Goal: Task Accomplishment & Management: Complete application form

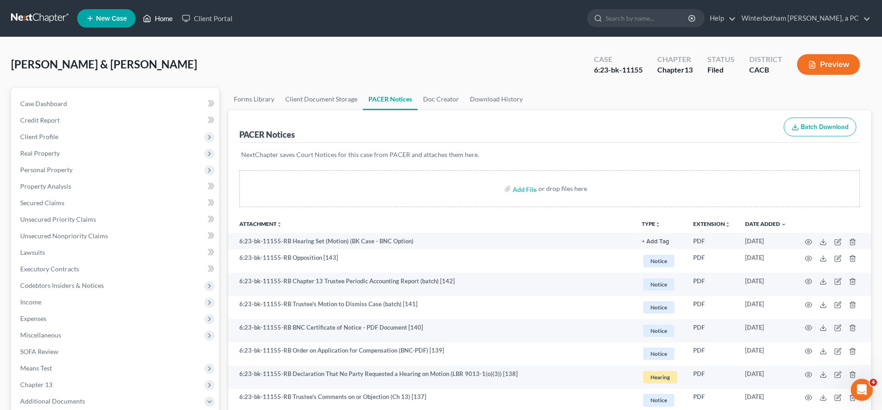
click at [138, 17] on link "Home" at bounding box center [157, 18] width 39 height 17
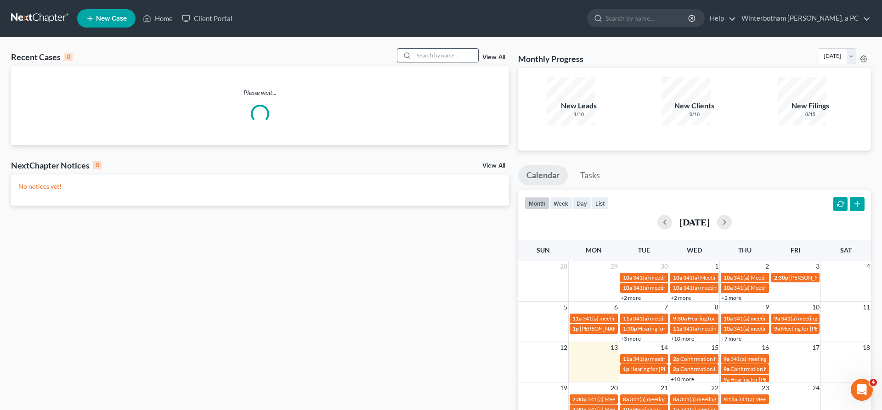
click at [444, 49] on input "search" at bounding box center [446, 55] width 64 height 13
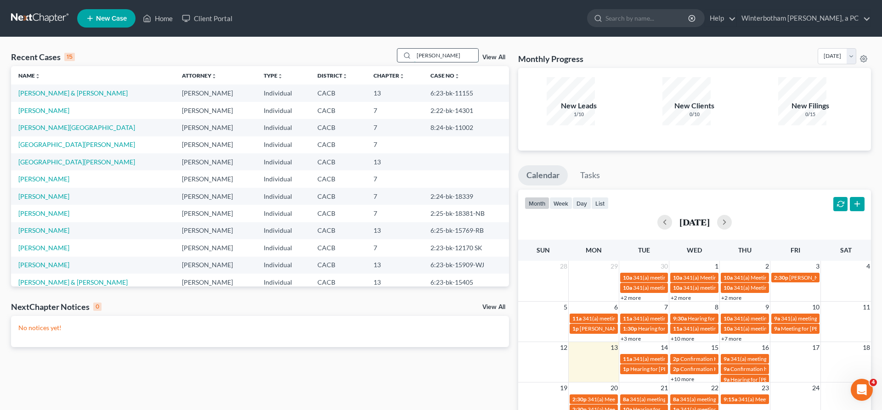
type input "[PERSON_NAME]"
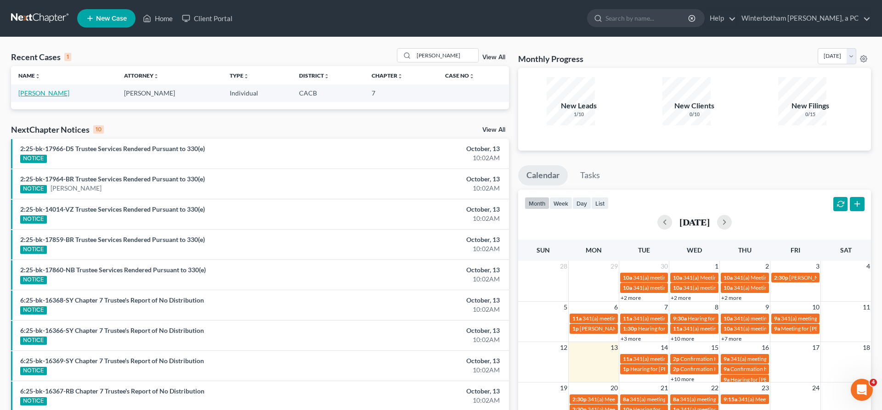
click at [34, 89] on link "[PERSON_NAME]" at bounding box center [43, 93] width 51 height 8
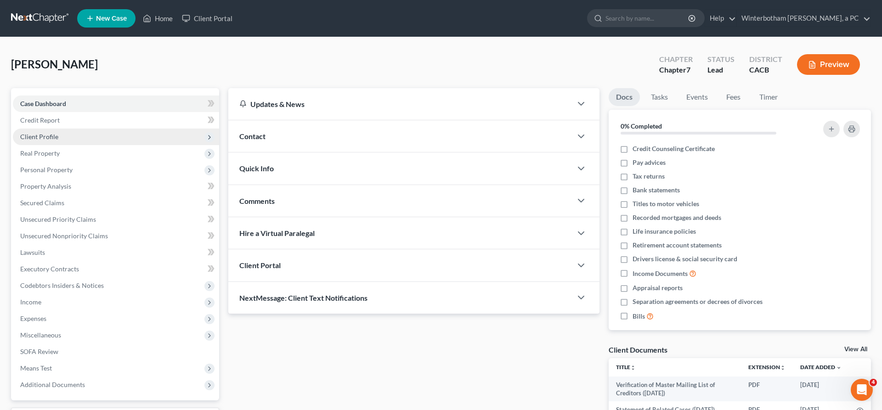
click at [34, 133] on span "Client Profile" at bounding box center [39, 137] width 38 height 8
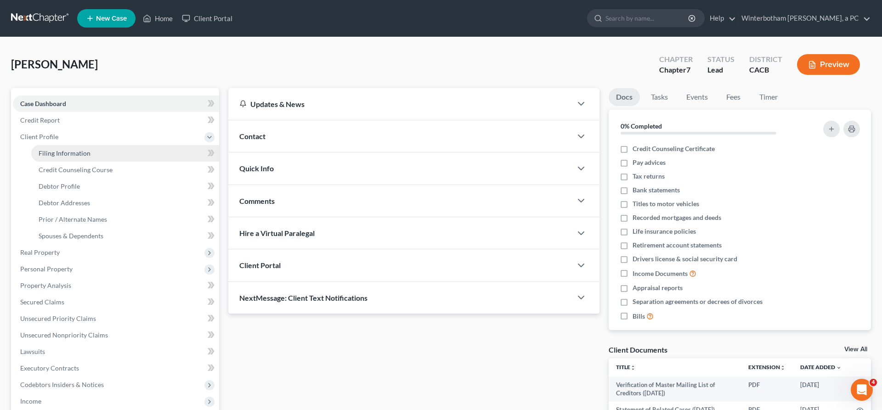
click at [58, 149] on span "Filing Information" at bounding box center [65, 153] width 52 height 8
select select "1"
select select "0"
select select "2"
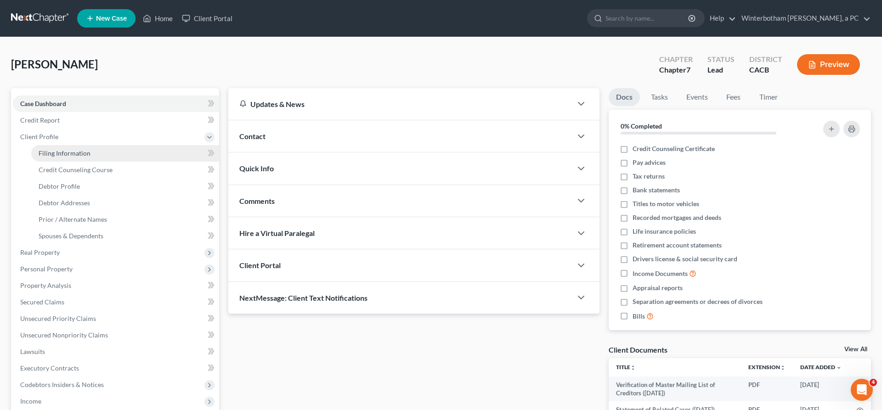
select select "4"
select select "1"
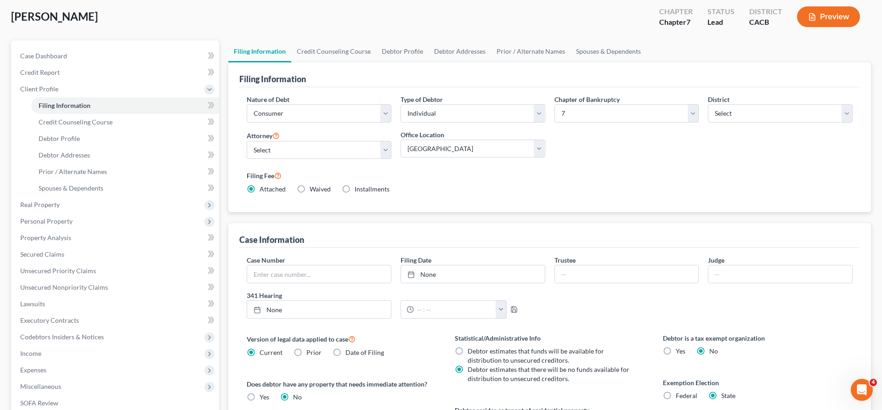
scroll to position [52, 0]
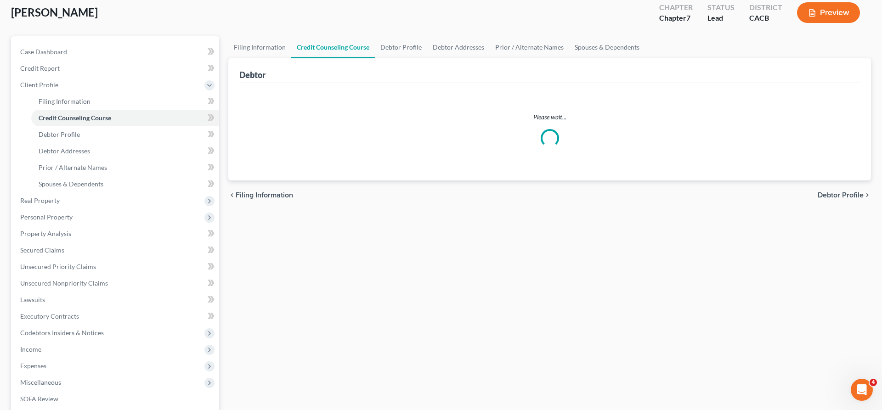
scroll to position [36, 0]
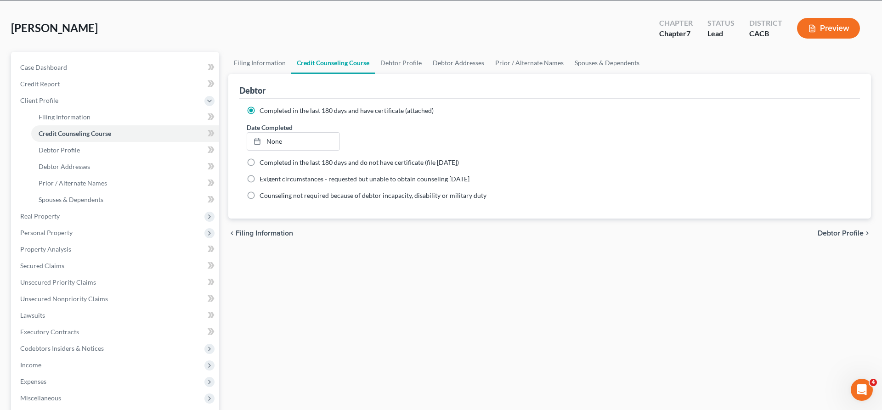
click at [843, 230] on span "Debtor Profile" at bounding box center [840, 233] width 46 height 7
select select "3"
select select "0"
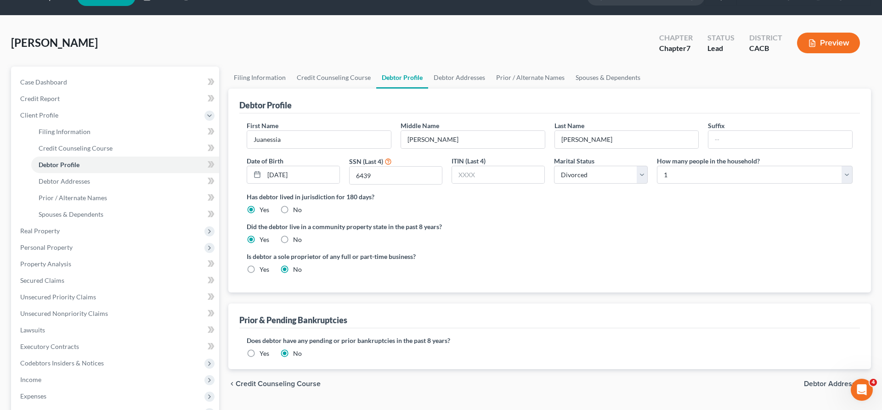
scroll to position [36, 0]
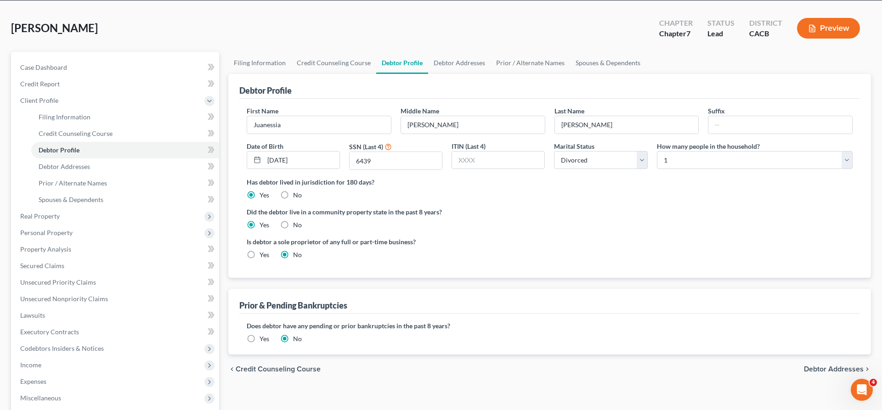
click at [845, 366] on span "Debtor Addresses" at bounding box center [834, 369] width 60 height 7
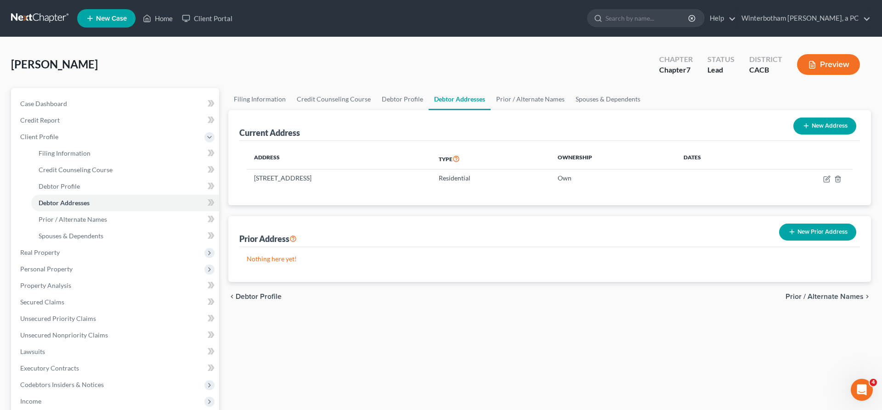
click at [838, 293] on span "Prior / Alternate Names" at bounding box center [824, 296] width 78 height 7
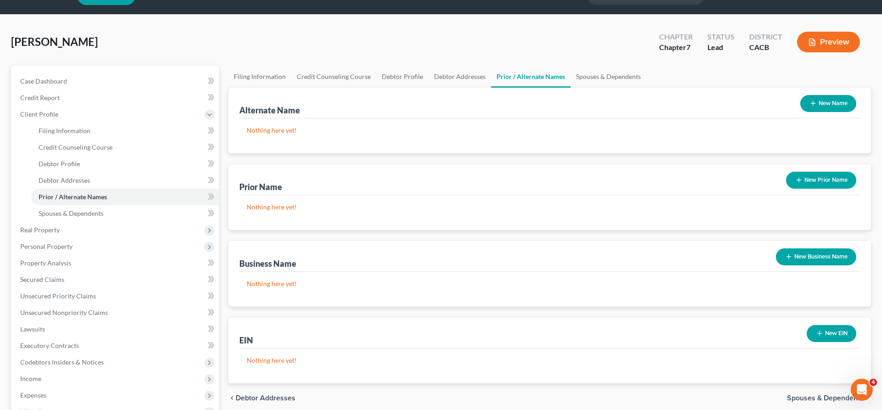
scroll to position [36, 0]
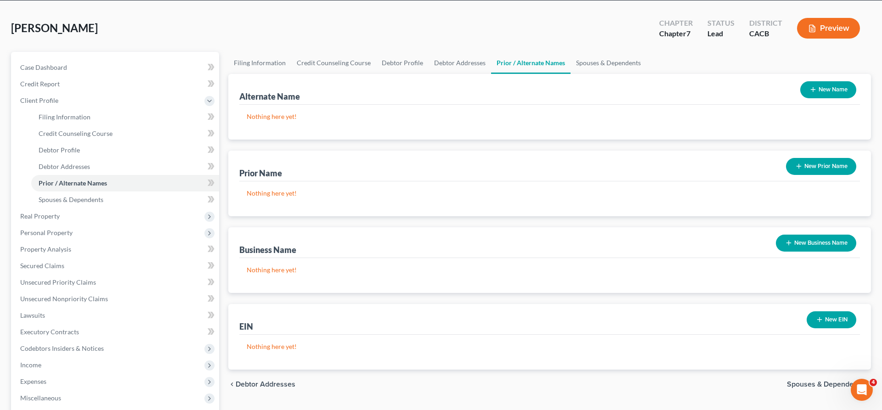
click at [842, 381] on span "Spouses & Dependents" at bounding box center [825, 384] width 77 height 7
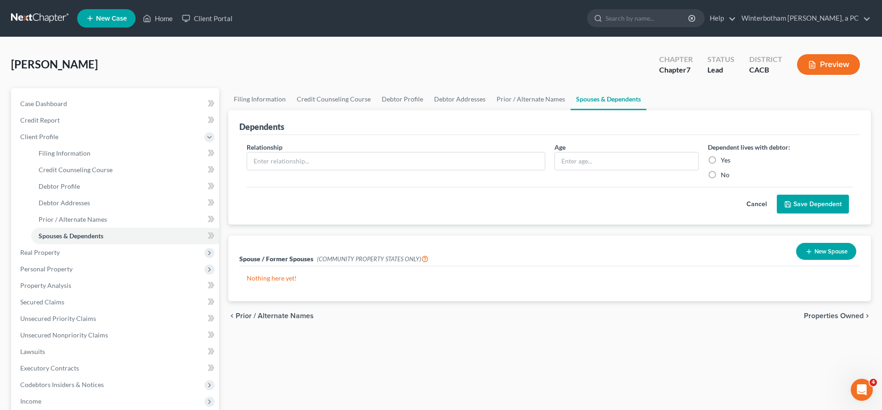
click at [841, 243] on button "New Spouse" at bounding box center [826, 251] width 60 height 17
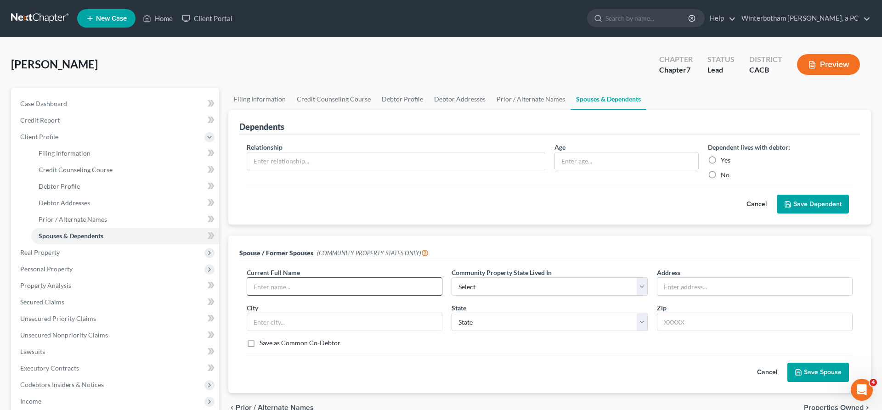
click at [279, 278] on input "text" at bounding box center [344, 286] width 195 height 17
type input "Alexander Herron"
click at [451, 277] on select "Select AZ CA GU ID LA NV NM PR TX WA WI" at bounding box center [549, 286] width 196 height 18
select select "1"
click option "CA" at bounding box center [0, 0] width 0 height 0
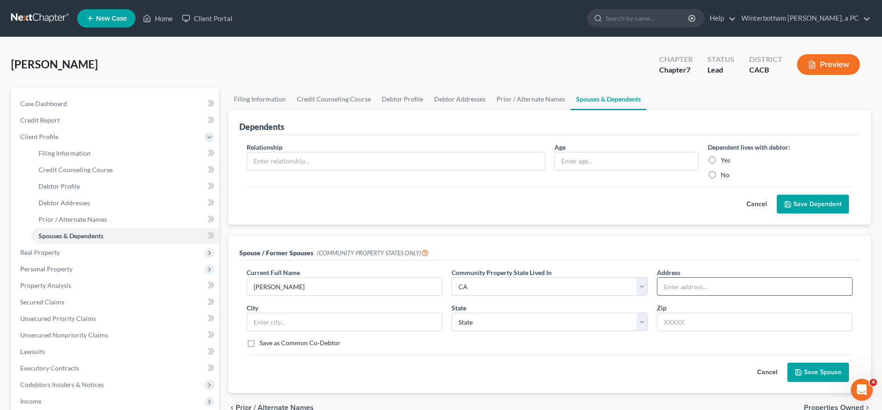
click at [688, 278] on input "text" at bounding box center [754, 286] width 195 height 17
click at [299, 278] on input "Alexander Herron" at bounding box center [344, 286] width 195 height 17
type input "A"
click at [787, 363] on button "Cancel" at bounding box center [767, 372] width 40 height 18
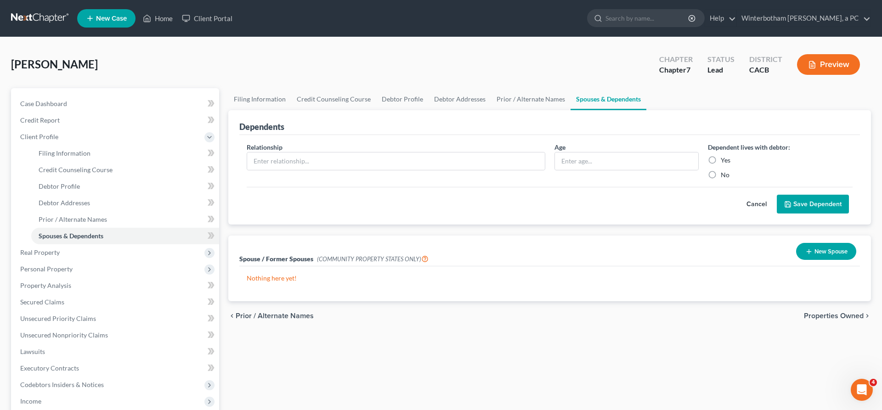
click at [276, 312] on span "Prior / Alternate Names" at bounding box center [275, 315] width 78 height 7
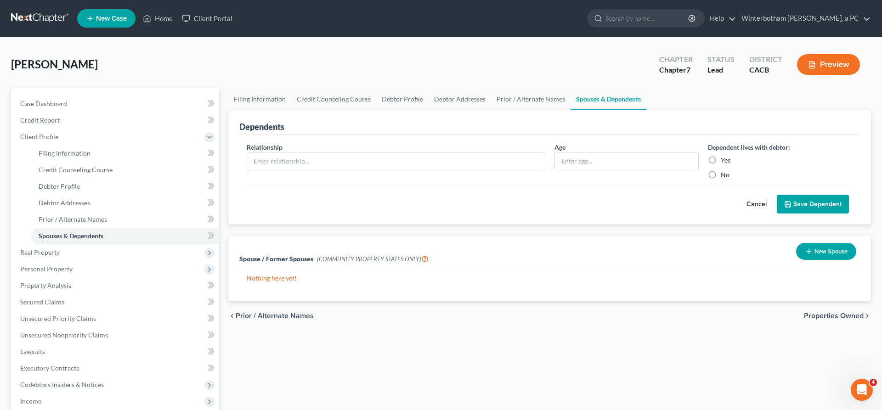
click at [863, 312] on span "Properties Owned" at bounding box center [834, 315] width 60 height 7
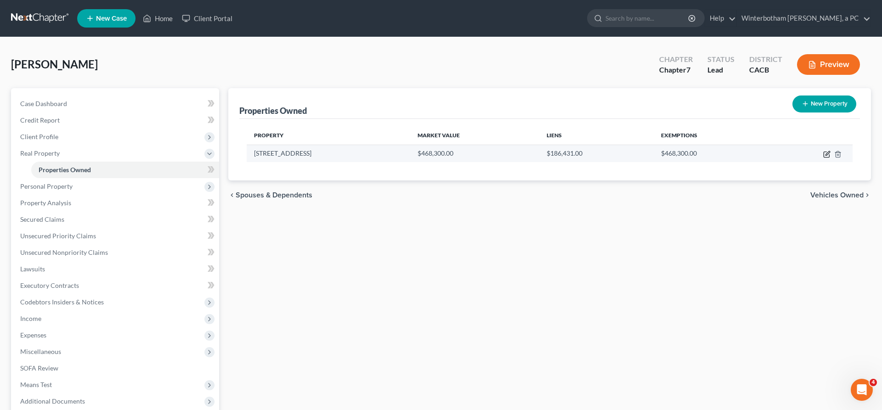
click at [830, 151] on icon "button" at bounding box center [826, 154] width 7 height 7
select select "4"
select select "3"
select select "1"
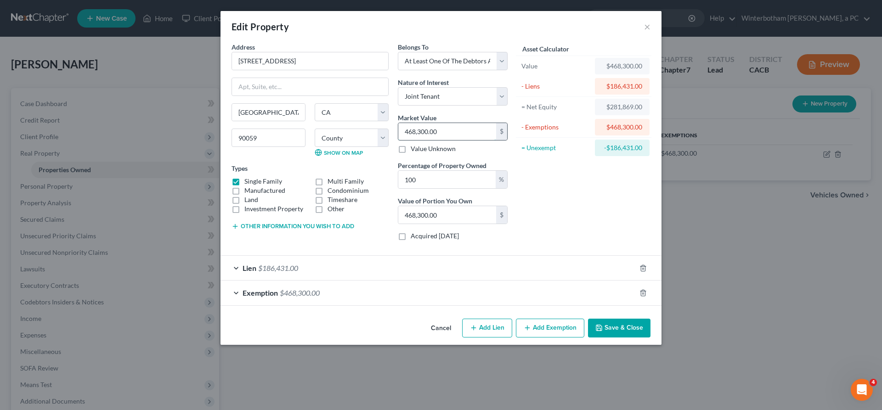
click at [448, 123] on input "468,300.00" at bounding box center [447, 131] width 98 height 17
type input "4"
type input "4.00"
type input "49"
type input "49.00"
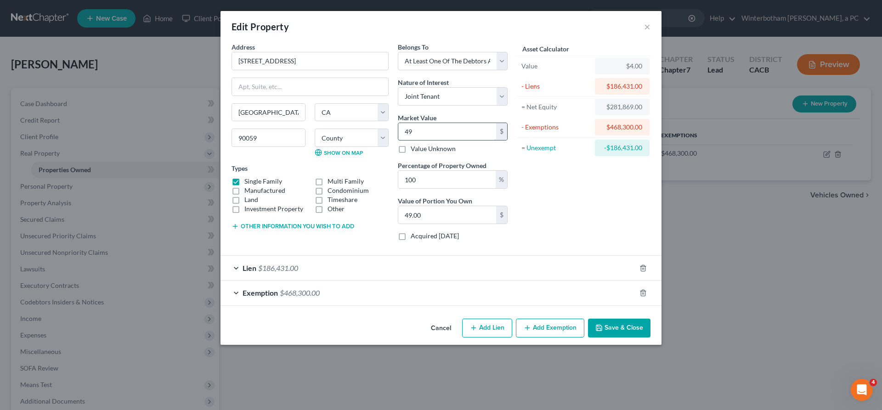
type input "499"
type input "499.00"
type input "4999"
type input "4,999.00"
type input "4,9990"
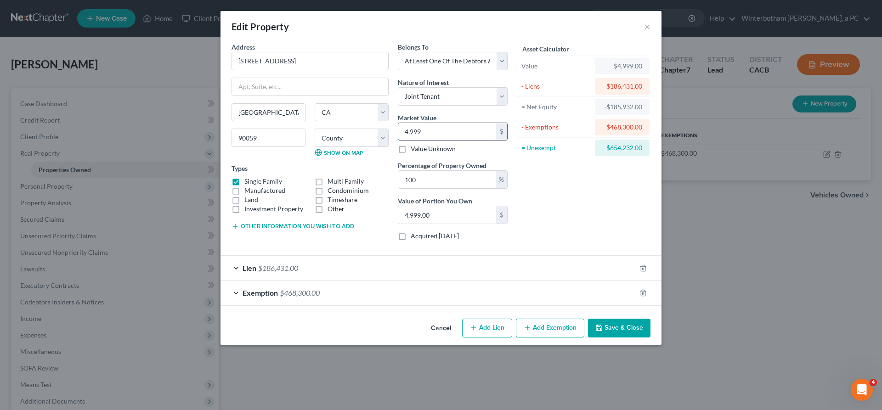
type input "49,990.00"
type input "49,9900"
type input "499,900.00"
type input "499,900"
click at [554, 169] on div "Asset Calculator Value $499,900.00 - Liens $186,431.00 = Net Equity -$136,441.0…" at bounding box center [583, 145] width 143 height 206
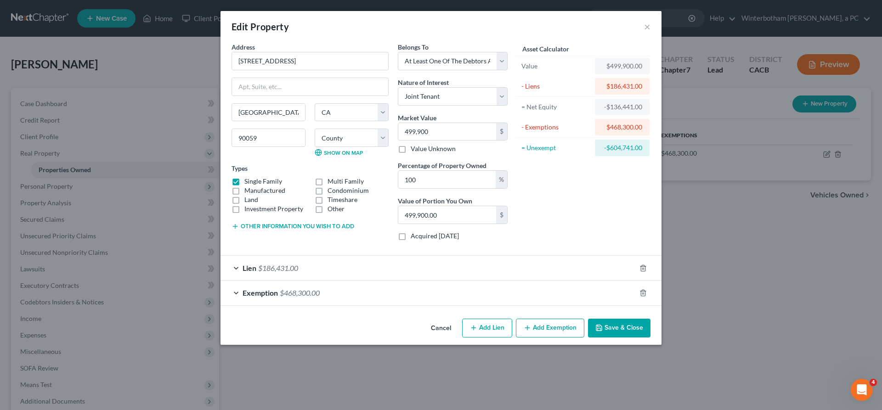
click at [504, 281] on div "Exemption $468,300.00" at bounding box center [427, 293] width 415 height 24
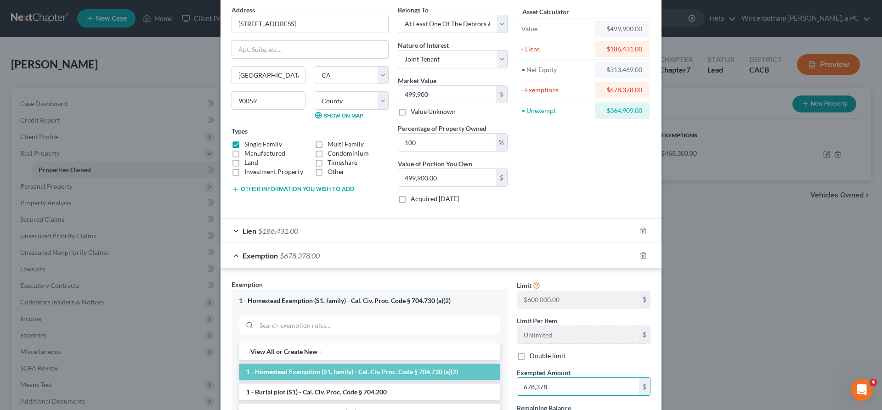
scroll to position [39, 0]
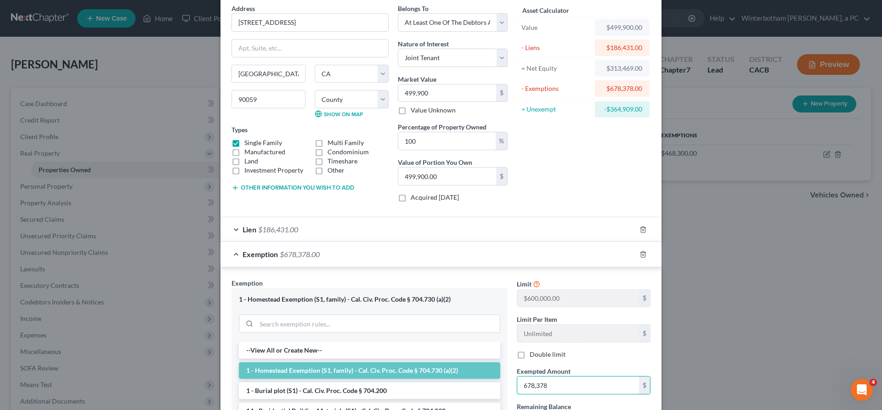
type input "678,378"
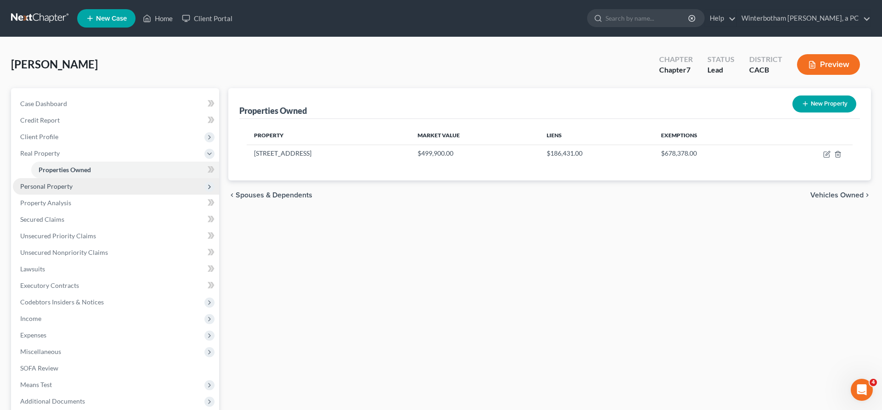
click at [45, 178] on span "Personal Property" at bounding box center [116, 186] width 206 height 17
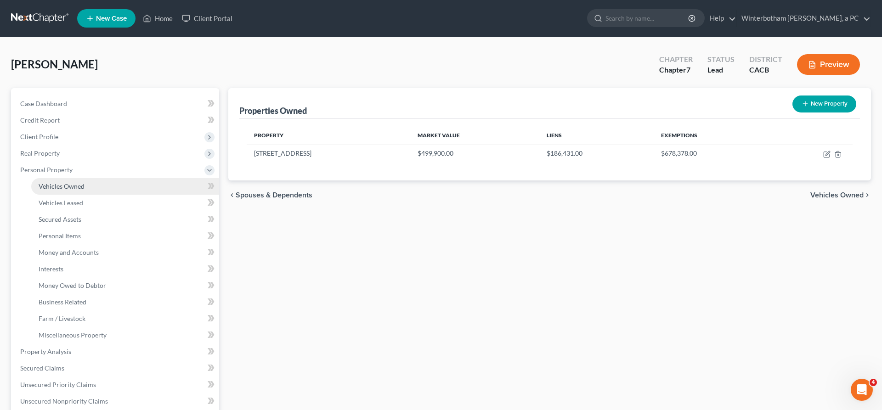
click at [93, 178] on link "Vehicles Owned" at bounding box center [125, 186] width 188 height 17
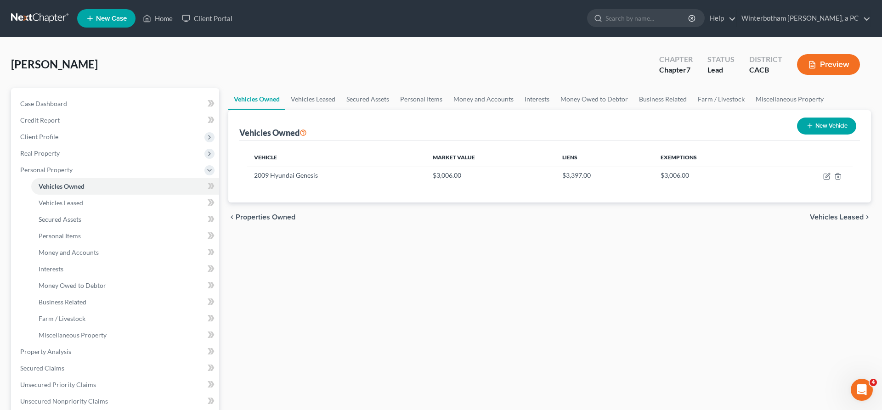
click at [848, 214] on span "Vehicles Leased" at bounding box center [837, 217] width 54 height 7
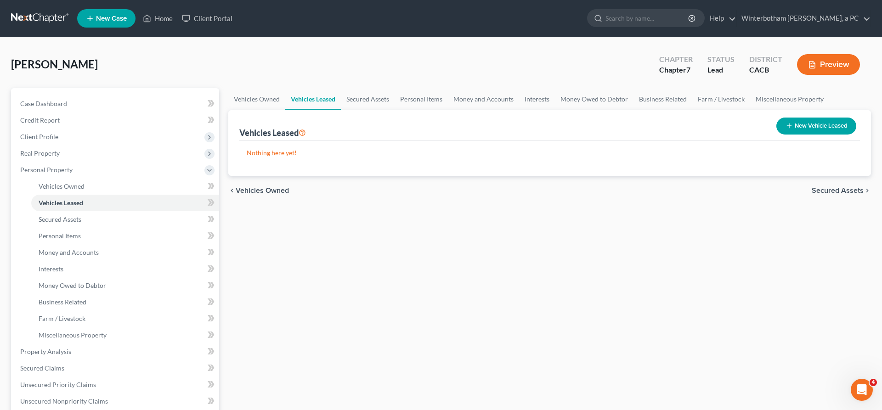
click at [259, 187] on span "Vehicles Owned" at bounding box center [262, 190] width 53 height 7
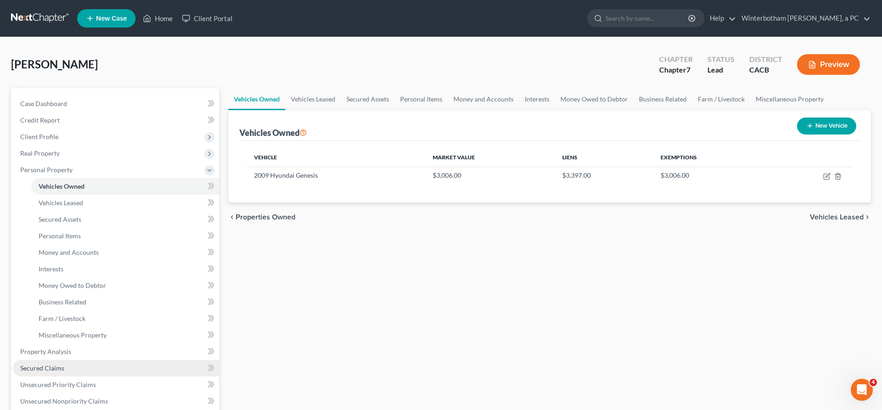
click at [56, 360] on link "Secured Claims" at bounding box center [116, 368] width 206 height 17
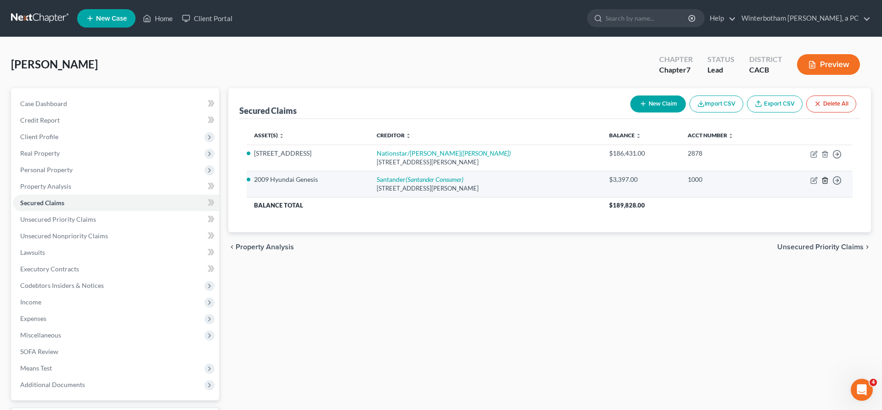
click at [828, 177] on icon "button" at bounding box center [824, 180] width 7 height 7
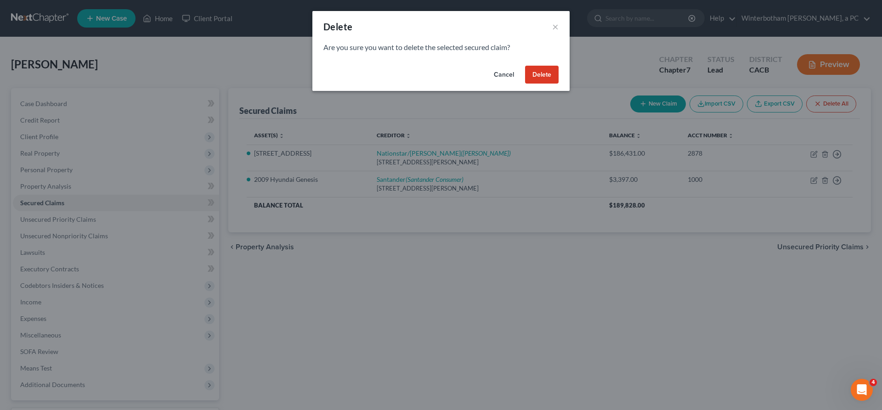
click at [525, 66] on button "Delete" at bounding box center [542, 75] width 34 height 18
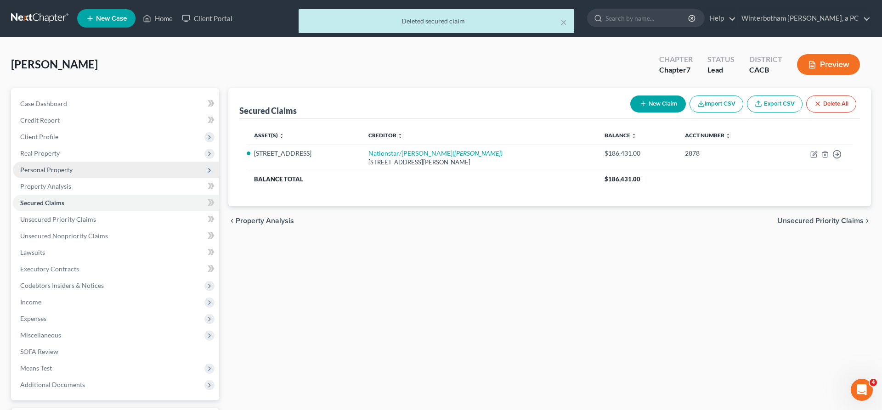
click at [51, 166] on span "Personal Property" at bounding box center [46, 170] width 52 height 8
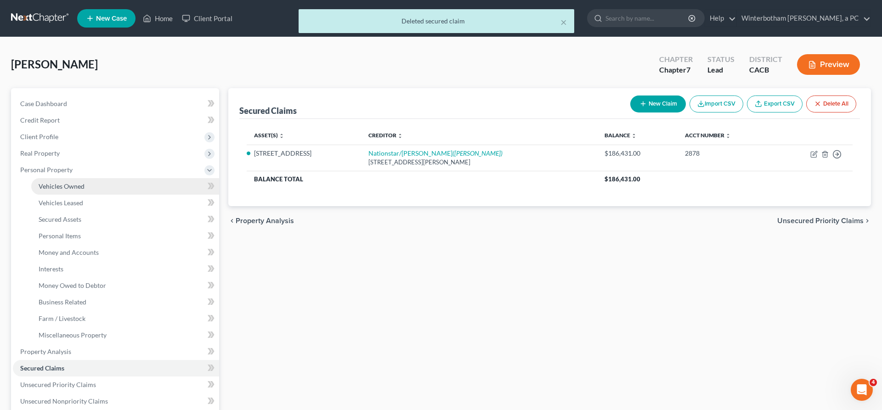
click at [59, 182] on span "Vehicles Owned" at bounding box center [62, 186] width 46 height 8
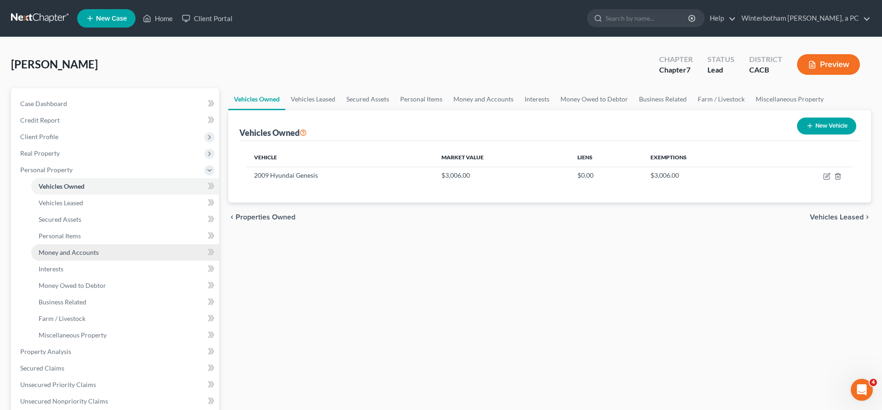
click at [82, 244] on link "Money and Accounts" at bounding box center [125, 252] width 188 height 17
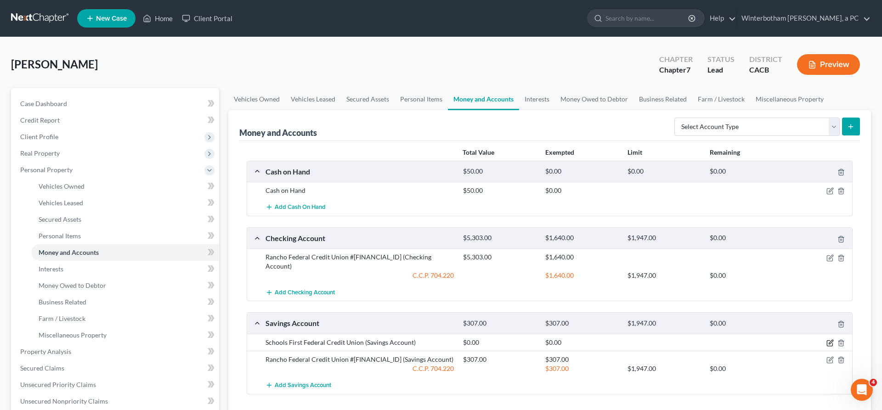
click at [833, 339] on icon "button" at bounding box center [829, 342] width 7 height 7
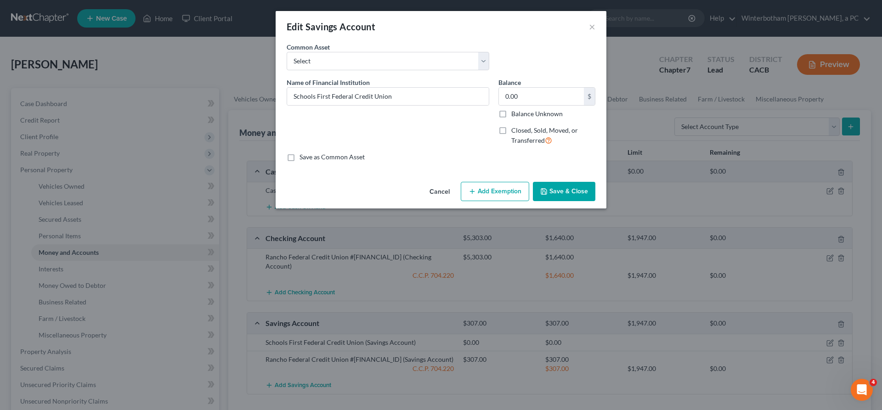
click at [547, 182] on button "Save & Close" at bounding box center [564, 191] width 62 height 19
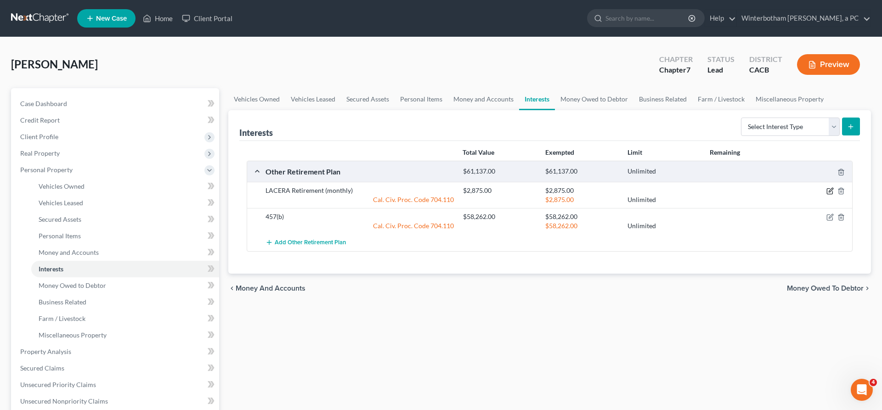
click at [832, 189] on icon "button" at bounding box center [830, 192] width 6 height 6
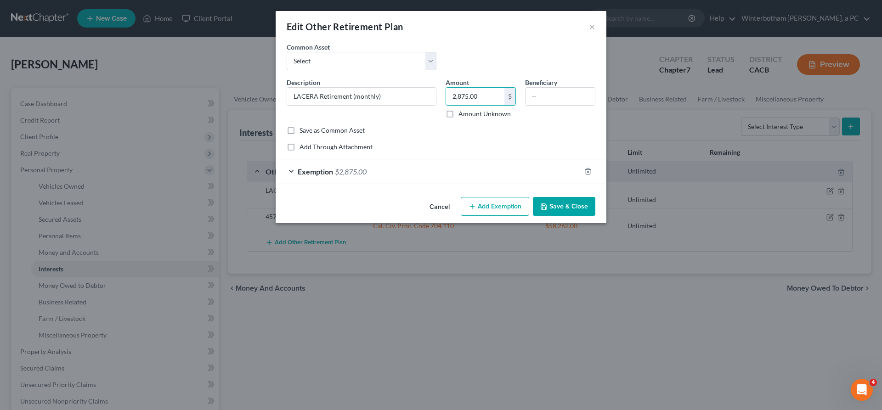
drag, startPoint x: 455, startPoint y: 66, endPoint x: 393, endPoint y: 64, distance: 62.0
click at [446, 88] on input "2,875.00" at bounding box center [475, 96] width 58 height 17
type input "0"
type input "3,122"
click at [394, 159] on div "Exemption $2,875.00" at bounding box center [428, 171] width 305 height 24
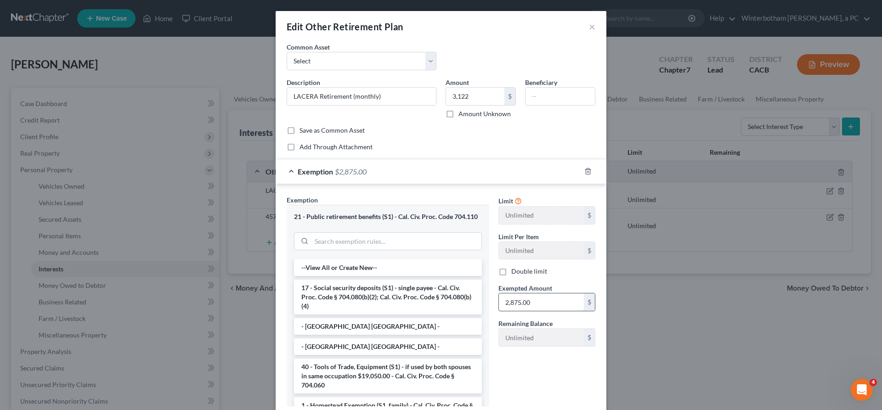
click at [518, 293] on input "2,875.00" at bounding box center [541, 301] width 85 height 17
type input "3,122"
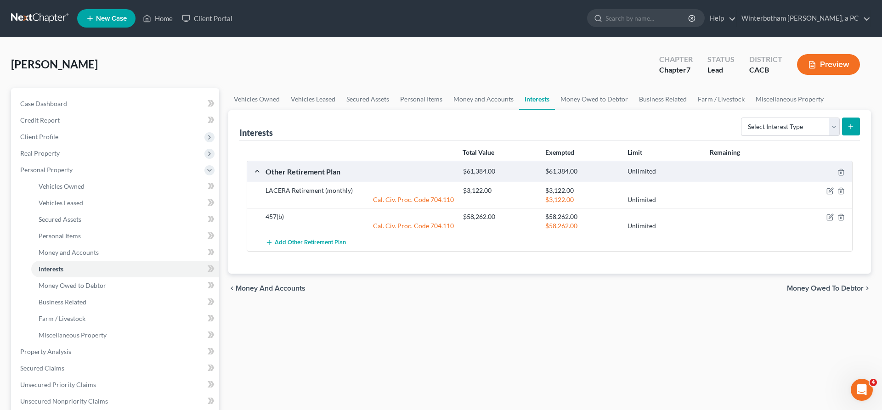
click at [841, 285] on span "Money Owed to Debtor" at bounding box center [825, 288] width 77 height 7
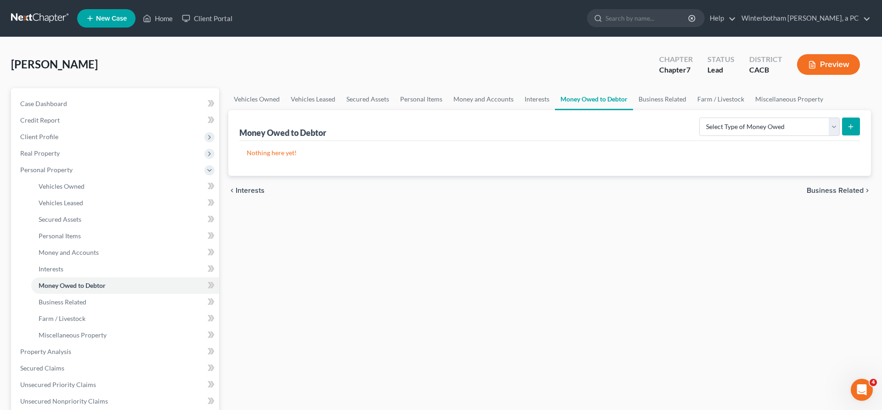
click at [835, 187] on span "Business Related" at bounding box center [834, 190] width 57 height 7
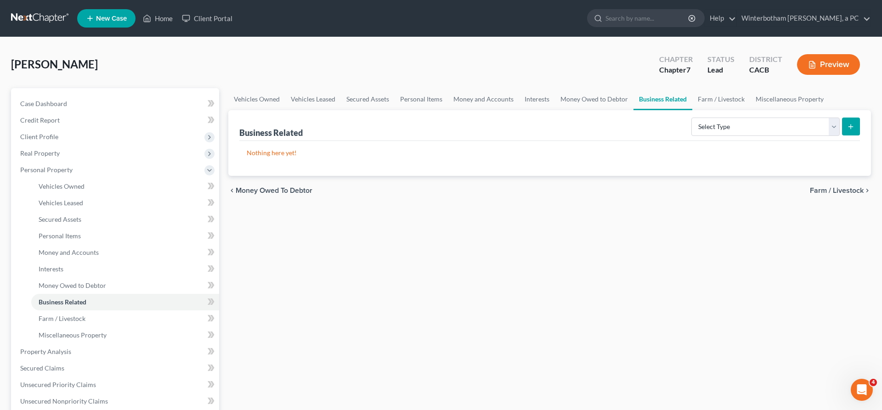
click at [837, 187] on span "Farm / Livestock" at bounding box center [837, 190] width 54 height 7
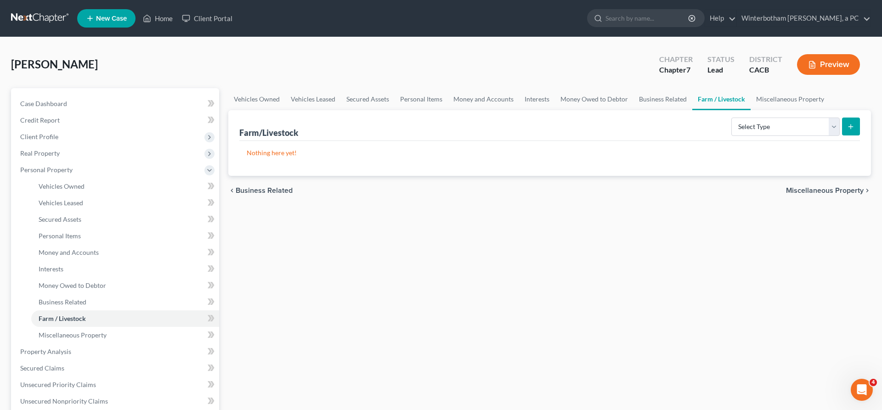
click at [838, 187] on span "Miscellaneous Property" at bounding box center [825, 190] width 78 height 7
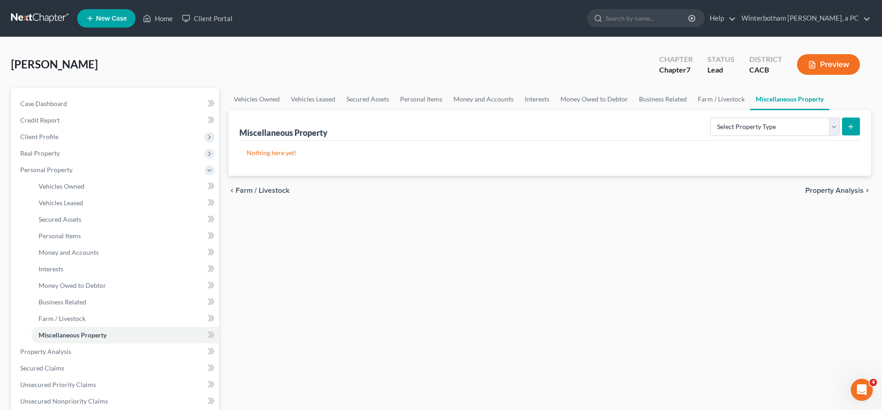
click at [841, 187] on span "Property Analysis" at bounding box center [834, 190] width 58 height 7
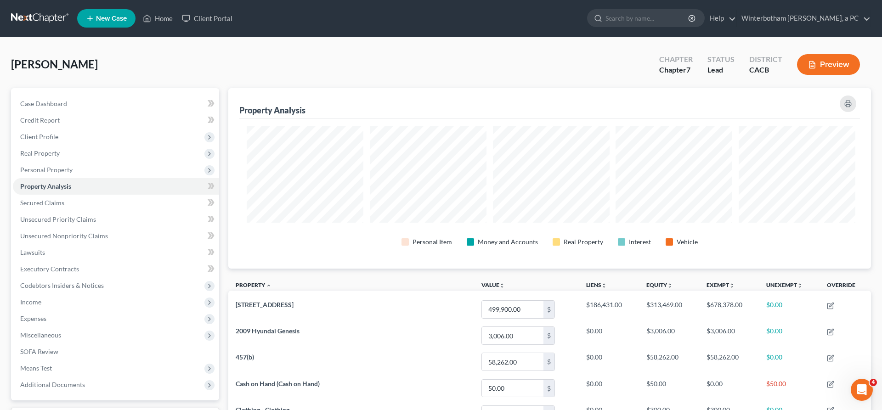
scroll to position [160, 647]
click at [50, 195] on link "Secured Claims" at bounding box center [116, 203] width 206 height 17
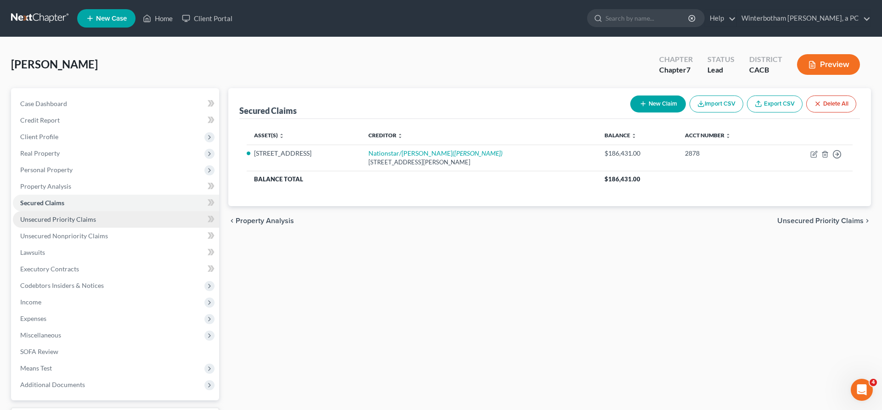
click at [56, 215] on span "Unsecured Priority Claims" at bounding box center [58, 219] width 76 height 8
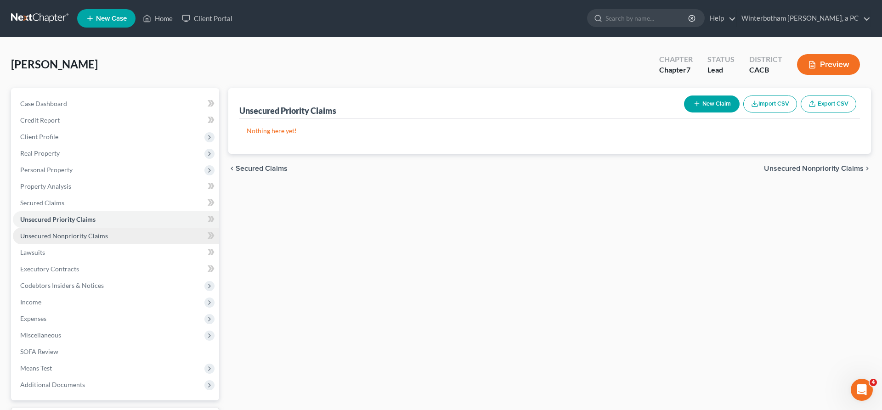
click at [64, 232] on span "Unsecured Nonpriority Claims" at bounding box center [64, 236] width 88 height 8
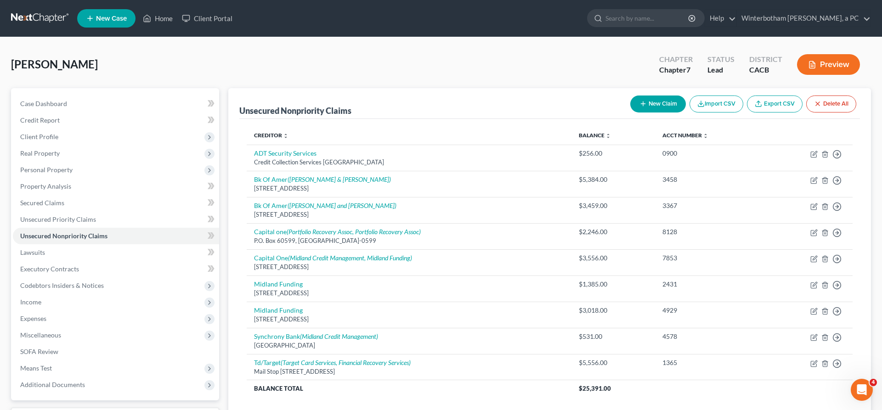
click at [686, 96] on button "New Claim" at bounding box center [658, 104] width 56 height 17
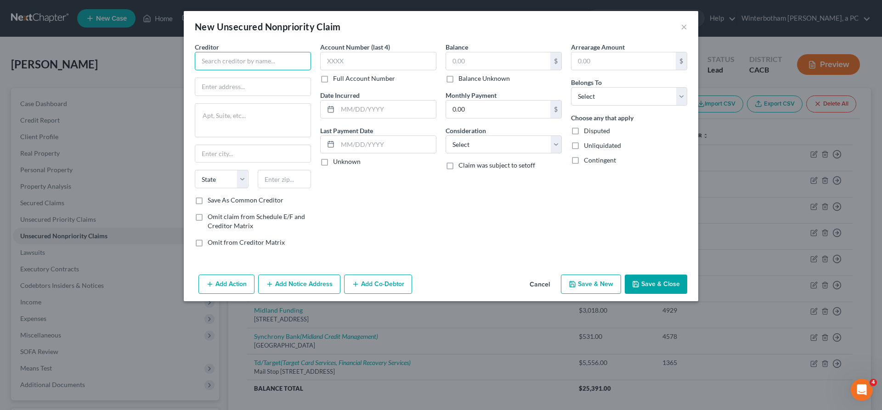
click at [311, 52] on input "text" at bounding box center [253, 61] width 116 height 18
type input "Kaiser Foundation Health Plan"
type input "PO Box 744801"
type input "Los Angeles"
select select "4"
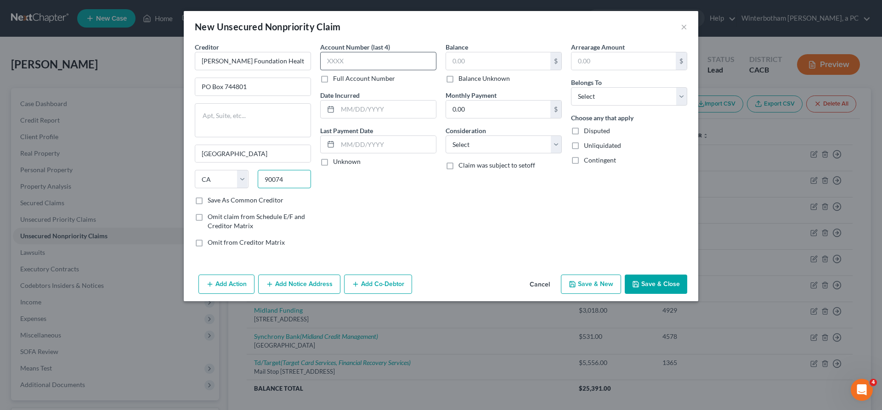
type input "90074"
click at [366, 52] on input "text" at bounding box center [378, 61] width 116 height 18
type input "0697"
click at [400, 101] on input "text" at bounding box center [386, 109] width 98 height 17
type input "2024"
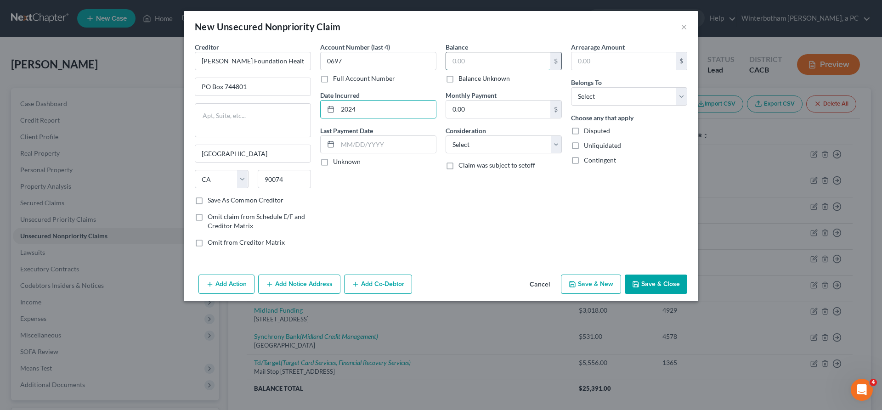
click at [464, 52] on input "text" at bounding box center [498, 60] width 104 height 17
type input "17,014"
click at [445, 135] on select "Select Cable / Satellite Services Collection Agency Credit Card Debt Debt Couns…" at bounding box center [503, 144] width 116 height 18
select select "9"
click option "Medical Services" at bounding box center [0, 0] width 0 height 0
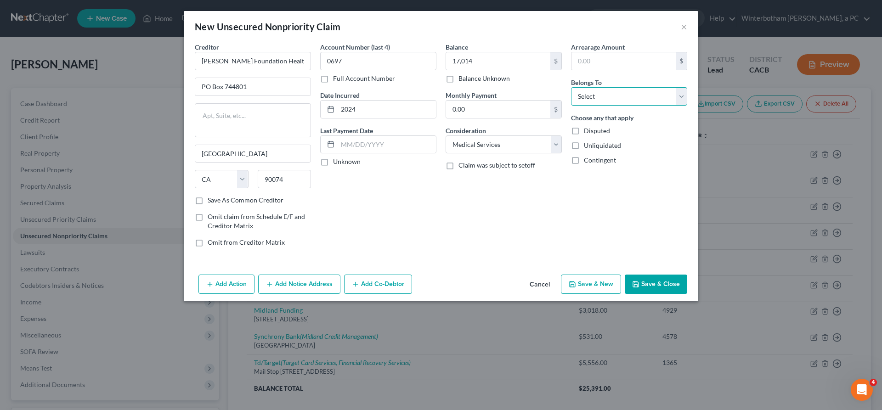
click at [571, 87] on select "Select Debtor 1 Only Debtor 2 Only Debtor 1 And Debtor 2 Only At Least One Of T…" at bounding box center [629, 96] width 116 height 18
select select "0"
click option "Debtor 1 Only" at bounding box center [0, 0] width 0 height 0
click at [624, 275] on button "Save & Close" at bounding box center [655, 284] width 62 height 19
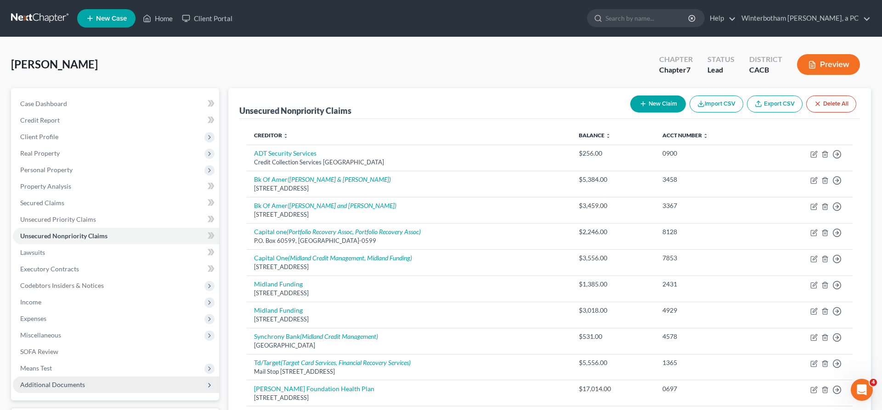
click at [59, 381] on span "Additional Documents" at bounding box center [52, 385] width 65 height 8
click at [70, 410] on span "Client Document Storage" at bounding box center [75, 418] width 72 height 8
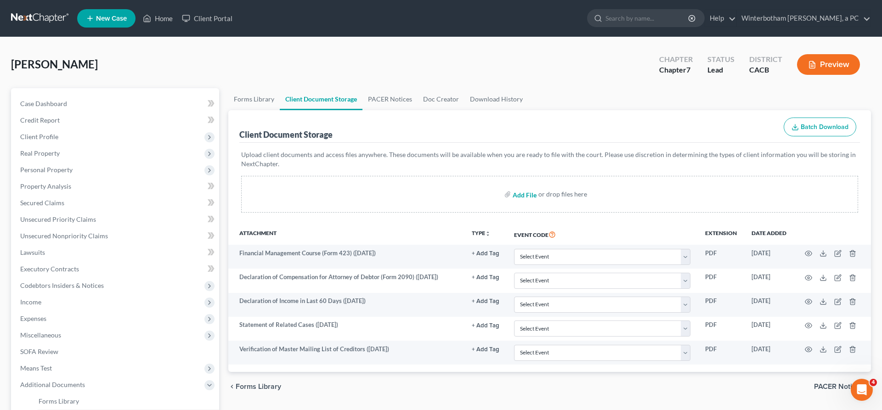
click at [534, 186] on input "file" at bounding box center [523, 194] width 22 height 17
type input "C:\fakepath\Herron - Zillow report.pdf"
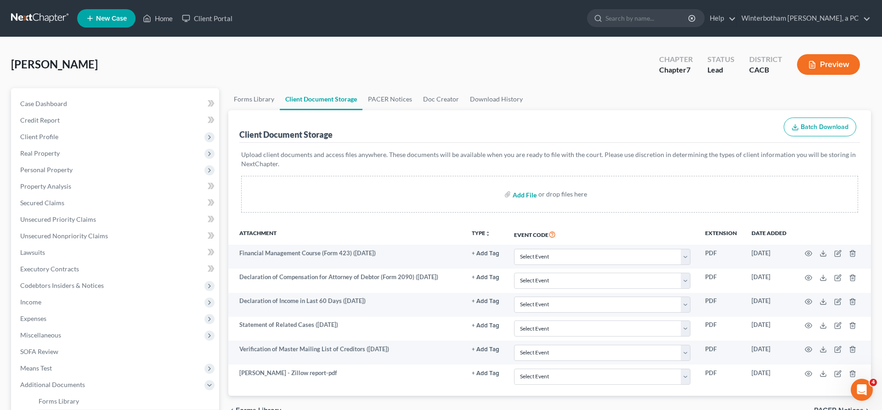
click at [531, 186] on input "file" at bounding box center [523, 194] width 22 height 17
click at [534, 186] on input "file" at bounding box center [523, 194] width 22 height 17
type input "C:\fakepath\Herron, Juanessia CDL-SSN.pdf"
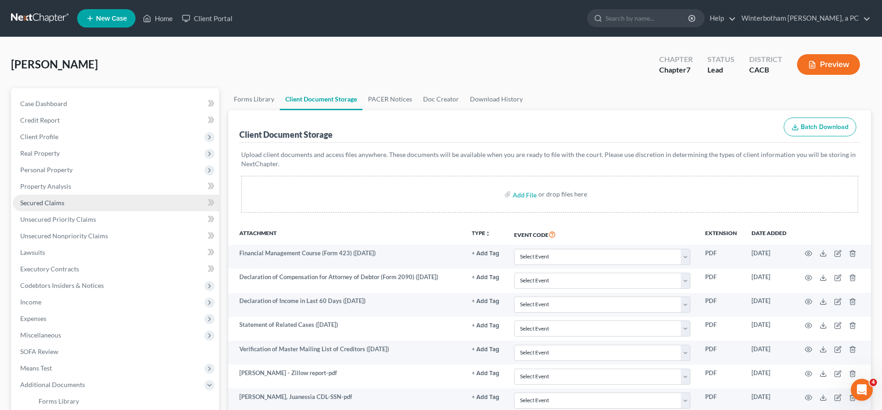
click at [73, 195] on link "Secured Claims" at bounding box center [116, 203] width 206 height 17
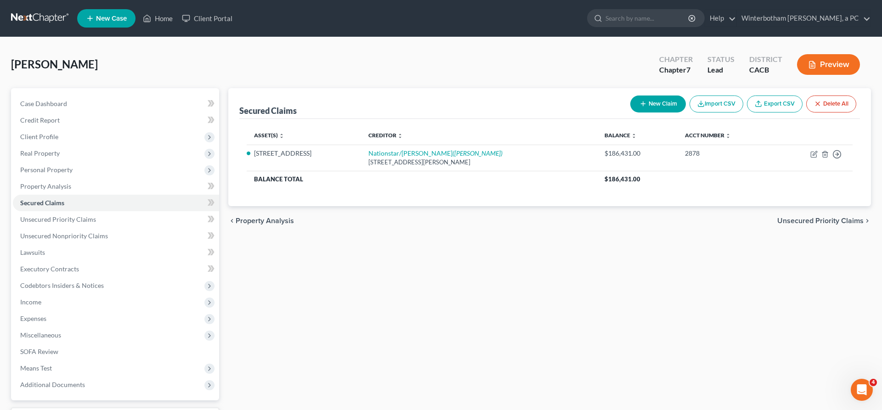
click at [686, 96] on button "New Claim" at bounding box center [658, 104] width 56 height 17
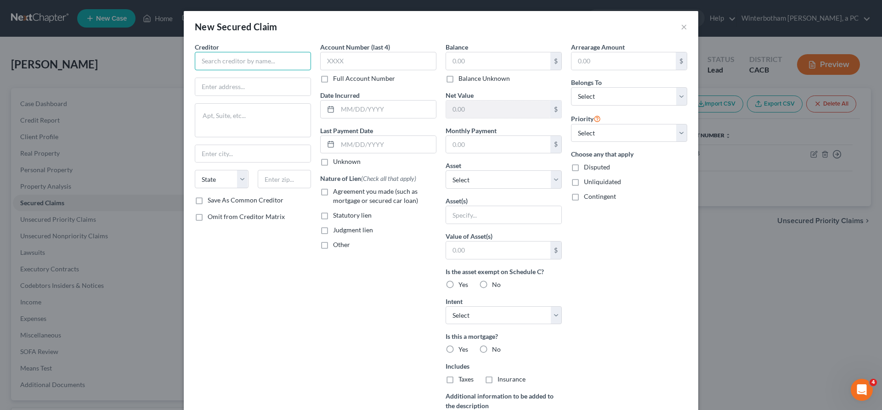
click at [276, 52] on input "text" at bounding box center [253, 61] width 116 height 18
type input "Bank of America"
type input "c/o Nelson & Kennard"
type textarea "5011 Dudley Blvd. Bldg #25 Bay G"
type input "McClellan"
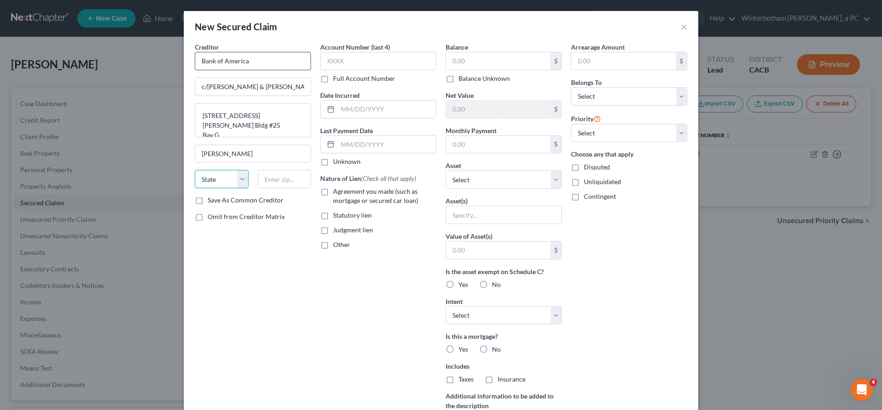
select select "4"
type input "95652"
click at [377, 52] on input "text" at bounding box center [378, 61] width 116 height 18
type input "Mcclellan AFB"
type input "7543"
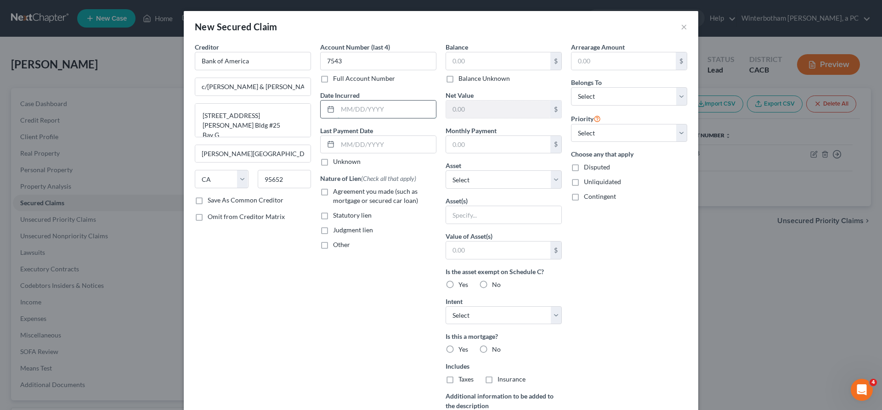
click at [390, 101] on input "text" at bounding box center [386, 109] width 98 height 17
click at [376, 101] on input "4/18/2025" at bounding box center [386, 109] width 98 height 17
type input "4/3/2025"
click at [459, 52] on input "text" at bounding box center [498, 60] width 104 height 17
type input "5,697"
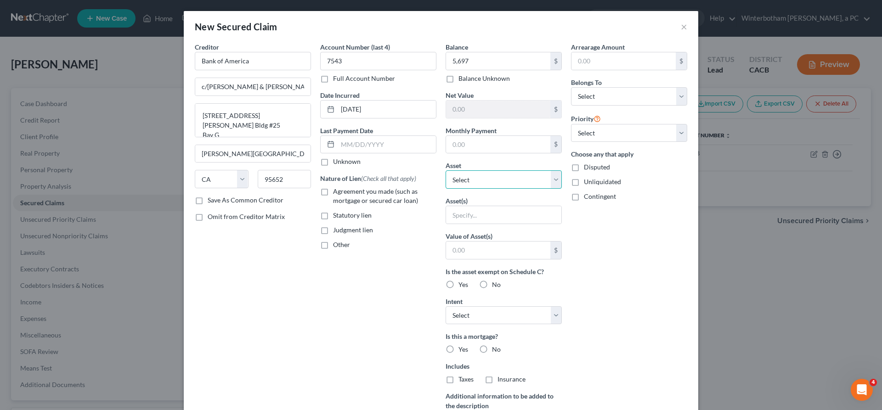
click at [445, 170] on select "Select Other Multiple Assets Jewelry - Jewelry - $500.0 Clothing - Clothing - $…" at bounding box center [503, 179] width 116 height 18
select select "5"
click option "1779 E. 114th St. - $499900.0" at bounding box center [0, 0] width 0 height 0
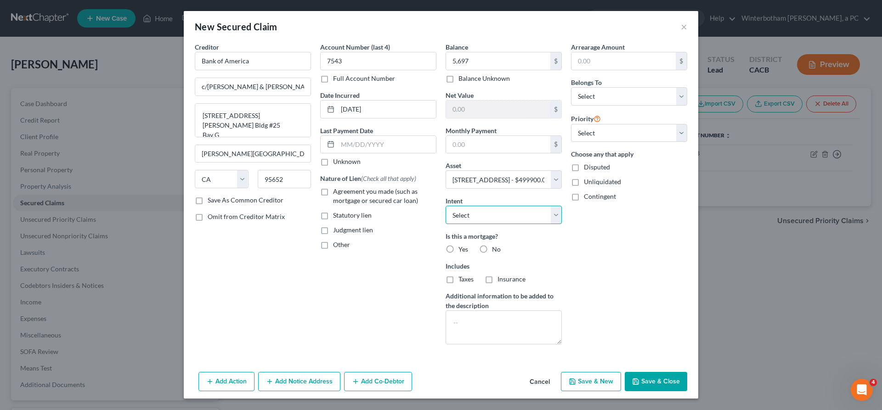
click at [445, 206] on select "Select Surrender Redeem Reaffirm Avoid Other" at bounding box center [503, 215] width 116 height 18
select select "3"
click option "Avoid" at bounding box center [0, 0] width 0 height 0
click at [492, 245] on label "No" at bounding box center [496, 249] width 9 height 9
click at [495, 245] on input "No" at bounding box center [498, 248] width 6 height 6
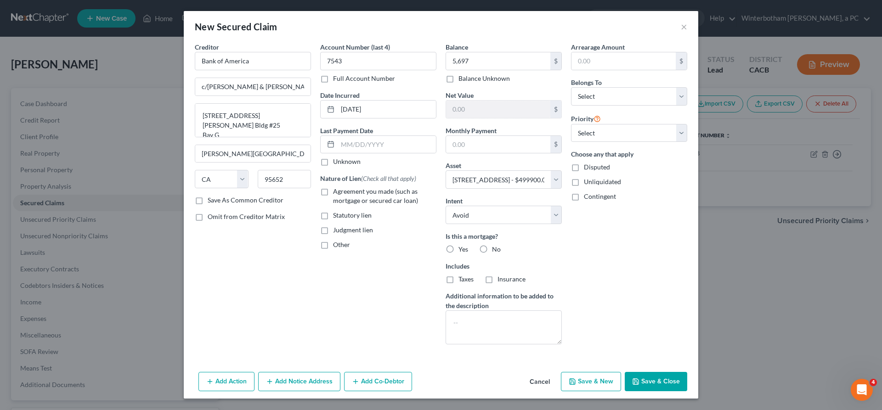
radio input "true"
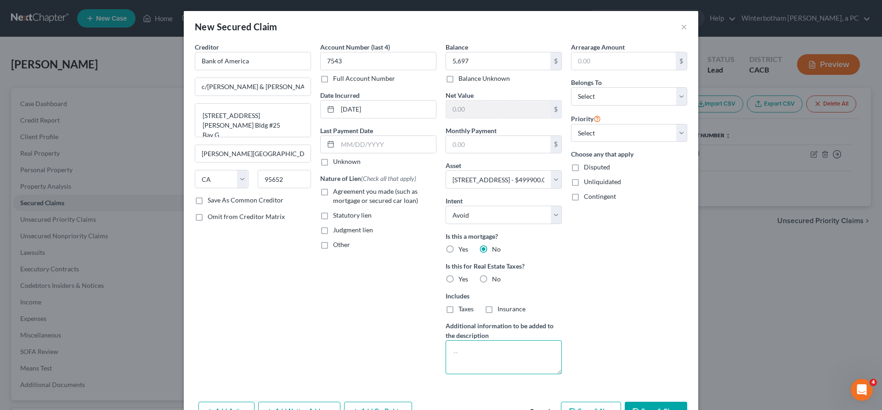
click at [492, 340] on textarea at bounding box center [503, 357] width 116 height 34
type textarea "Abstract Judgment"
click at [571, 87] on select "Select Debtor 1 Only Debtor 2 Only Debtor 1 And Debtor 2 Only At Least One Of T…" at bounding box center [629, 96] width 116 height 18
select select "0"
click option "Debtor 1 Only" at bounding box center [0, 0] width 0 height 0
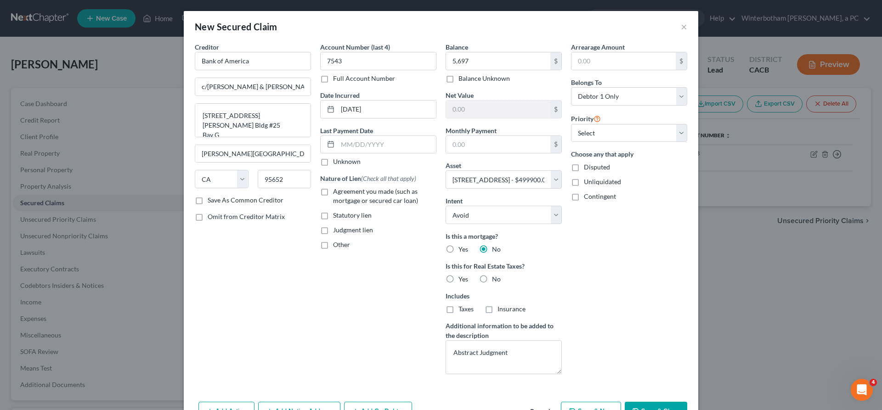
click at [354, 225] on label "Judgment lien" at bounding box center [353, 229] width 40 height 9
click at [343, 225] on input "Judgment lien" at bounding box center [340, 228] width 6 height 6
checkbox input "true"
click at [624, 402] on button "Save & Close" at bounding box center [655, 411] width 62 height 19
select select
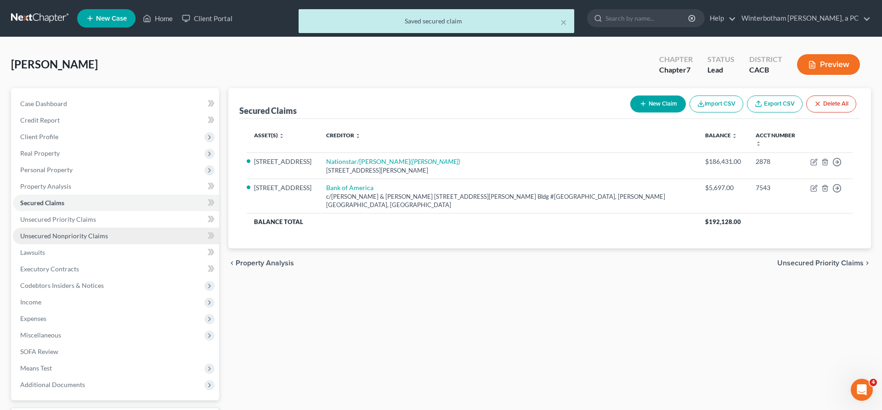
click at [97, 228] on link "Unsecured Nonpriority Claims" at bounding box center [116, 236] width 206 height 17
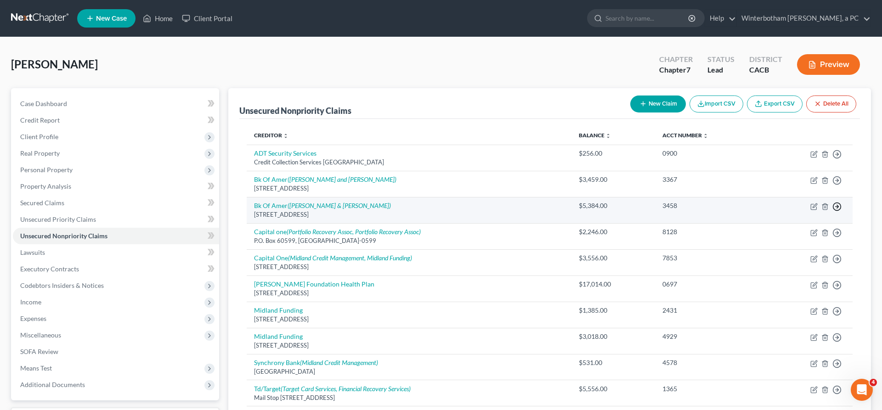
click at [841, 202] on icon "button" at bounding box center [836, 206] width 9 height 9
click at [803, 205] on link "Move to D" at bounding box center [813, 213] width 77 height 16
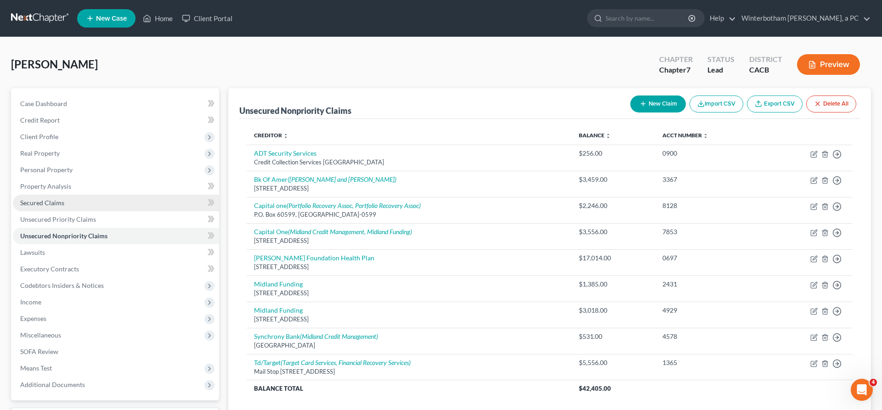
click at [47, 199] on span "Secured Claims" at bounding box center [42, 203] width 44 height 8
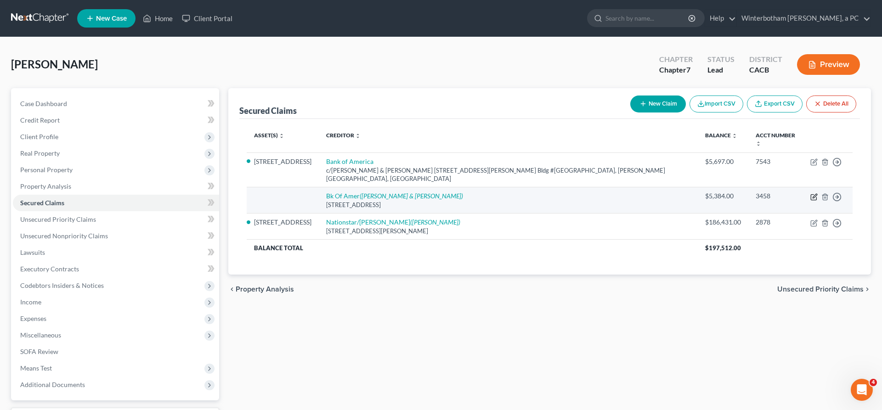
click at [817, 193] on icon "button" at bounding box center [813, 196] width 7 height 7
select select "45"
select select "0"
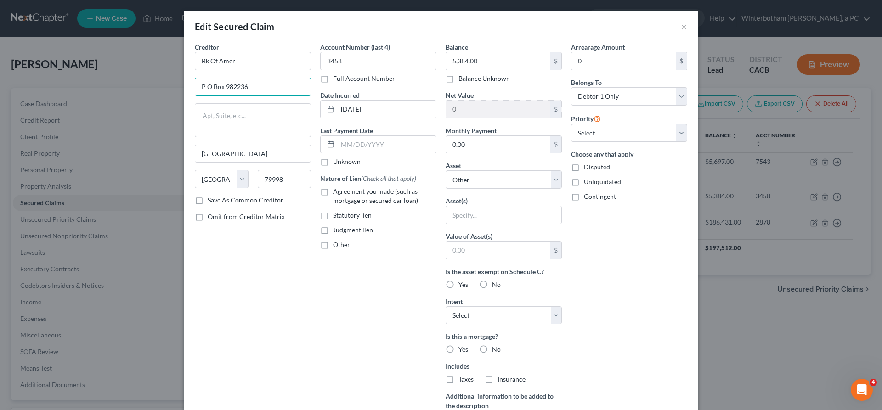
drag, startPoint x: 316, startPoint y: 61, endPoint x: 210, endPoint y: 59, distance: 106.5
click at [197, 78] on input "P O Box 982236" at bounding box center [252, 86] width 115 height 17
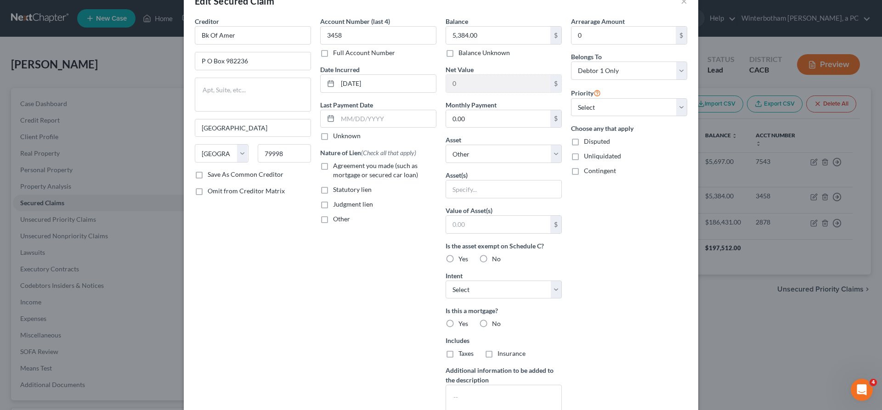
scroll to position [0, 0]
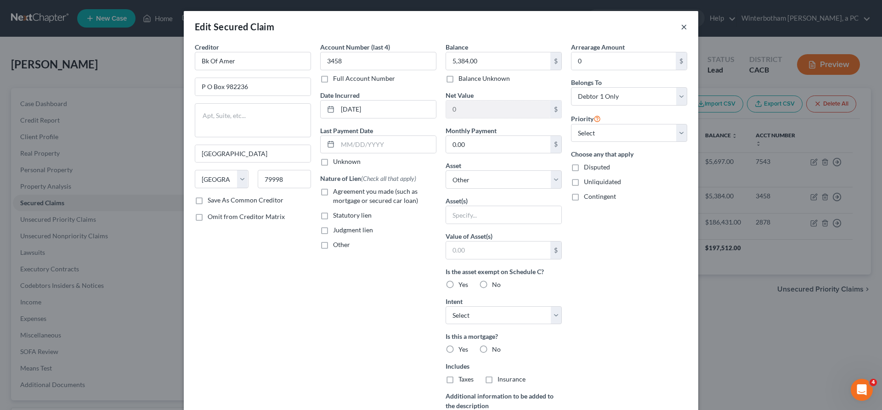
click at [681, 21] on button "×" at bounding box center [684, 26] width 6 height 11
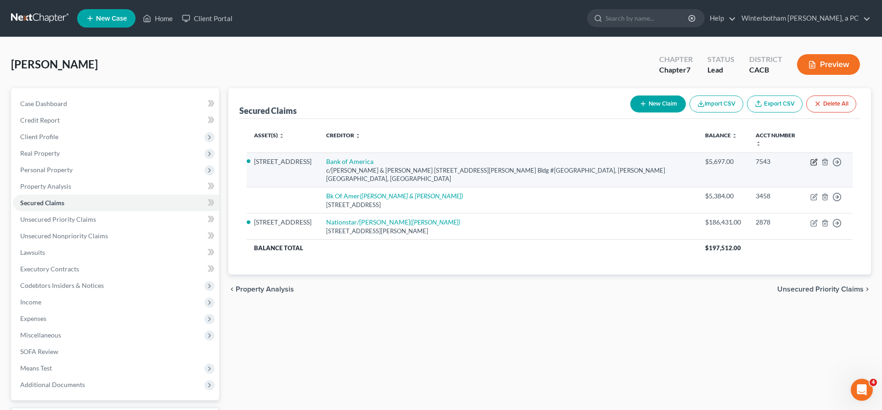
click at [817, 158] on icon "button" at bounding box center [813, 161] width 7 height 7
select select "4"
select select "5"
select select "3"
select select "0"
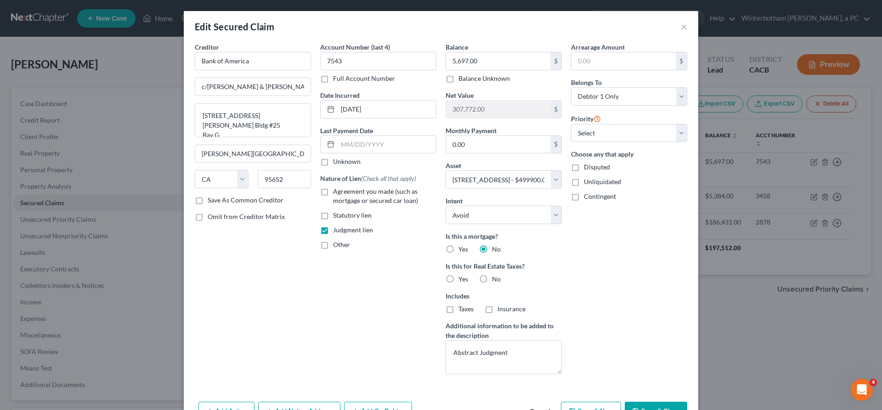
click at [340, 402] on button "Add Notice Address" at bounding box center [299, 411] width 82 height 19
type input "Bank of America"
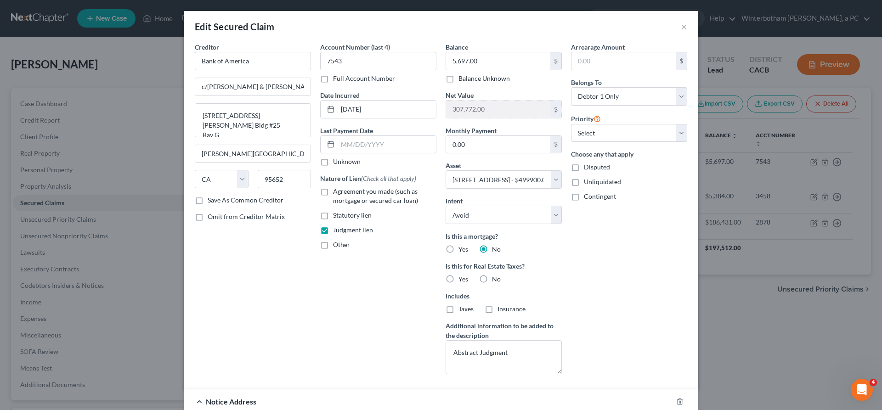
paste input "P O Box 982236"
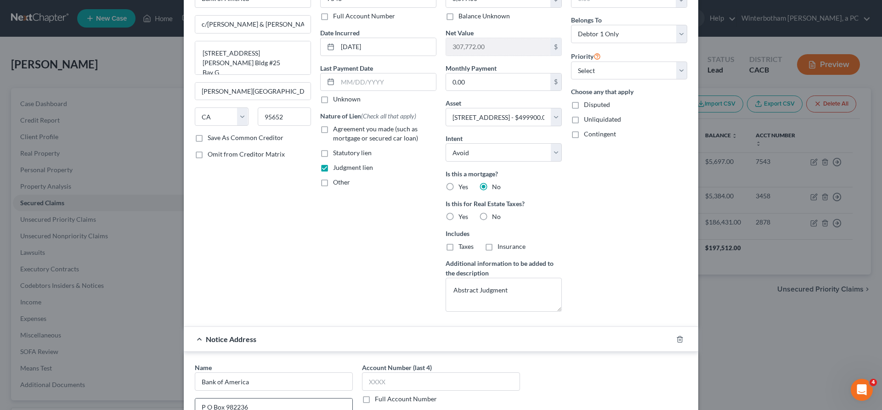
scroll to position [66, 0]
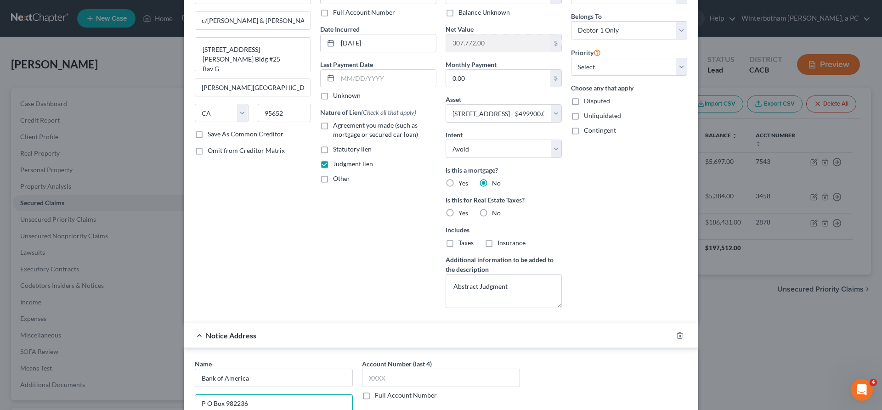
type input "P O Box 982236"
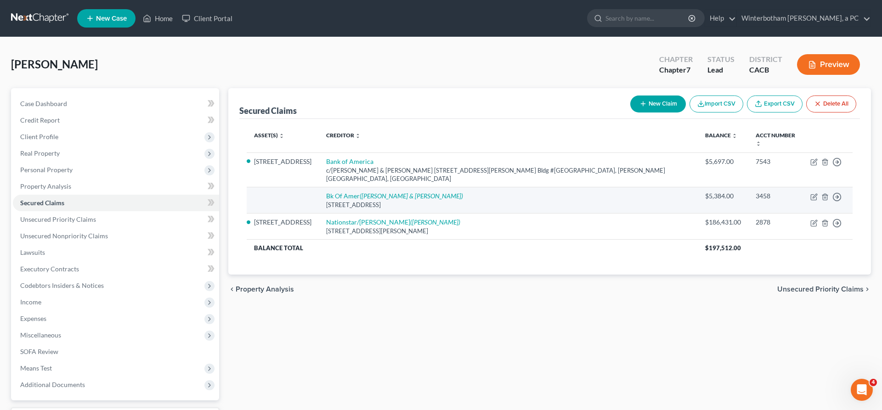
click at [830, 187] on td "Move to E Move to F Move to G Move to Notice Only" at bounding box center [828, 200] width 50 height 26
click at [817, 193] on icon "button" at bounding box center [813, 196] width 7 height 7
select select "45"
select select "0"
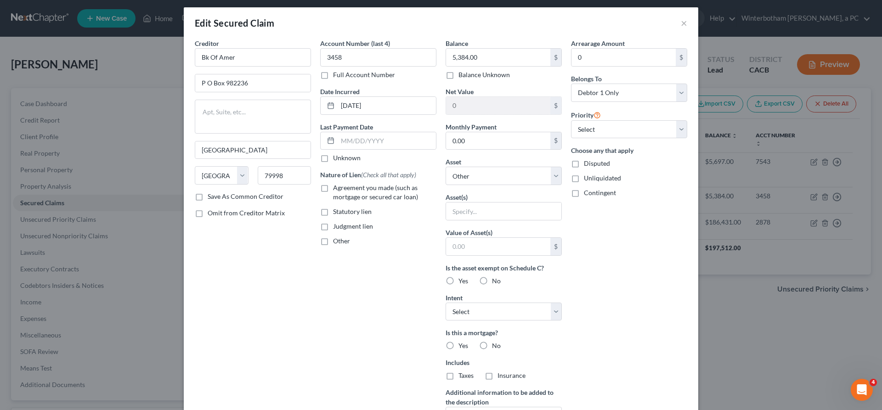
scroll to position [0, 0]
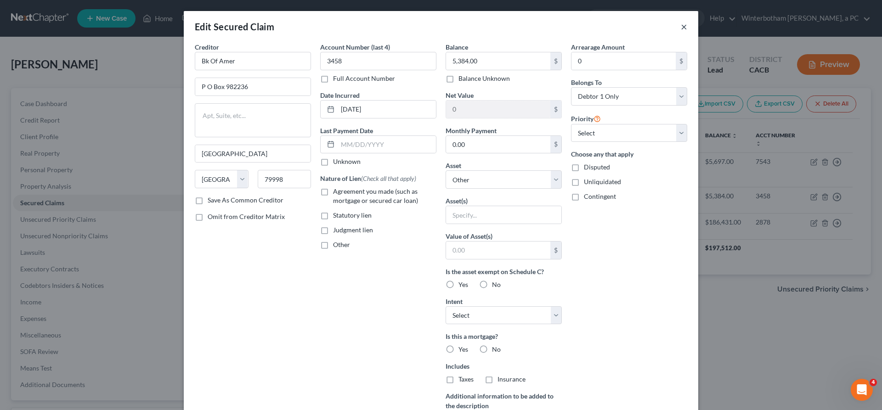
click at [681, 21] on button "×" at bounding box center [684, 26] width 6 height 11
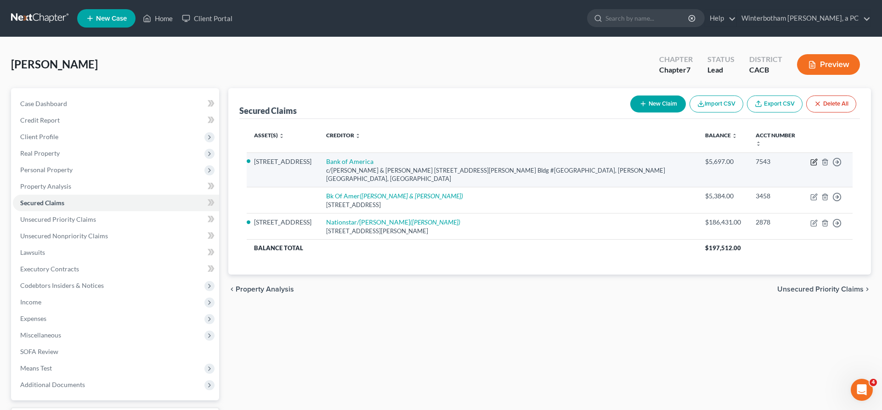
click at [817, 158] on icon "button" at bounding box center [813, 161] width 7 height 7
select select "4"
select select "5"
select select "3"
select select "0"
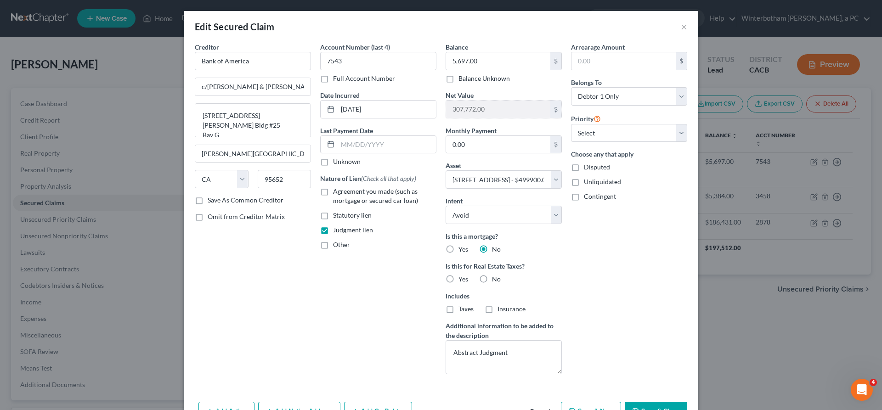
click at [340, 402] on button "Add Notice Address" at bounding box center [299, 411] width 82 height 19
type input "Nelson & Kennard"
type input "PO Box 13807"
type input "Sacramento"
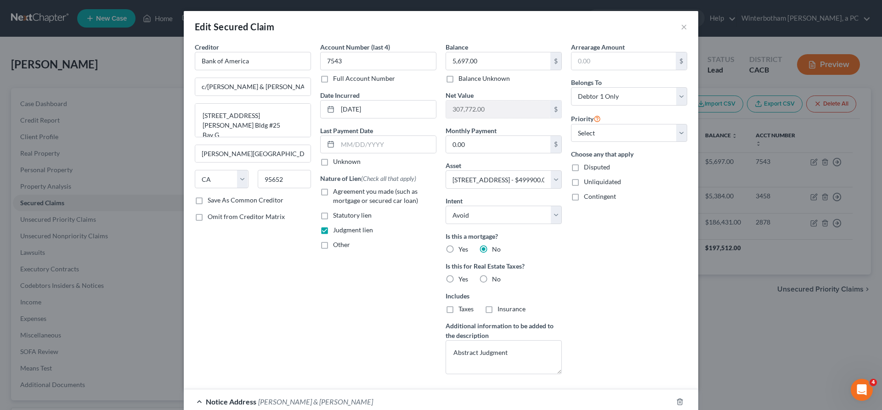
scroll to position [94, 0]
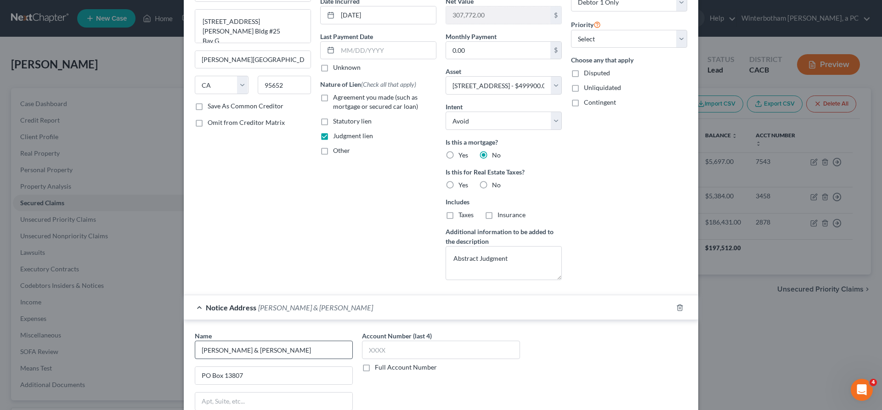
select select "4"
drag, startPoint x: 343, startPoint y: 319, endPoint x: 259, endPoint y: 320, distance: 83.6
type input "95850"
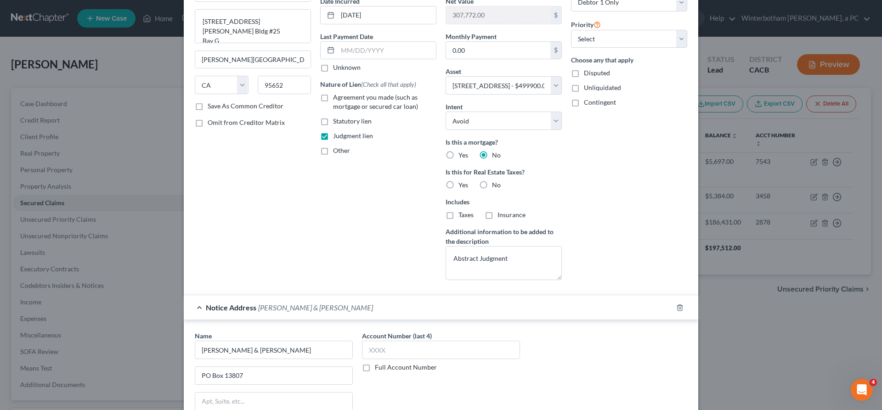
select select
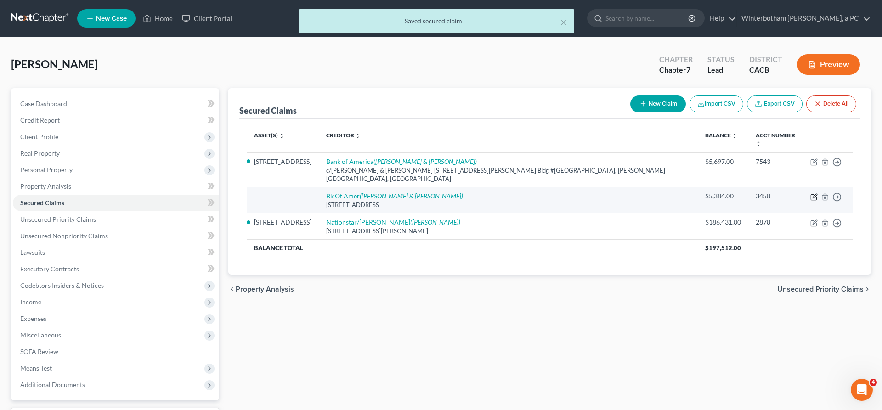
click at [817, 193] on icon "button" at bounding box center [813, 196] width 7 height 7
select select "45"
select select "0"
select select "4"
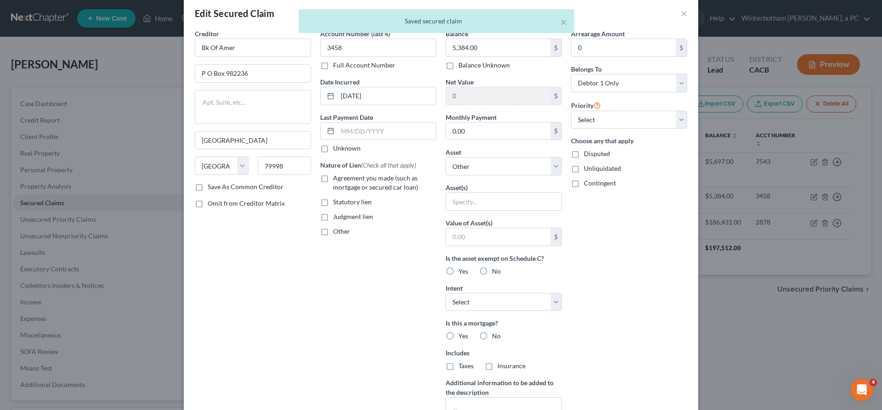
scroll to position [17, 0]
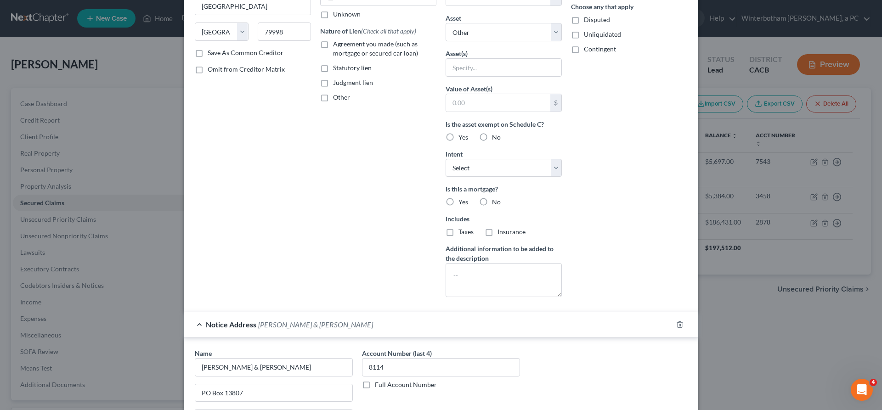
scroll to position [15, 0]
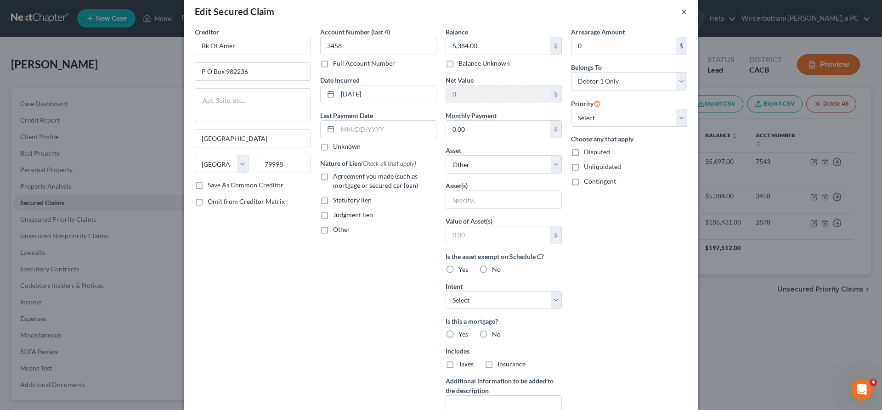
click at [681, 6] on button "×" at bounding box center [684, 11] width 6 height 11
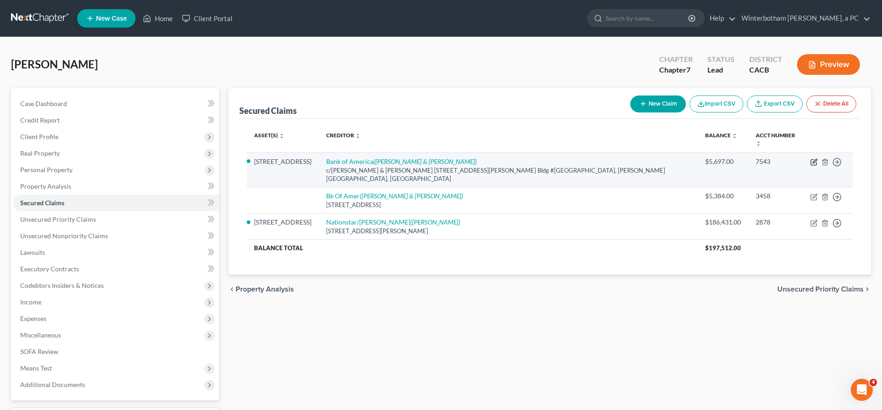
click at [817, 158] on icon "button" at bounding box center [813, 161] width 7 height 7
select select "4"
select select "5"
select select "3"
select select "0"
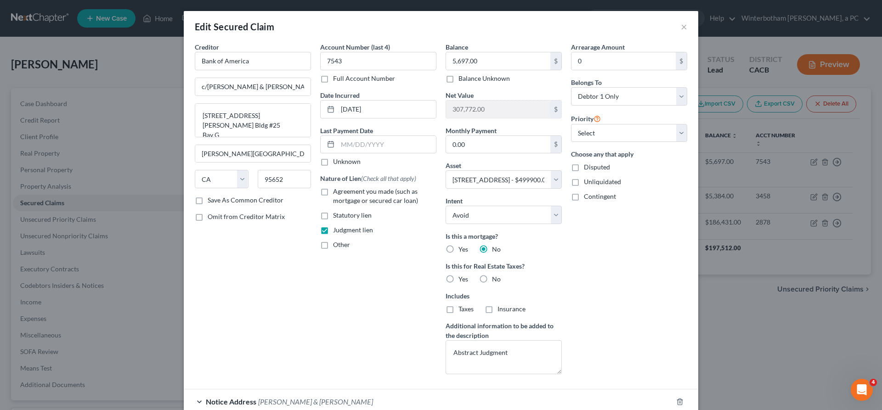
click at [330, 397] on span "Nelson & Kennard" at bounding box center [315, 401] width 115 height 9
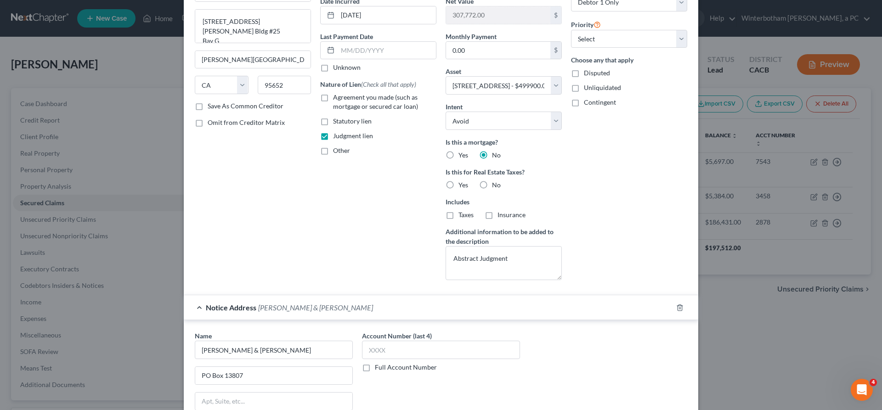
drag, startPoint x: 338, startPoint y: 318, endPoint x: 247, endPoint y: 316, distance: 90.9
type input "95853"
click at [402, 341] on input "text" at bounding box center [441, 350] width 158 height 18
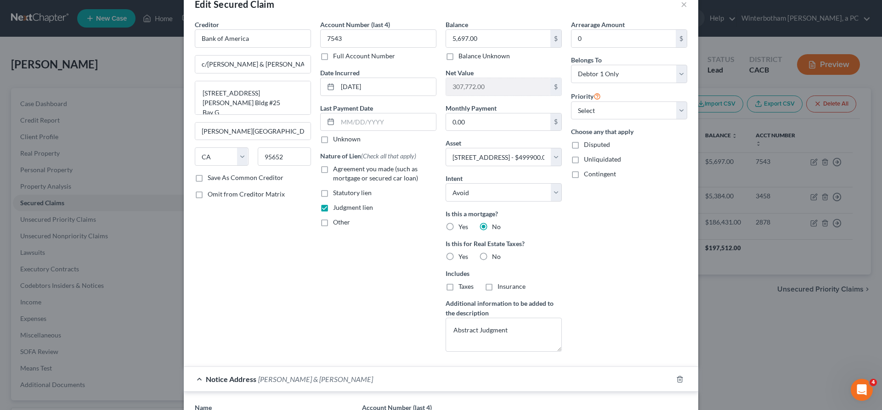
scroll to position [33, 0]
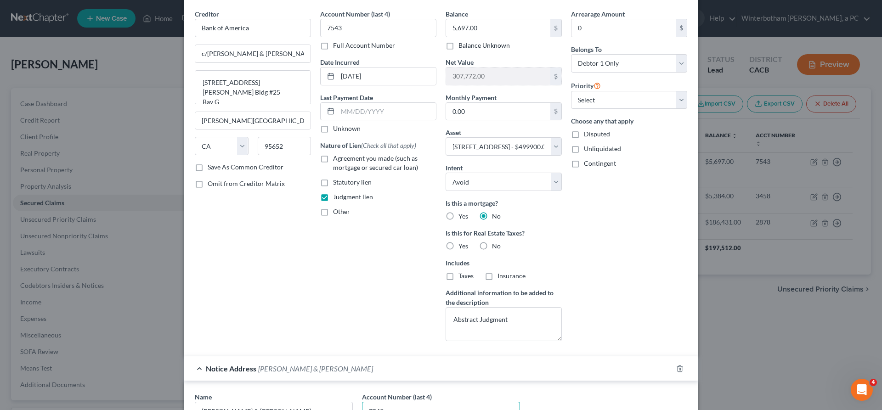
type input "7543"
drag, startPoint x: 428, startPoint y: 387, endPoint x: 433, endPoint y: 383, distance: 5.6
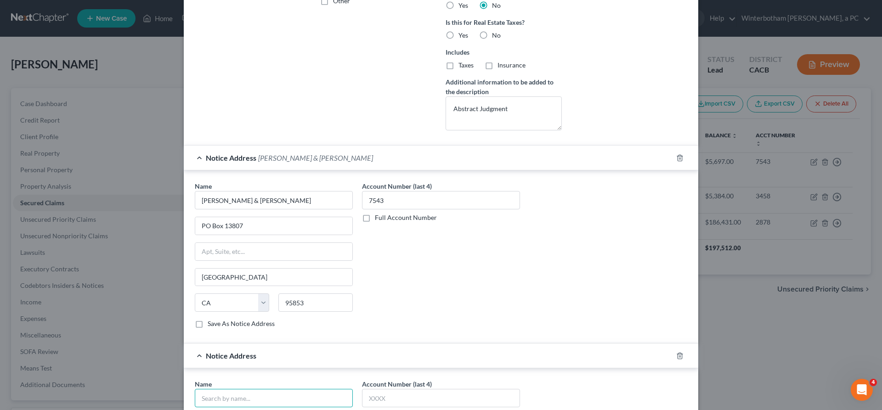
click at [334, 389] on input "text" at bounding box center [274, 398] width 158 height 18
type input "Bank of America"
type input "Po Box 982236"
type input "El Paso"
select select "45"
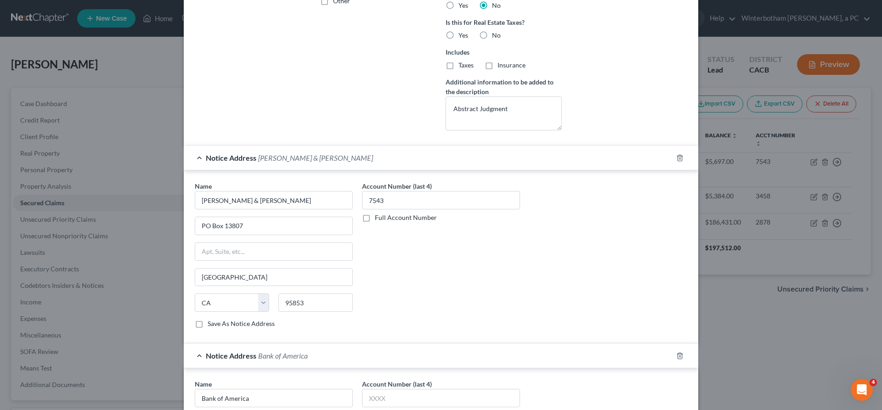
type input "79998"
select select
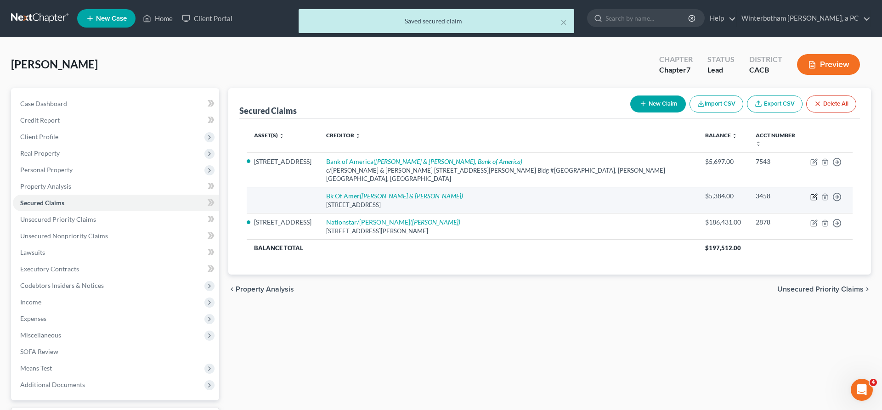
click at [817, 193] on icon "button" at bounding box center [813, 196] width 7 height 7
select select "45"
select select "0"
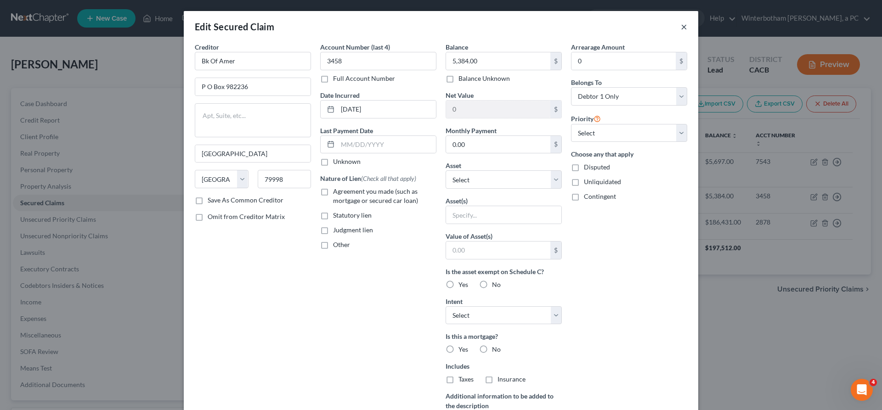
click at [681, 21] on button "×" at bounding box center [684, 26] width 6 height 11
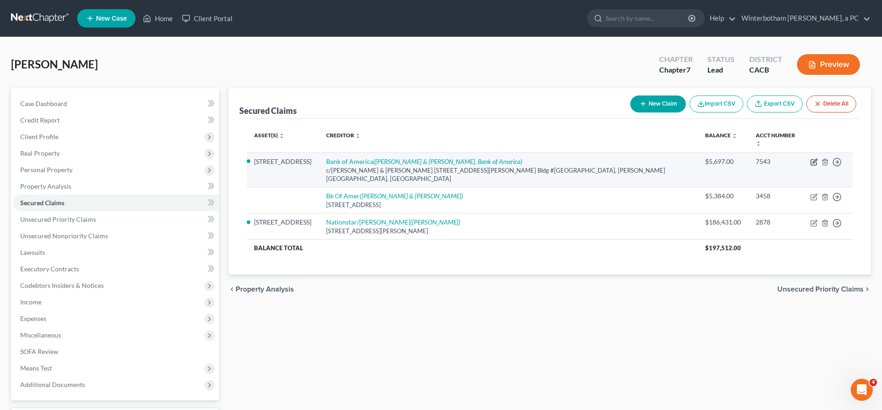
click at [817, 158] on icon "button" at bounding box center [813, 161] width 7 height 7
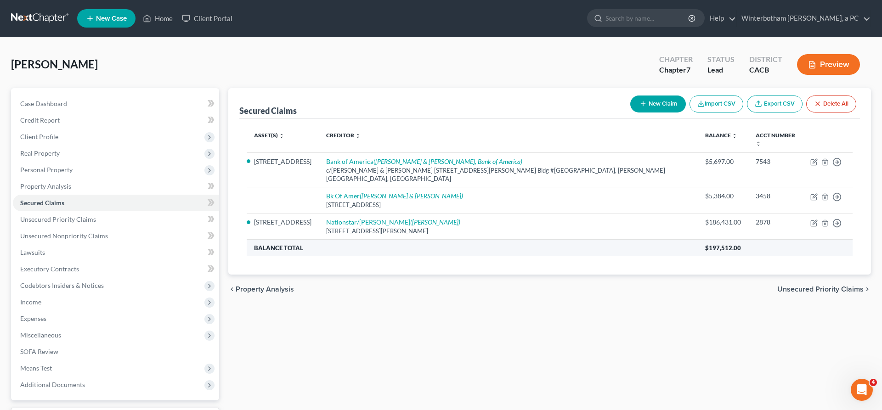
select select "4"
select select "5"
select select "3"
select select "0"
select select "45"
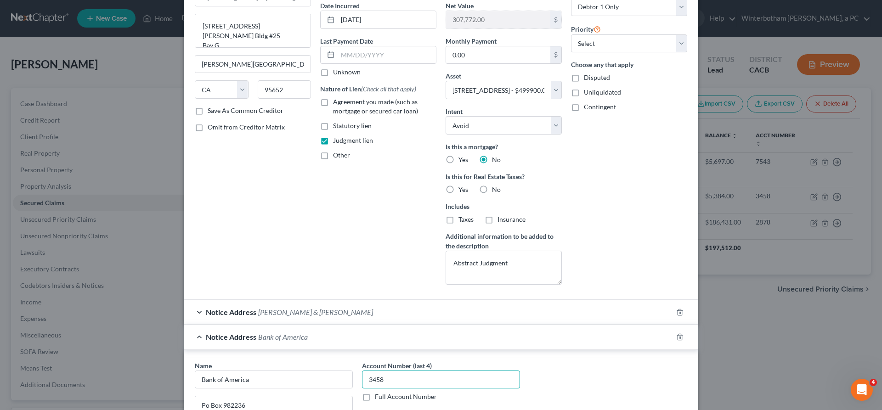
scroll to position [113, 0]
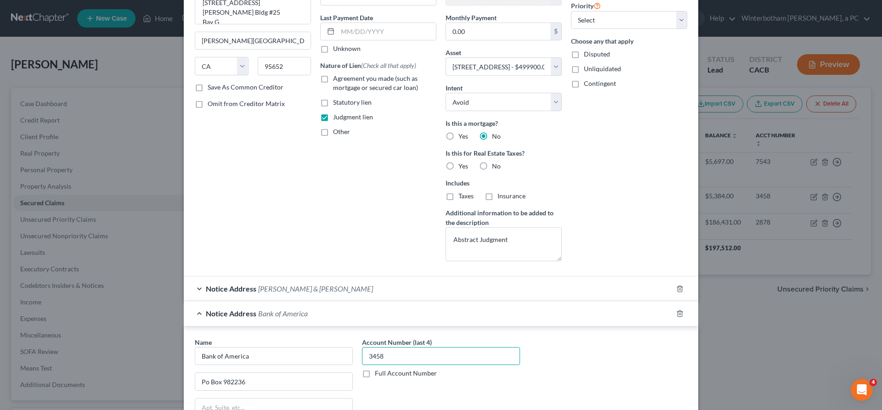
type input "3458"
select select
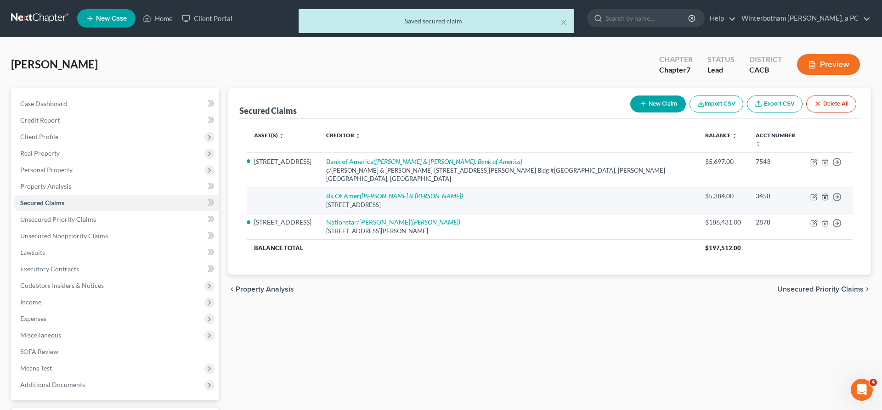
click at [827, 194] on icon "button" at bounding box center [824, 197] width 4 height 6
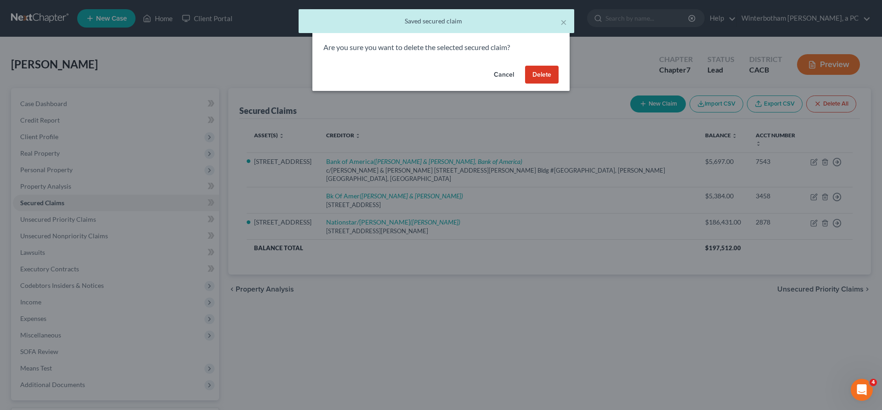
click at [525, 66] on button "Delete" at bounding box center [542, 75] width 34 height 18
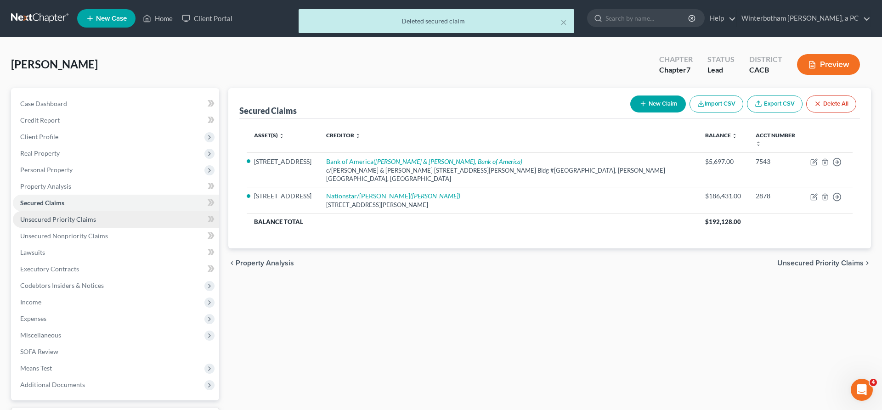
click at [80, 211] on link "Unsecured Priority Claims" at bounding box center [116, 219] width 206 height 17
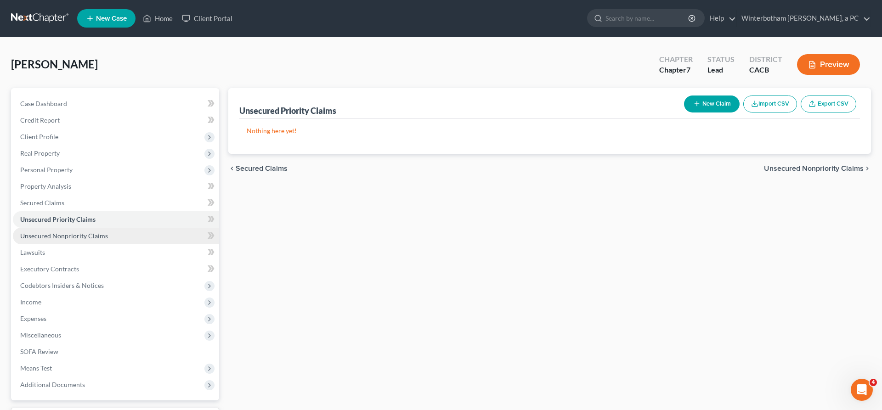
click at [85, 228] on link "Unsecured Nonpriority Claims" at bounding box center [116, 236] width 206 height 17
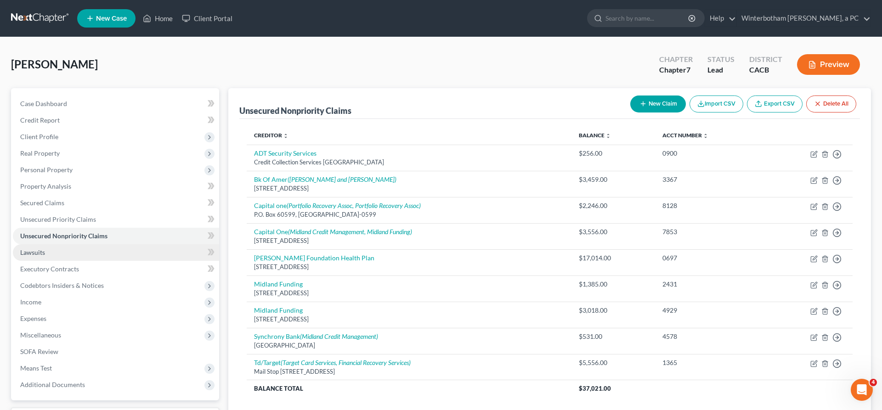
click at [49, 244] on link "Lawsuits" at bounding box center [116, 252] width 206 height 17
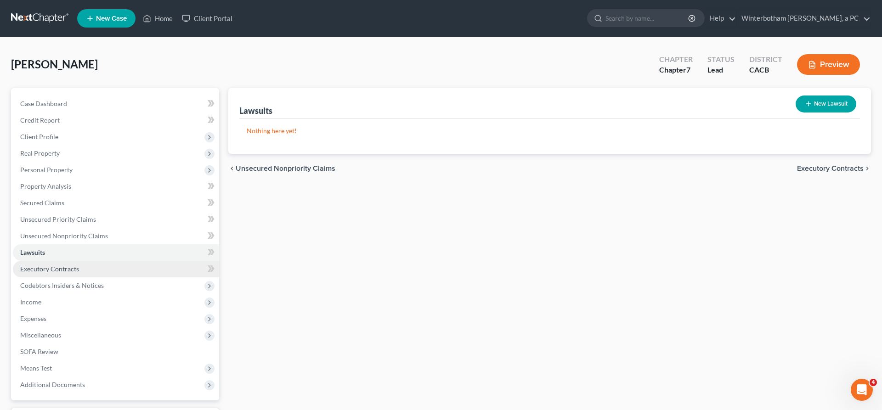
click at [62, 261] on link "Executory Contracts" at bounding box center [116, 269] width 206 height 17
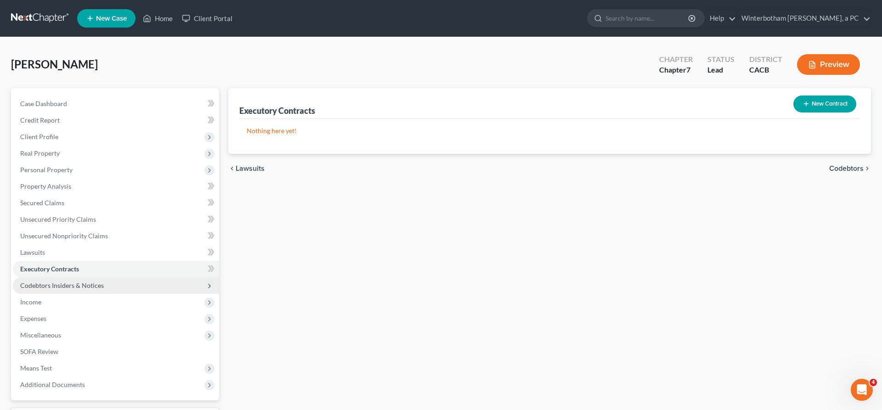
click at [85, 277] on span "Codebtors Insiders & Notices" at bounding box center [116, 285] width 206 height 17
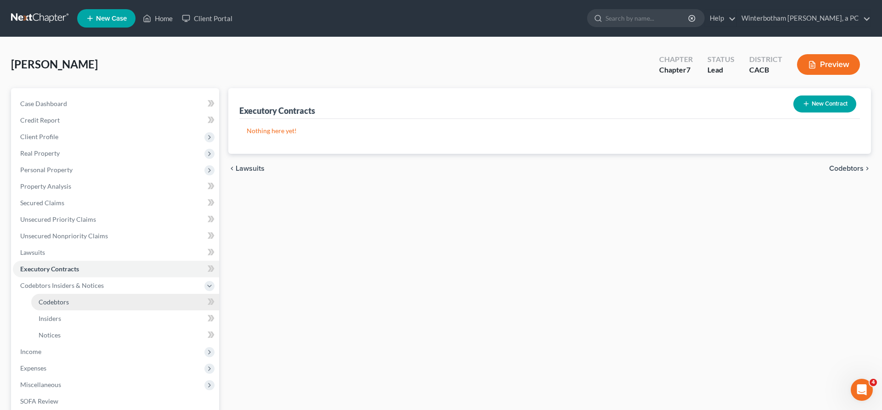
click at [68, 294] on link "Codebtors" at bounding box center [125, 302] width 188 height 17
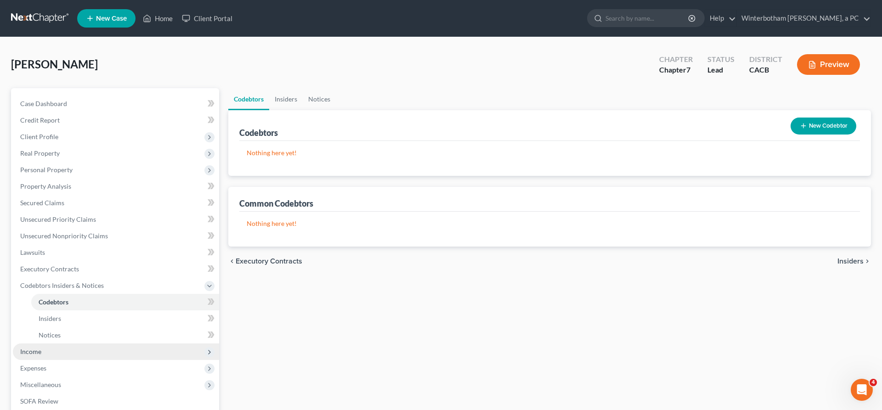
click at [53, 343] on span "Income" at bounding box center [116, 351] width 206 height 17
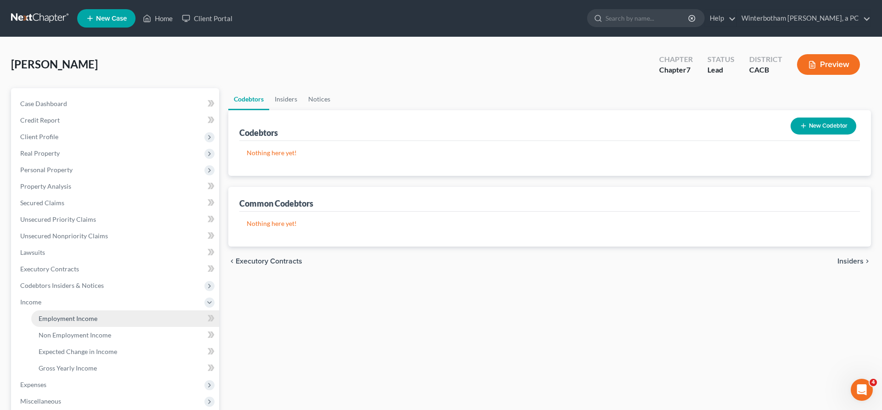
click at [80, 310] on link "Employment Income" at bounding box center [125, 318] width 188 height 17
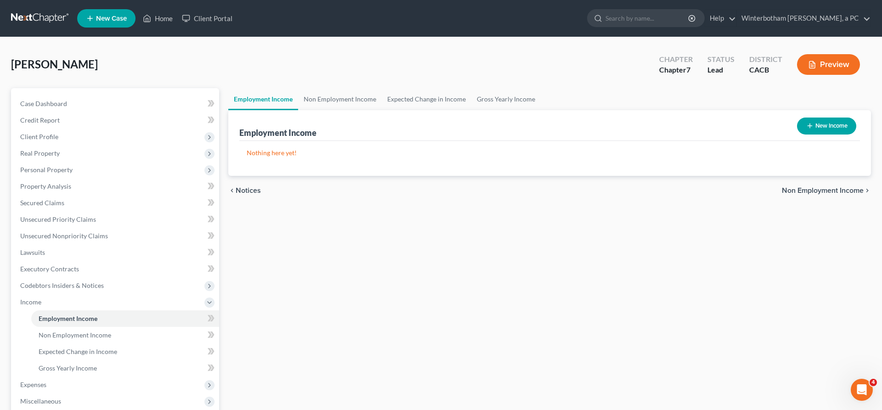
click at [839, 187] on span "Non Employment Income" at bounding box center [823, 190] width 82 height 7
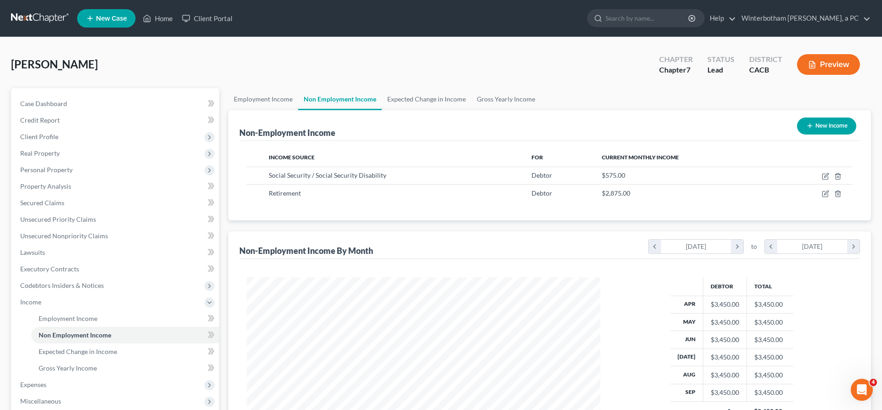
scroll to position [177, 371]
click at [829, 190] on icon "button" at bounding box center [824, 193] width 7 height 7
select select "3"
select select "0"
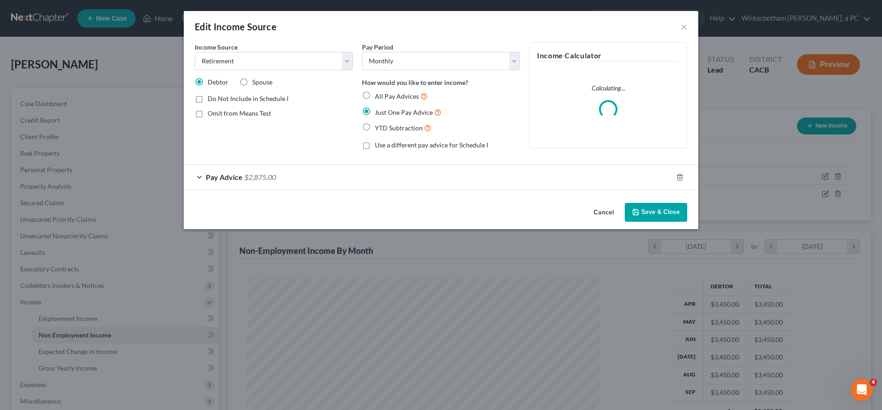
click at [325, 165] on div "Pay Advice $2,875.00" at bounding box center [428, 177] width 489 height 24
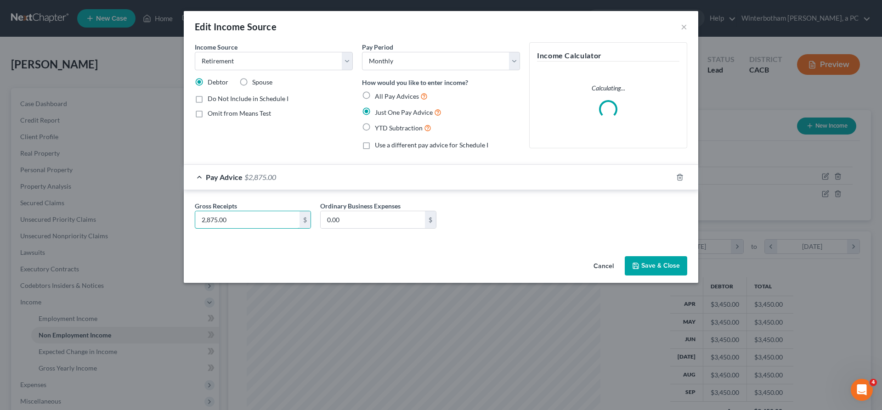
drag, startPoint x: 301, startPoint y: 165, endPoint x: 191, endPoint y: 162, distance: 109.8
click at [208, 211] on input "2,875.00" at bounding box center [247, 219] width 104 height 17
type input "0"
type input "3,122"
click at [624, 256] on button "Save & Close" at bounding box center [655, 265] width 62 height 19
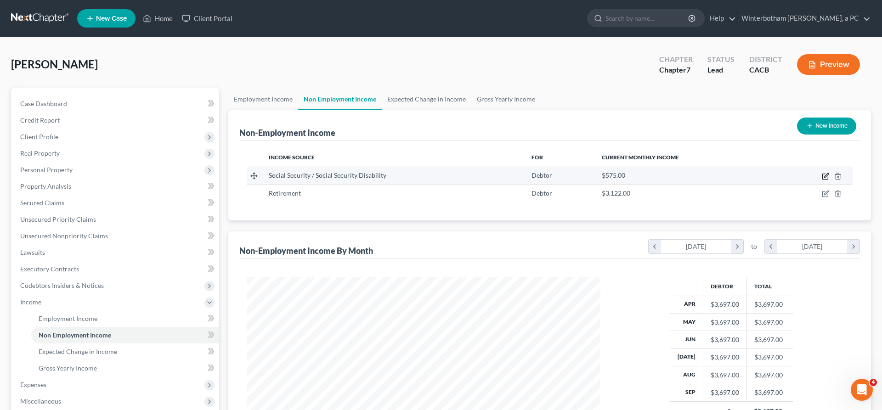
click at [829, 173] on icon "button" at bounding box center [824, 176] width 7 height 7
select select "4"
select select "0"
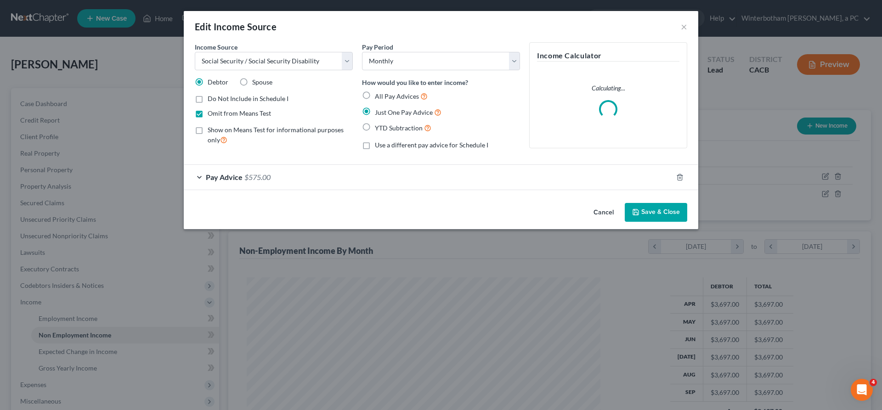
click at [322, 165] on div "Pay Advice $575.00" at bounding box center [428, 177] width 489 height 24
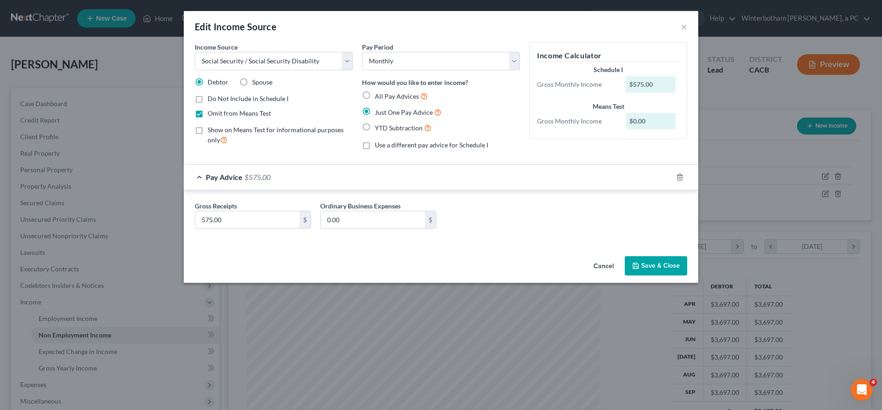
drag, startPoint x: 293, startPoint y: 164, endPoint x: 225, endPoint y: 166, distance: 68.5
click at [245, 211] on input "575.00" at bounding box center [247, 219] width 104 height 17
type input "0"
type input "586"
click at [624, 256] on button "Save & Close" at bounding box center [655, 265] width 62 height 19
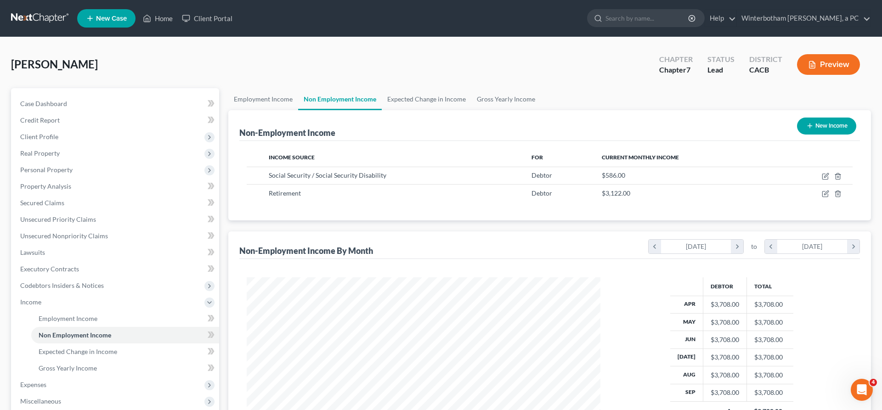
scroll to position [51, 0]
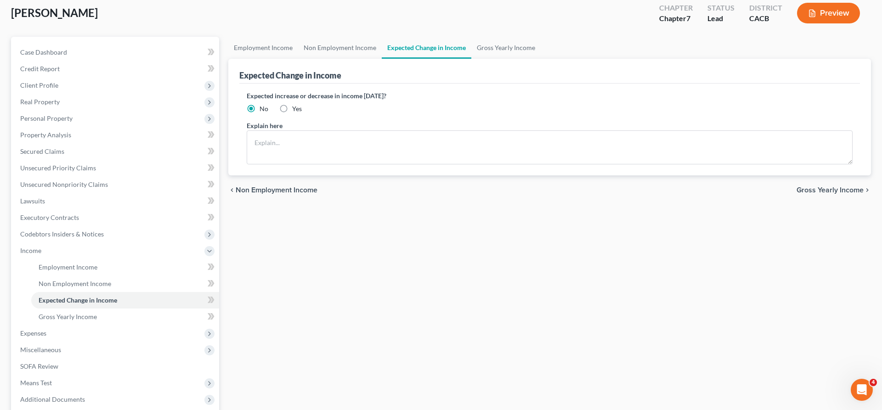
scroll to position [11, 0]
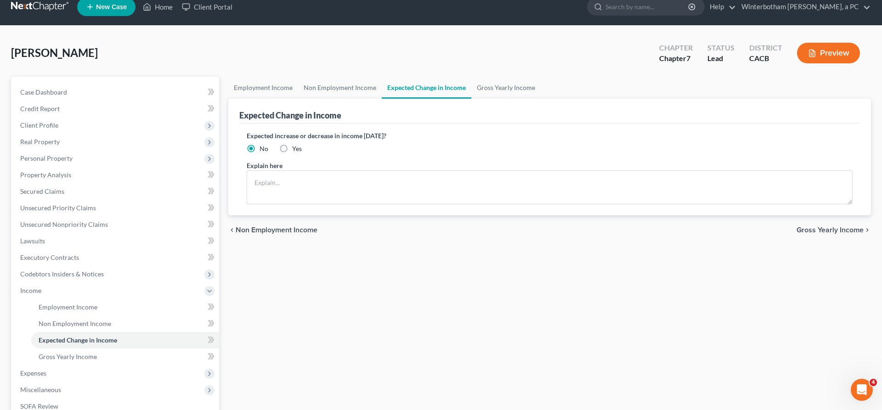
click at [833, 226] on span "Gross Yearly Income" at bounding box center [829, 229] width 67 height 7
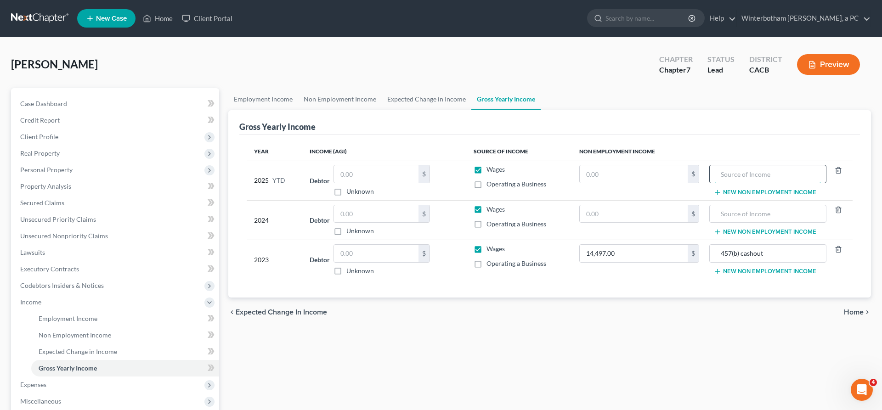
click at [717, 165] on input "text" at bounding box center [767, 173] width 107 height 17
type input "LACER"
click at [629, 165] on input "text" at bounding box center [633, 173] width 108 height 17
type input "28,098"
click at [772, 189] on button "New Non Employment Income" at bounding box center [765, 192] width 102 height 7
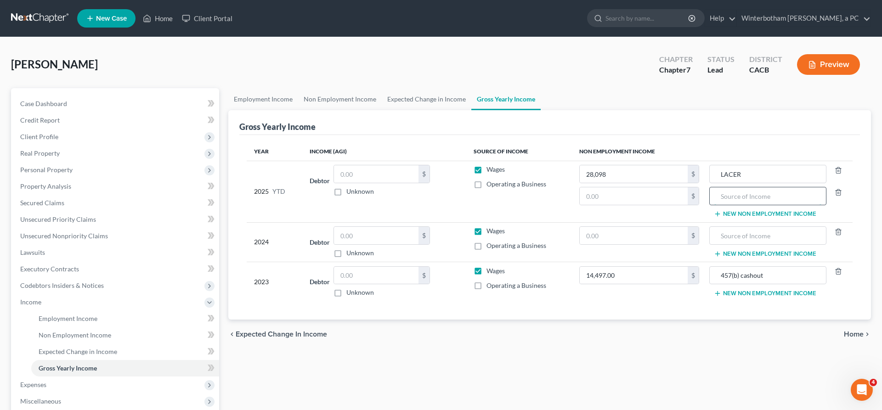
click at [750, 187] on input "text" at bounding box center [767, 195] width 107 height 17
type input "Social Security"
click at [646, 187] on input "text" at bounding box center [633, 195] width 108 height 17
type input "5,274"
click at [721, 227] on input "text" at bounding box center [767, 235] width 107 height 17
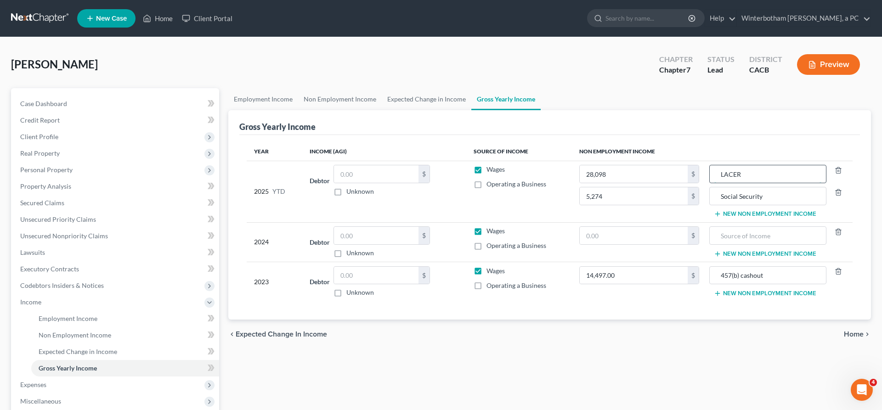
click at [760, 165] on input "LACER" at bounding box center [767, 173] width 107 height 17
type input "LACERA"
click at [741, 227] on input "text" at bounding box center [767, 235] width 107 height 17
type input "LACER"
click at [599, 227] on input "text" at bounding box center [633, 235] width 108 height 17
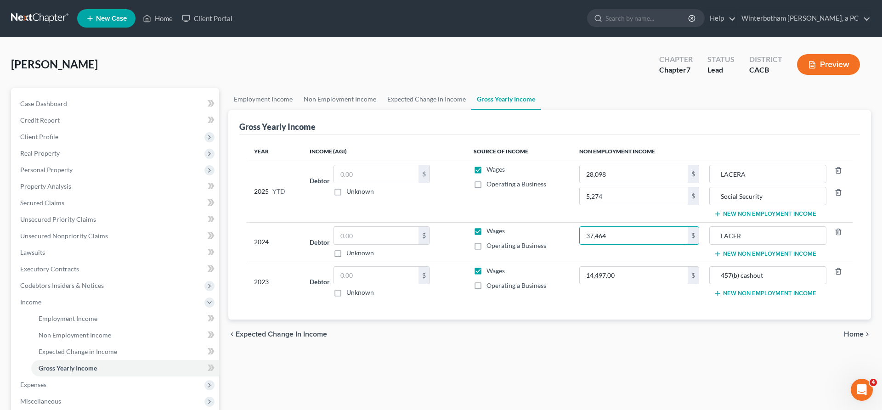
type input "37,464"
click at [728, 250] on button "New Non Employment Income" at bounding box center [765, 253] width 102 height 7
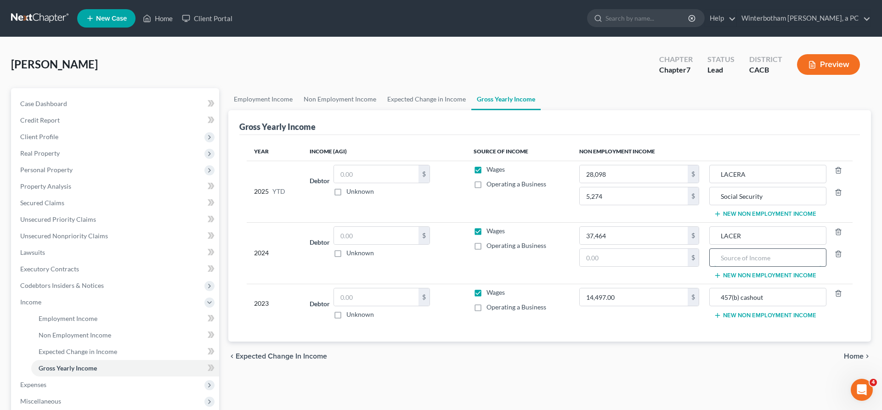
click at [724, 249] on input "text" at bounding box center [767, 257] width 107 height 17
type input "Social Security"
click at [624, 249] on input "text" at bounding box center [633, 257] width 108 height 17
type input "7,032"
click at [647, 284] on td "14,497.00 $" at bounding box center [639, 303] width 135 height 39
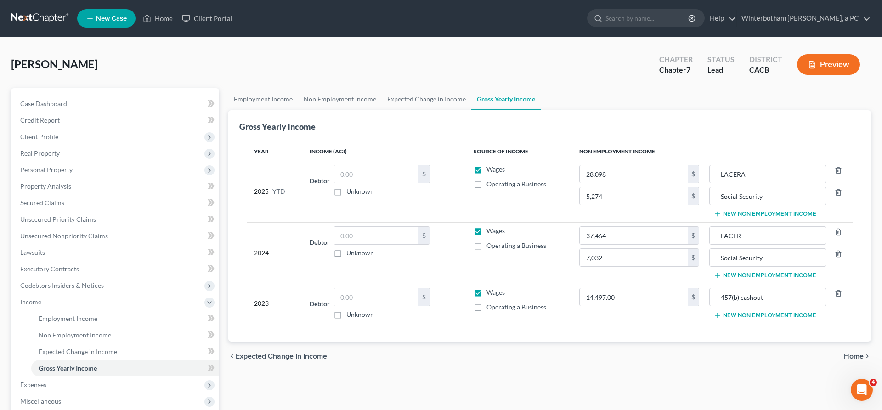
click at [745, 312] on button "New Non Employment Income" at bounding box center [765, 315] width 102 height 7
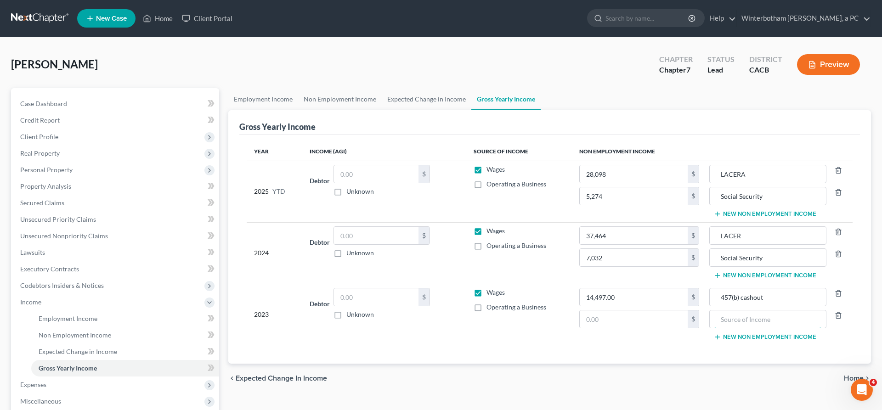
click at [745, 310] on input "text" at bounding box center [767, 318] width 107 height 17
type input "LACERA"
click at [651, 310] on input "text" at bounding box center [633, 318] width 108 height 17
type input "37,464"
click at [738, 333] on button "New Non Employment Income" at bounding box center [765, 336] width 102 height 7
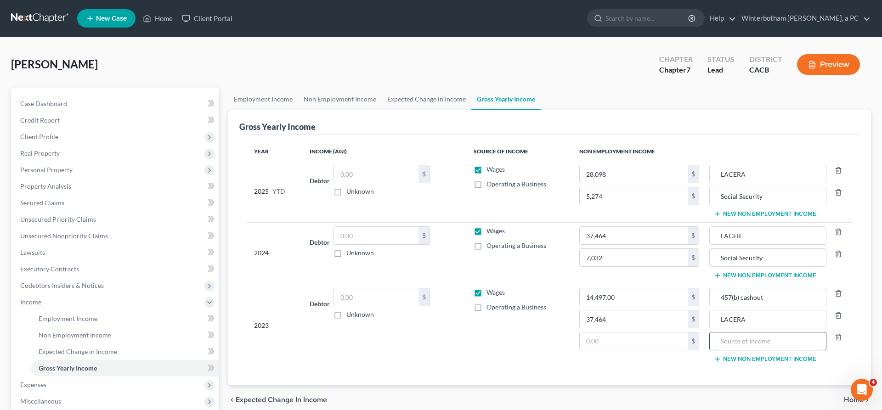
click at [733, 332] on input "text" at bounding box center [767, 340] width 107 height 17
type input "Social Security"
click at [580, 332] on input "text" at bounding box center [633, 340] width 108 height 17
type input "7,032"
click at [334, 165] on input "text" at bounding box center [376, 173] width 84 height 17
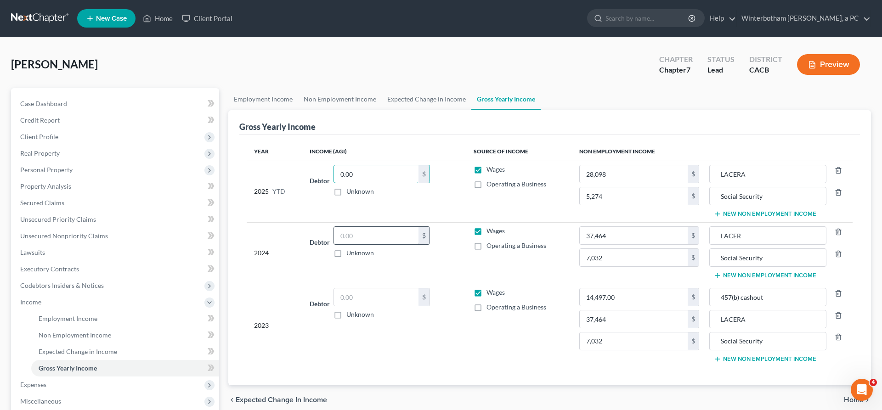
type input "0.00"
click at [334, 227] on input "text" at bounding box center [376, 235] width 84 height 17
type input "0.00"
click at [338, 288] on input "text" at bounding box center [376, 296] width 84 height 17
type input "0.00"
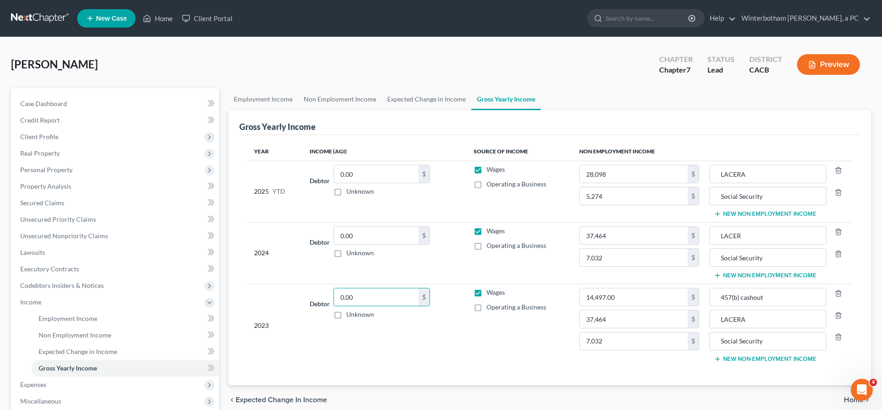
click at [361, 333] on div "Employment Income Non Employment Income Expected Change in Income Gross Yearly …" at bounding box center [550, 303] width 652 height 431
click at [56, 377] on span "Expenses" at bounding box center [116, 385] width 206 height 17
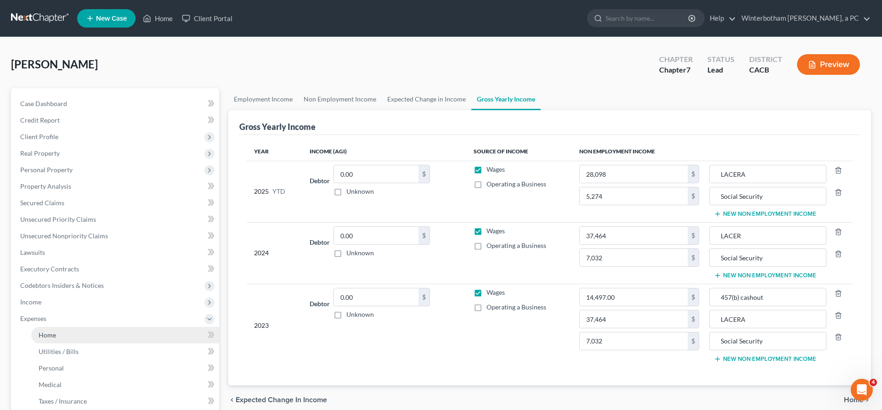
click at [56, 327] on link "Home" at bounding box center [125, 335] width 188 height 17
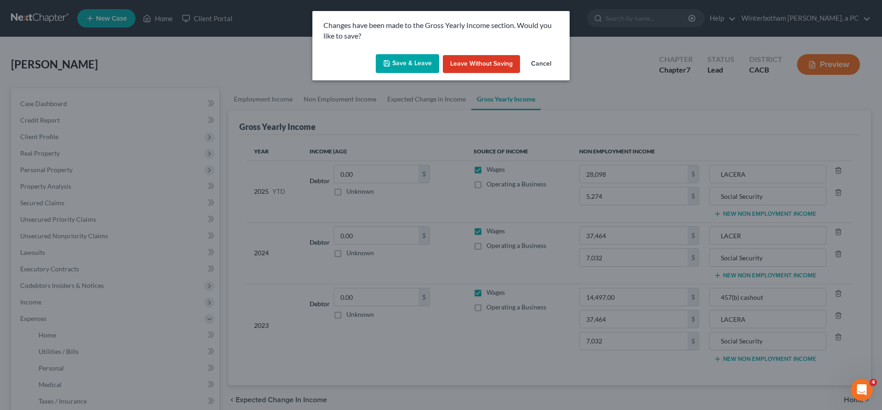
click at [408, 54] on button "Save & Leave" at bounding box center [407, 63] width 63 height 19
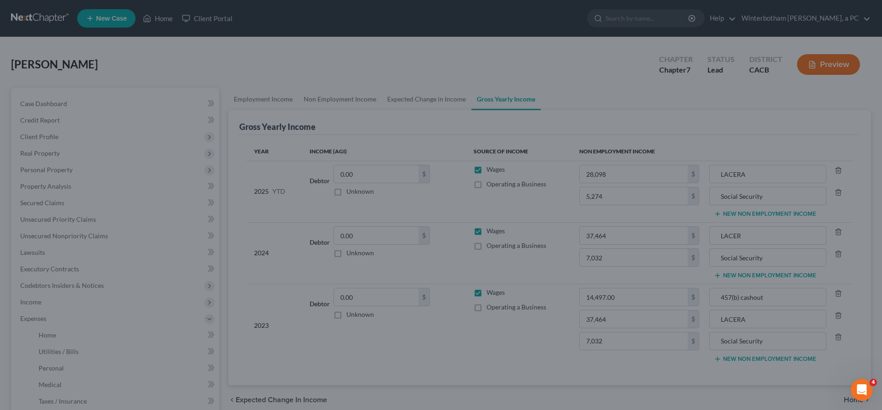
type input "5,274.00"
type input "Social Security"
type input "7,032.00"
type input "Social Security"
type input "7,032.00"
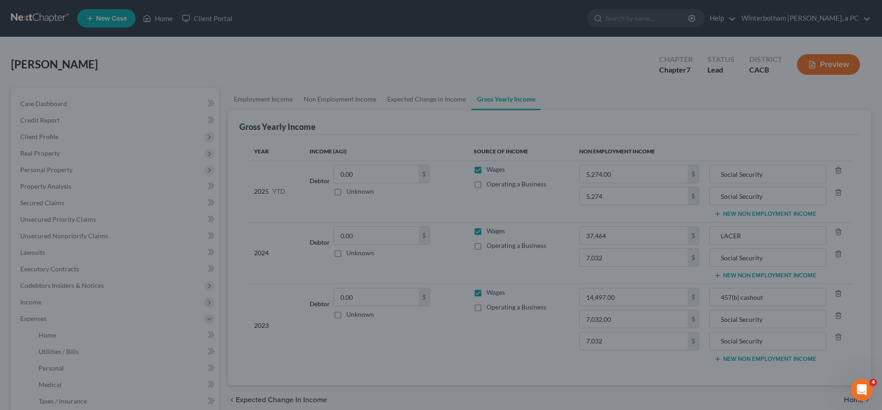
type input "Social Security"
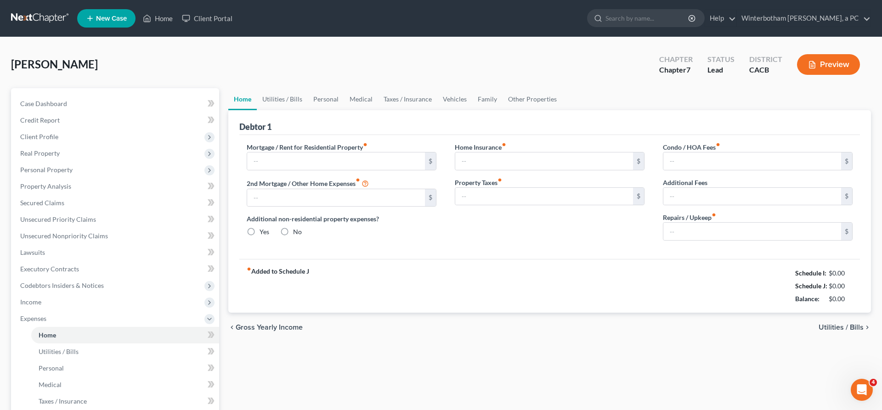
type input "1,320.00"
type input "0.00"
radio input "true"
type input "0.00"
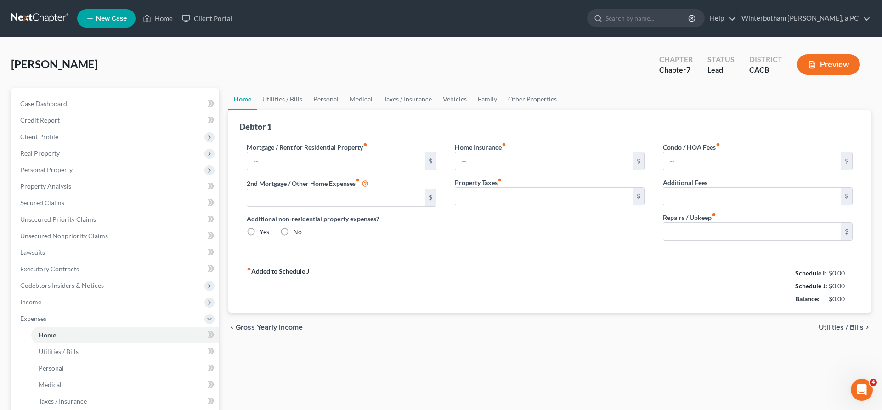
type input "0.00"
click at [840, 324] on span "Utilities / Bills" at bounding box center [840, 327] width 45 height 7
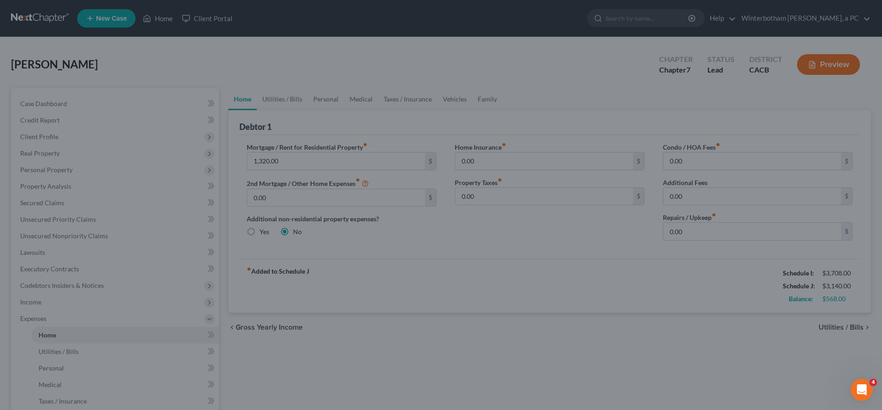
click at [460, 244] on div at bounding box center [441, 205] width 882 height 410
click at [143, 46] on div at bounding box center [441, 205] width 882 height 410
click at [498, 55] on div at bounding box center [441, 205] width 882 height 410
click at [576, 315] on div at bounding box center [441, 205] width 882 height 410
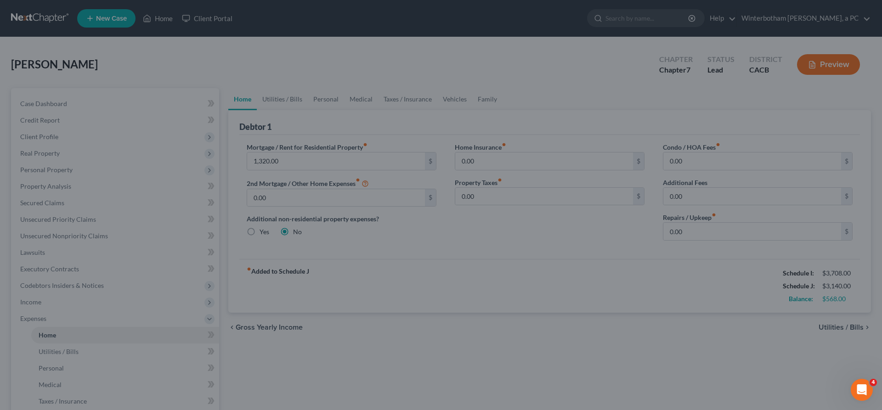
click at [461, 70] on div at bounding box center [441, 205] width 882 height 410
click at [140, 45] on div at bounding box center [441, 205] width 882 height 410
click at [133, 15] on div at bounding box center [441, 205] width 882 height 410
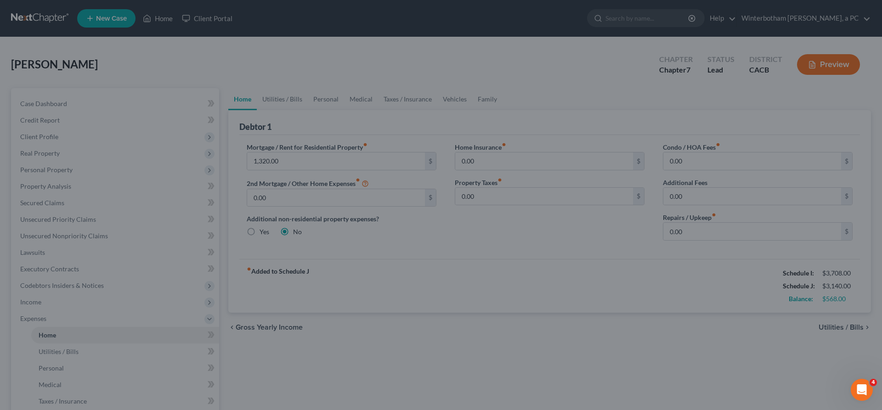
click at [356, 66] on div at bounding box center [441, 205] width 882 height 410
click at [358, 66] on div at bounding box center [441, 205] width 882 height 410
drag, startPoint x: 358, startPoint y: 66, endPoint x: 360, endPoint y: 70, distance: 5.0
click at [360, 66] on div at bounding box center [441, 205] width 882 height 410
click at [620, 291] on div at bounding box center [441, 205] width 882 height 410
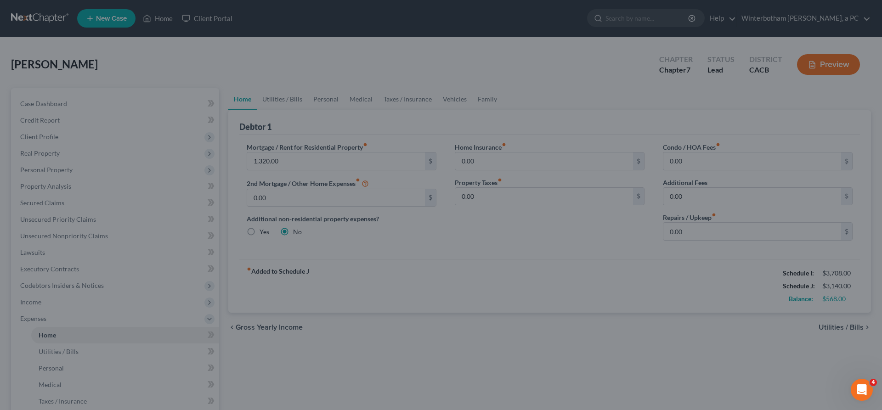
click at [621, 290] on div at bounding box center [441, 205] width 882 height 410
click at [621, 289] on div at bounding box center [441, 205] width 882 height 410
click at [531, 67] on div at bounding box center [441, 205] width 882 height 410
click at [339, 49] on div at bounding box center [441, 205] width 882 height 410
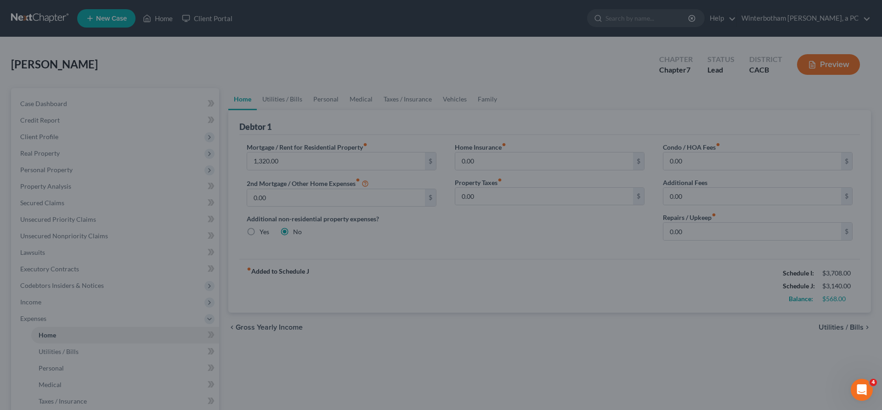
click at [63, 150] on div at bounding box center [441, 205] width 882 height 410
click at [862, 386] on icon "Open Intercom Messenger" at bounding box center [860, 388] width 15 height 15
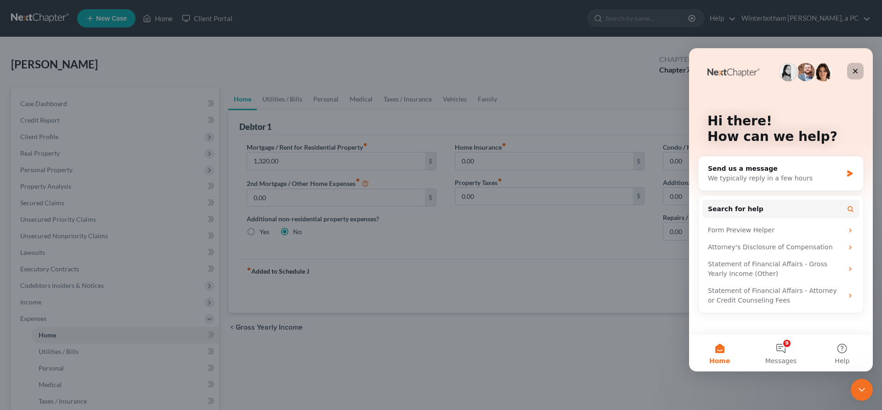
click at [852, 69] on icon "Close" at bounding box center [854, 70] width 7 height 7
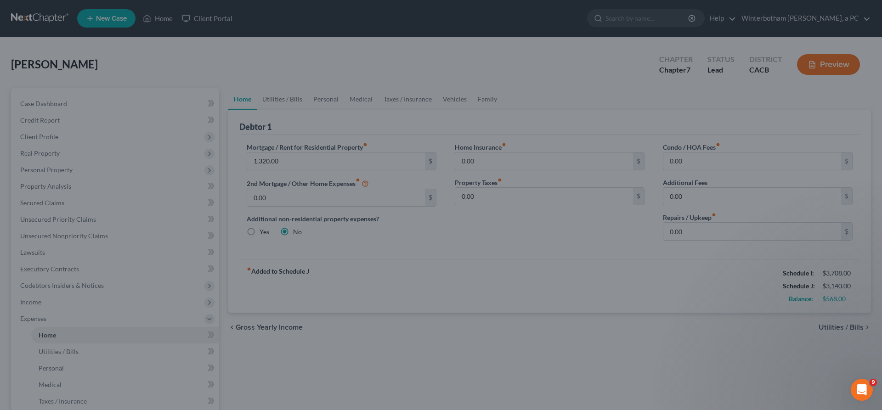
drag, startPoint x: 439, startPoint y: 290, endPoint x: 431, endPoint y: 277, distance: 14.9
click at [439, 289] on div at bounding box center [441, 205] width 882 height 410
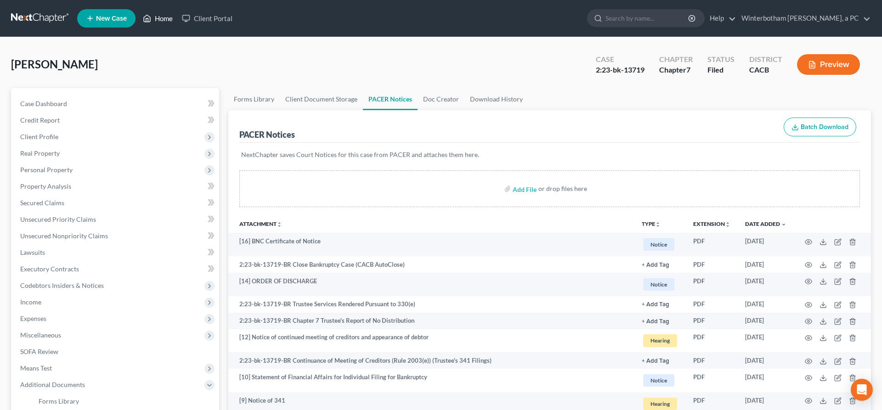
click at [138, 15] on link "Home" at bounding box center [157, 18] width 39 height 17
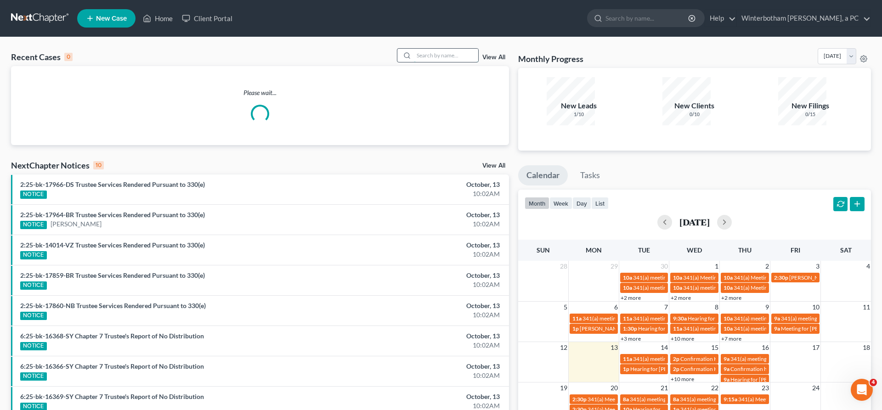
click at [467, 49] on input "search" at bounding box center [446, 55] width 64 height 13
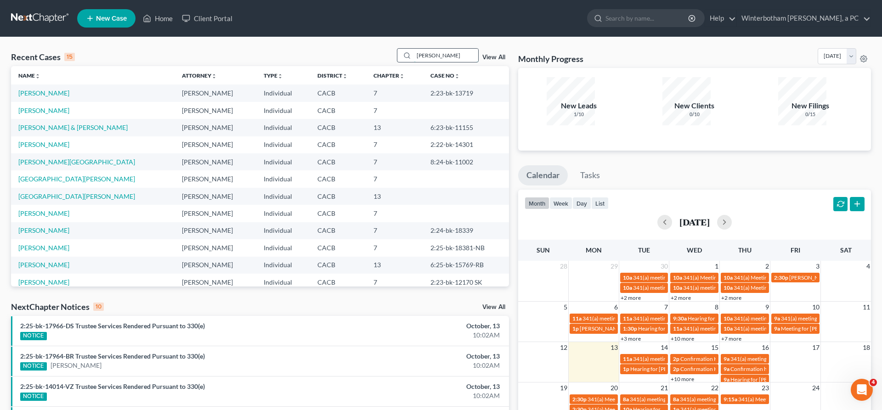
type input "[PERSON_NAME]"
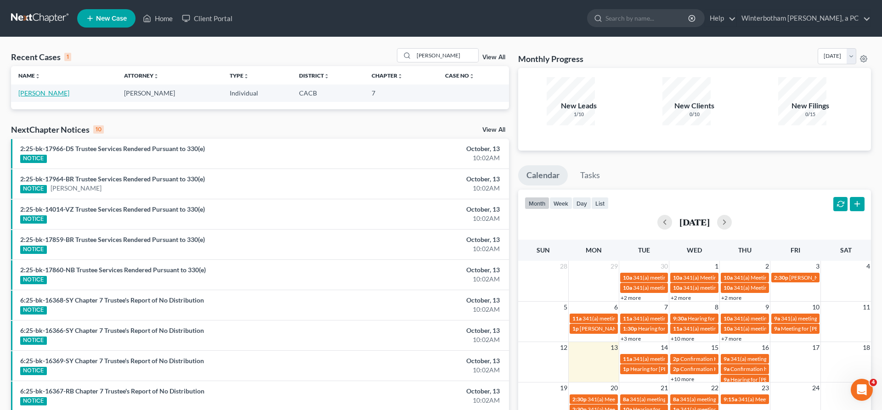
click at [23, 89] on link "[PERSON_NAME]" at bounding box center [43, 93] width 51 height 8
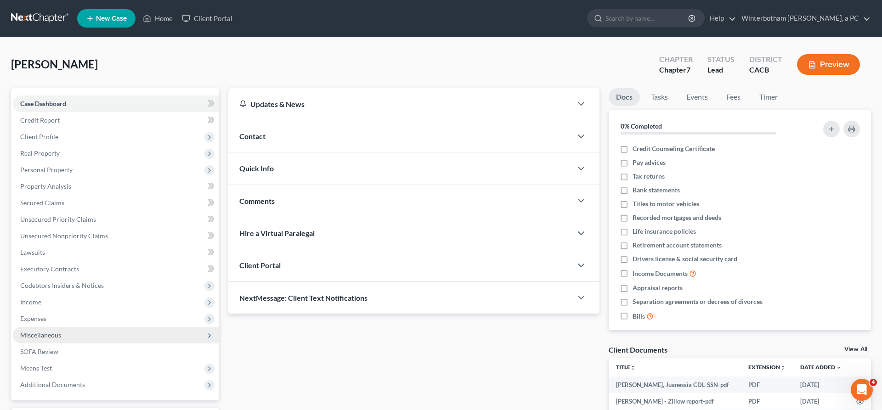
click at [39, 331] on span "Miscellaneous" at bounding box center [40, 335] width 41 height 8
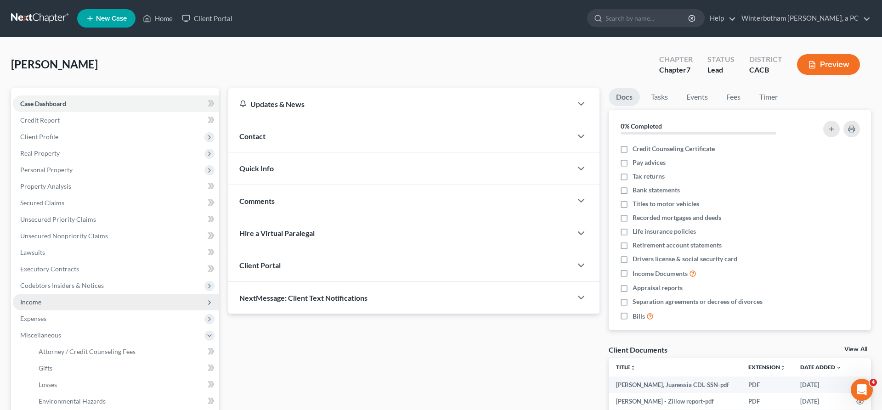
click at [36, 294] on span "Income" at bounding box center [116, 302] width 206 height 17
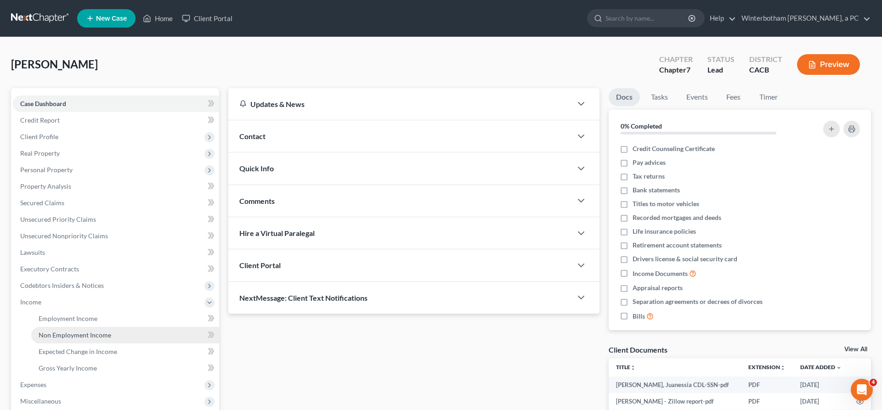
click at [58, 331] on span "Non Employment Income" at bounding box center [75, 335] width 73 height 8
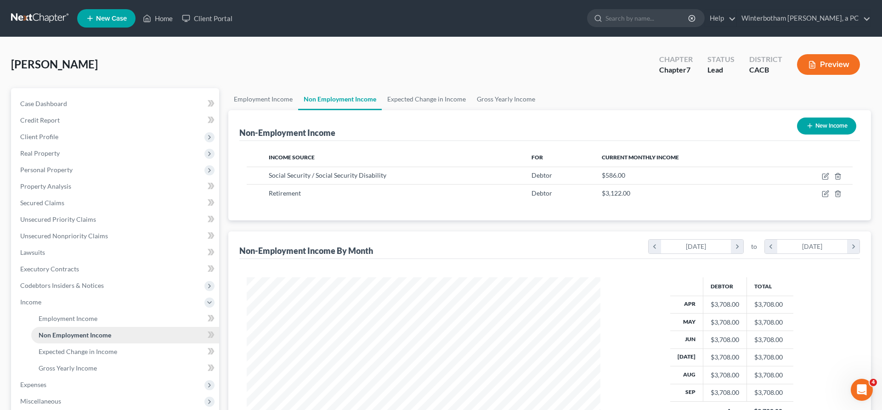
scroll to position [177, 371]
click at [80, 360] on link "Gross Yearly Income" at bounding box center [125, 368] width 188 height 17
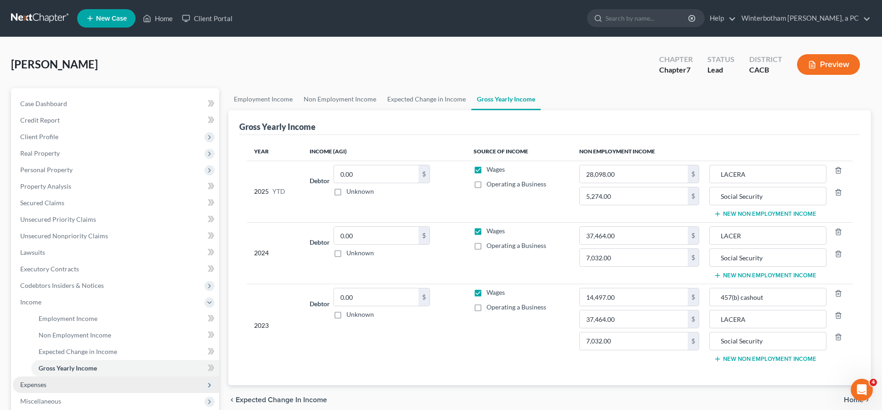
click at [38, 377] on span "Expenses" at bounding box center [116, 385] width 206 height 17
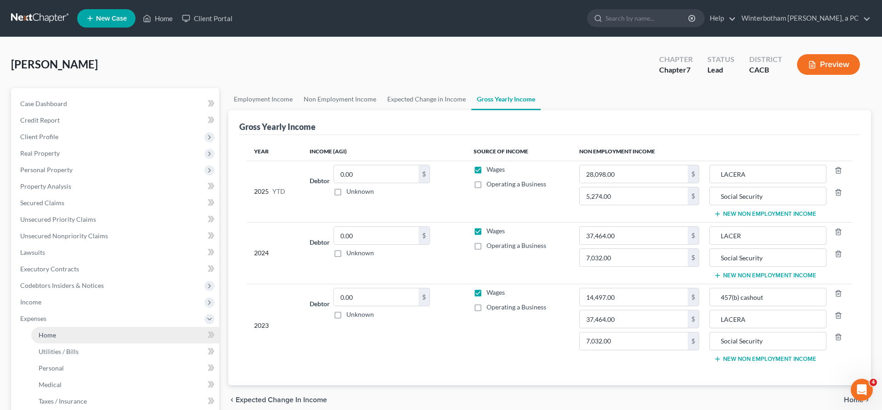
click at [46, 327] on link "Home" at bounding box center [125, 335] width 188 height 17
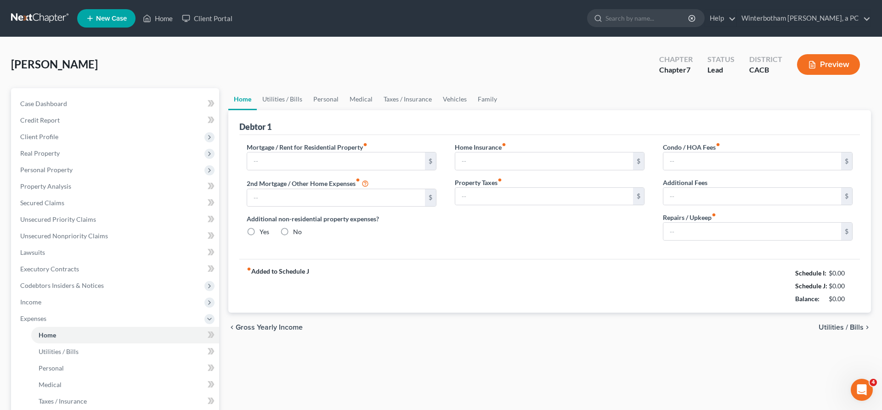
type input "1,320.00"
type input "0.00"
radio input "true"
type input "0.00"
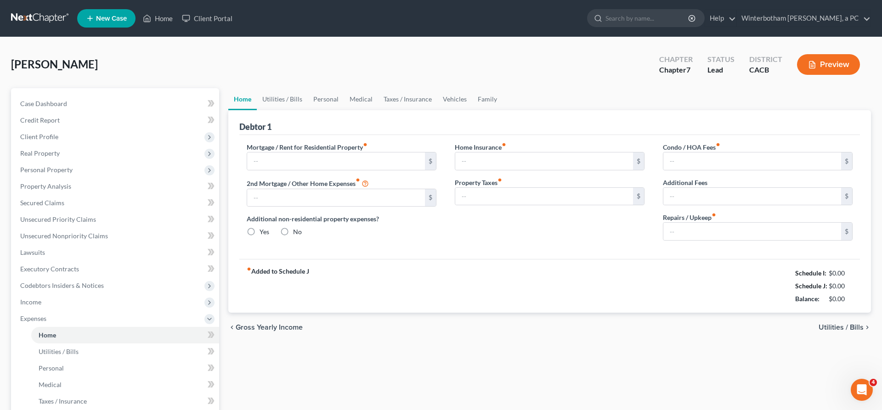
type input "0.00"
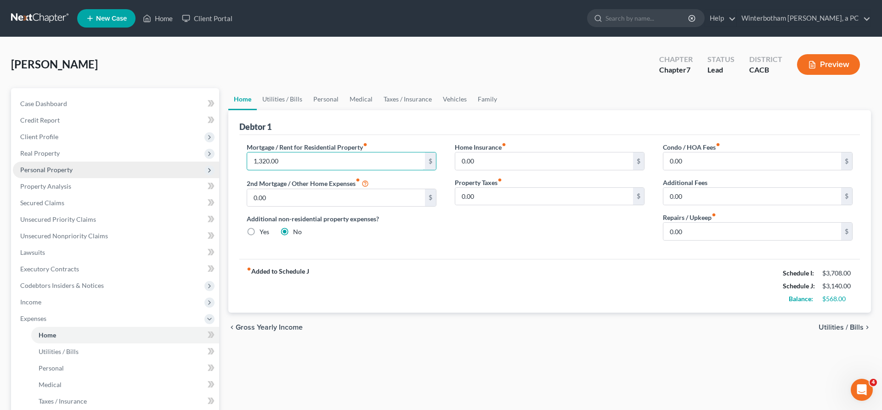
drag, startPoint x: 289, startPoint y: 122, endPoint x: 191, endPoint y: 127, distance: 98.4
click at [247, 152] on input "1,320.00" at bounding box center [336, 160] width 178 height 17
type input "0"
type input "1,329"
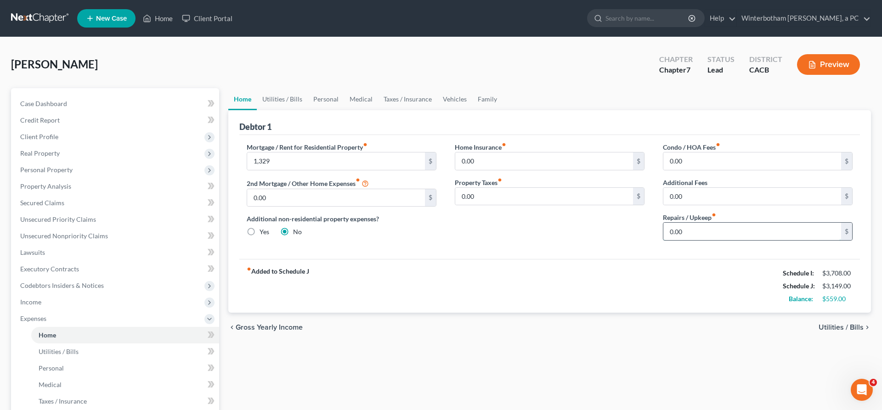
click at [690, 223] on input "0.00" at bounding box center [752, 231] width 178 height 17
type input "100"
click at [707, 267] on div "Home Utilities / Bills Personal Medical Taxes / Insurance Vehicles Family Debto…" at bounding box center [550, 328] width 652 height 481
click at [860, 324] on span "Utilities / Bills" at bounding box center [840, 327] width 45 height 7
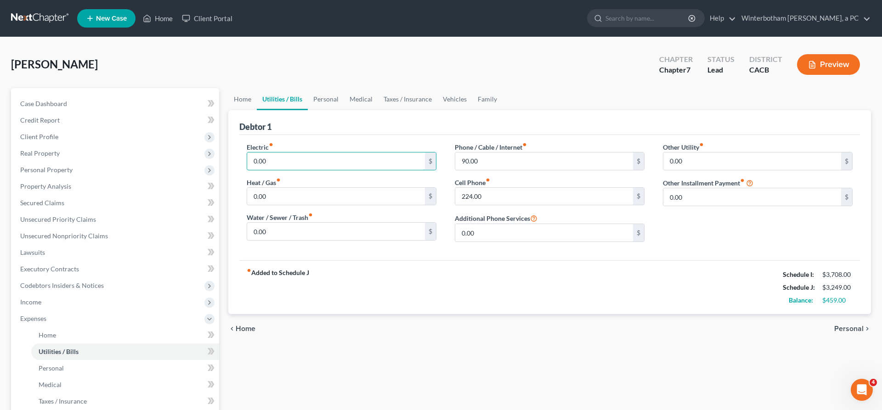
drag, startPoint x: 263, startPoint y: 124, endPoint x: 222, endPoint y: 124, distance: 40.9
click at [247, 152] on input "0.00" at bounding box center [336, 160] width 178 height 17
type input "2"
click at [472, 152] on input "90.00" at bounding box center [544, 160] width 178 height 17
drag, startPoint x: 259, startPoint y: 126, endPoint x: 240, endPoint y: 127, distance: 18.9
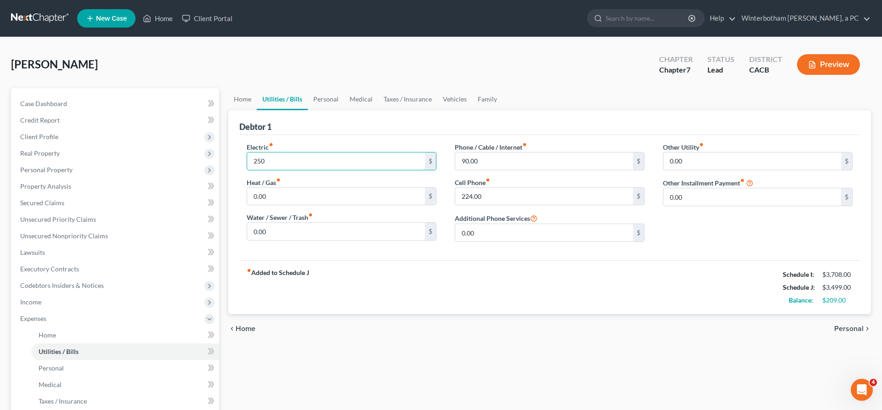
click at [247, 152] on input "250" at bounding box center [336, 160] width 178 height 17
drag, startPoint x: 259, startPoint y: 124, endPoint x: 222, endPoint y: 124, distance: 37.7
click at [247, 152] on input "250" at bounding box center [336, 160] width 178 height 17
type input "340"
click at [849, 325] on span "Personal" at bounding box center [848, 328] width 29 height 7
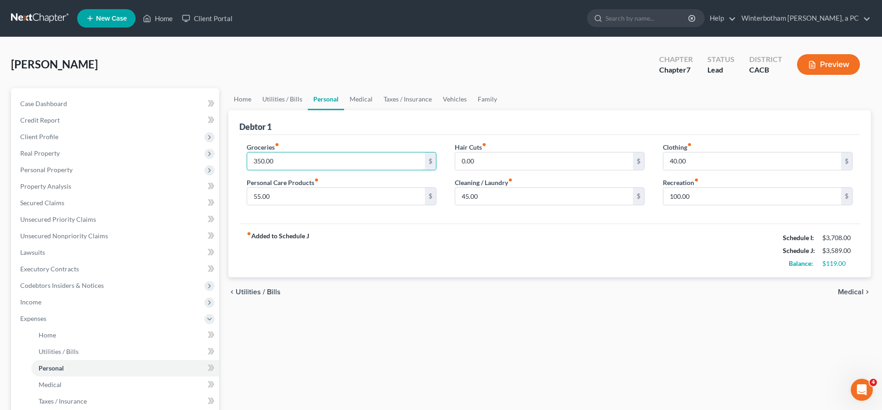
drag, startPoint x: 260, startPoint y: 123, endPoint x: 222, endPoint y: 121, distance: 38.1
click at [247, 152] on input "350.00" at bounding box center [336, 160] width 178 height 17
type input "0"
type input "400"
click at [854, 288] on span "Medical" at bounding box center [851, 291] width 26 height 7
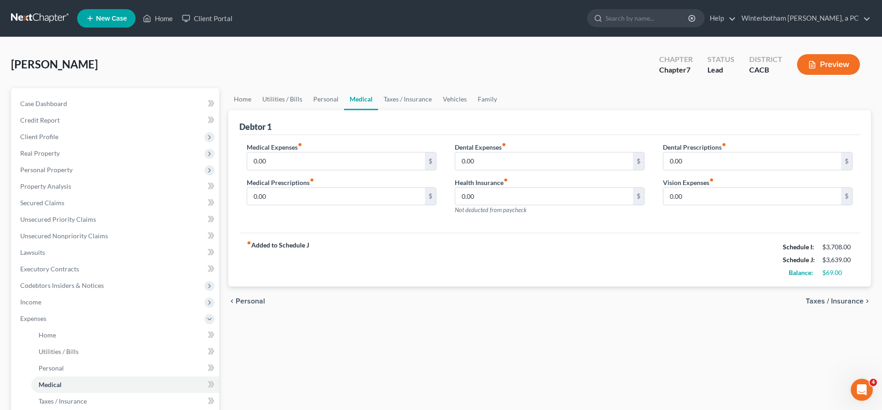
click at [849, 298] on span "Taxes / Insurance" at bounding box center [834, 301] width 58 height 7
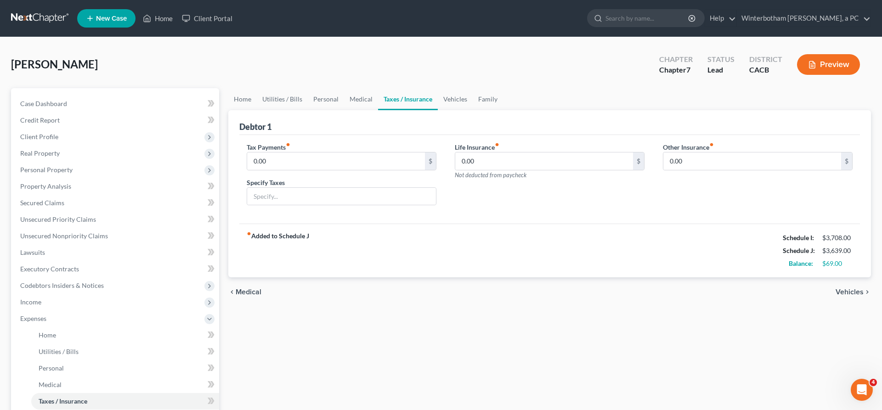
click at [861, 288] on span "Vehicles" at bounding box center [849, 291] width 28 height 7
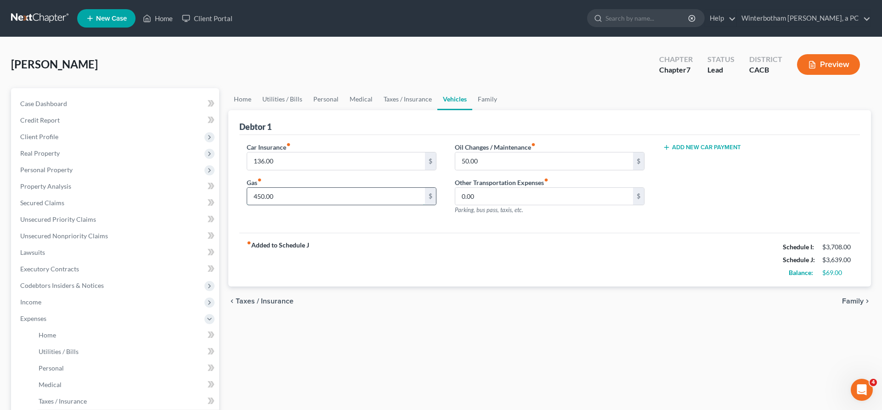
click at [283, 188] on input "450.00" at bounding box center [336, 196] width 178 height 17
click at [472, 152] on input "50.00" at bounding box center [544, 160] width 178 height 17
type input "75"
click at [859, 298] on span "Family" at bounding box center [853, 301] width 22 height 7
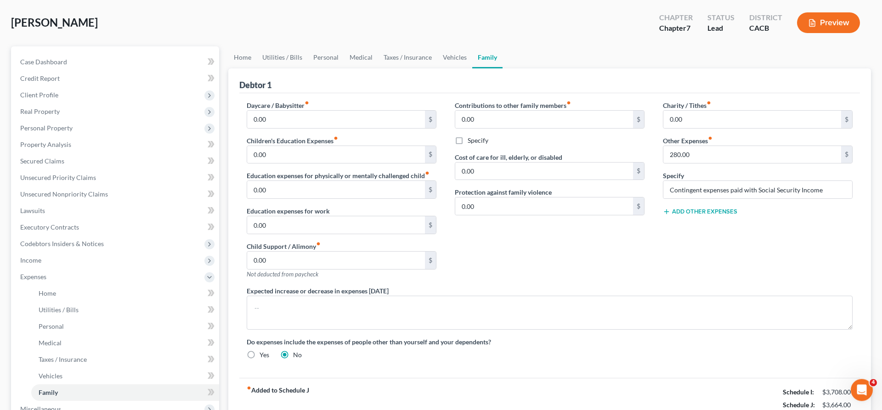
scroll to position [49, 0]
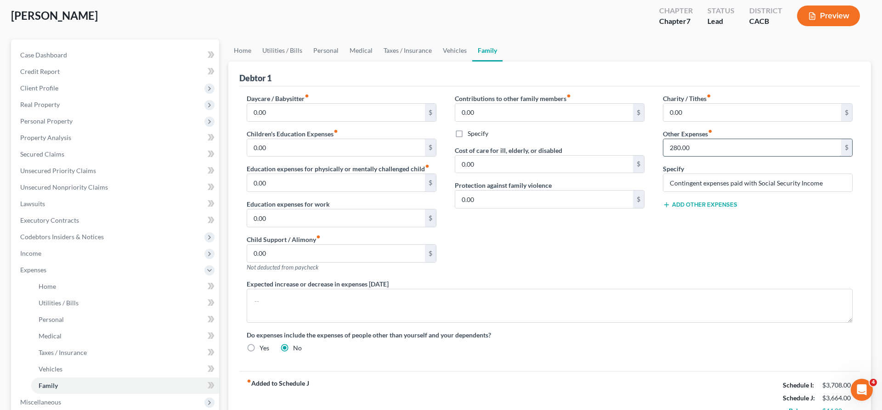
click at [693, 139] on input "280.00" at bounding box center [752, 147] width 178 height 17
click at [67, 394] on span "Miscellaneous" at bounding box center [116, 402] width 206 height 17
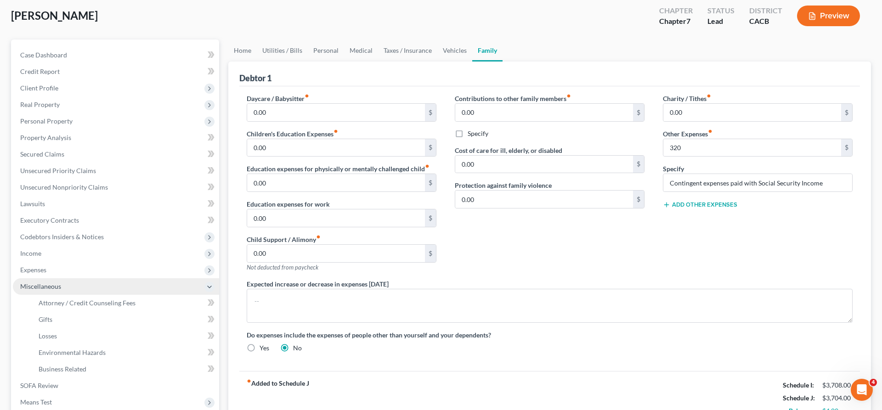
scroll to position [24, 0]
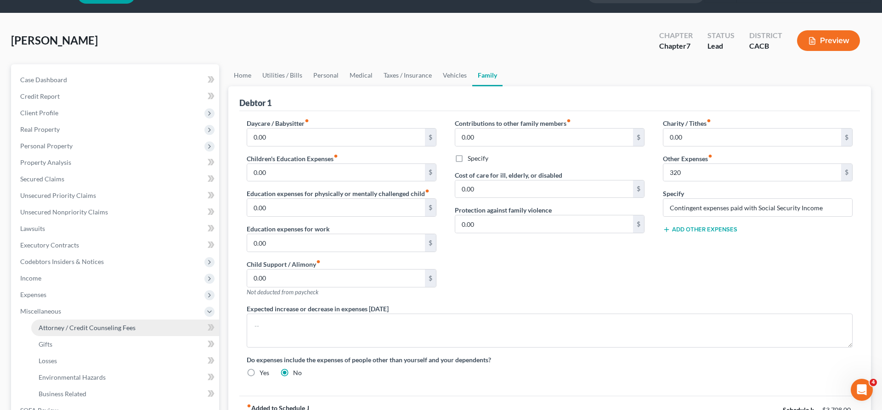
click at [70, 324] on span "Attorney / Credit Counseling Fees" at bounding box center [87, 328] width 97 height 8
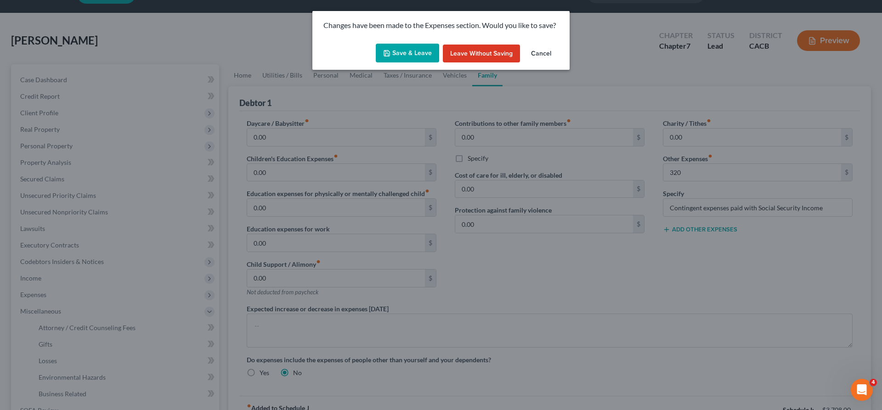
click at [414, 44] on button "Save & Leave" at bounding box center [407, 53] width 63 height 19
type input "320.00"
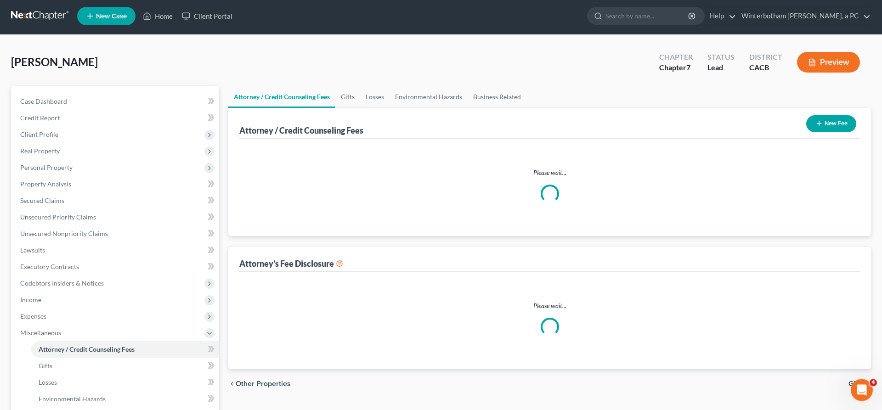
select select "1"
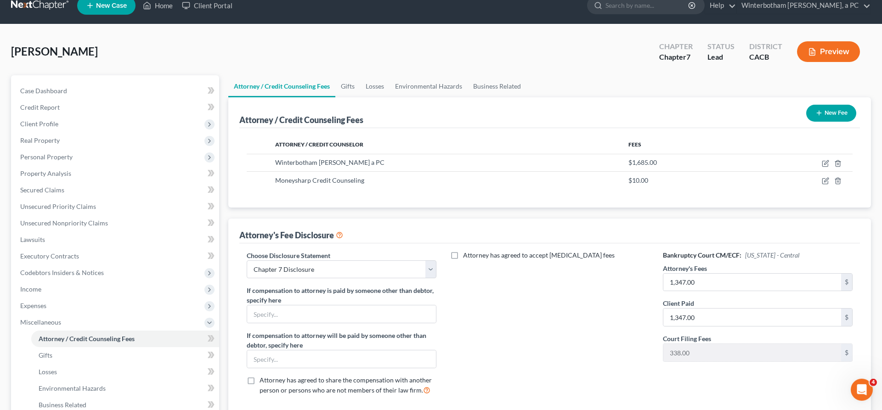
scroll to position [24, 0]
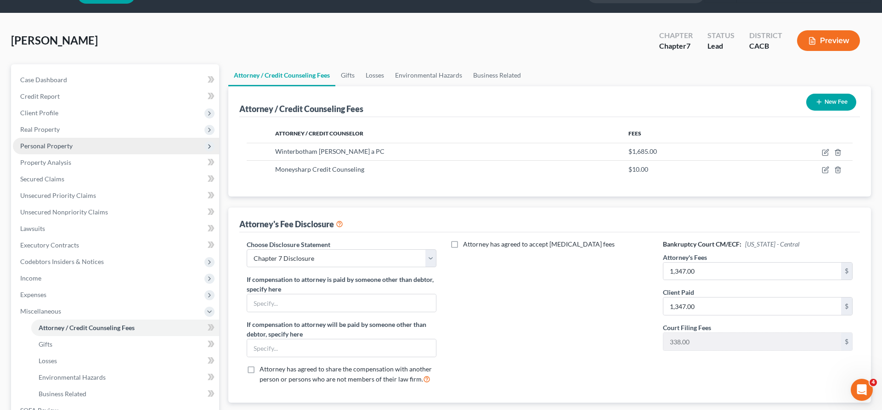
click at [56, 138] on span "Personal Property" at bounding box center [116, 146] width 206 height 17
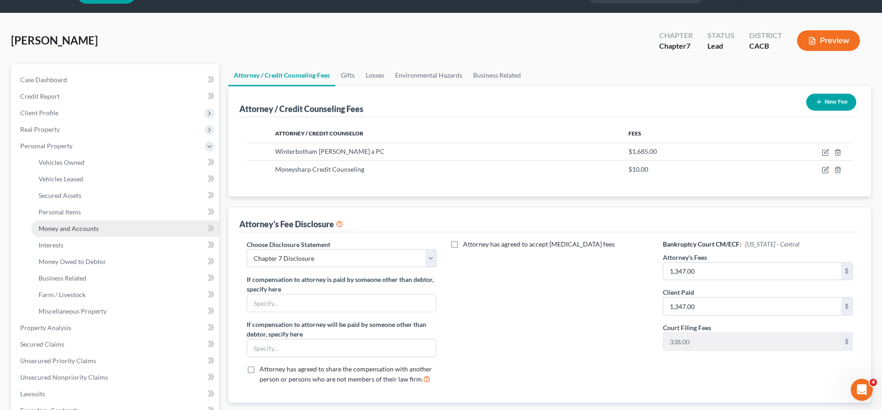
click at [73, 225] on span "Money and Accounts" at bounding box center [69, 229] width 60 height 8
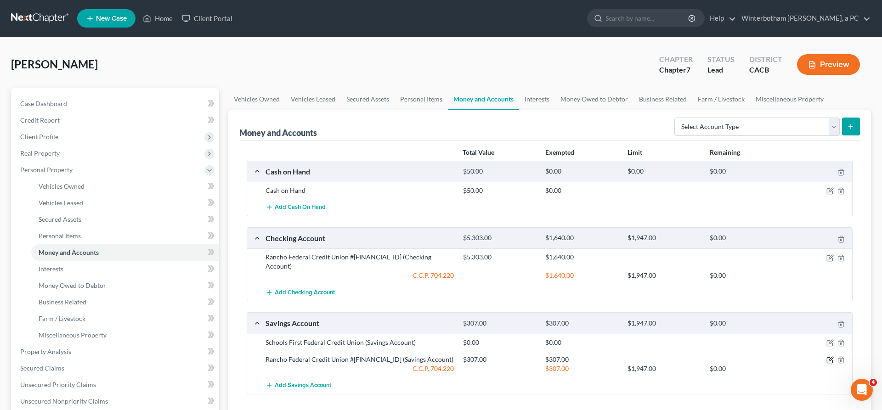
click at [833, 356] on icon "button" at bounding box center [829, 359] width 7 height 7
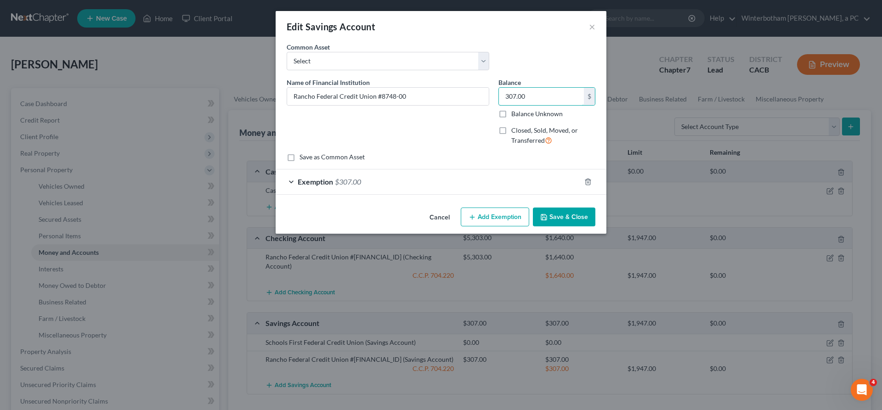
drag, startPoint x: 515, startPoint y: 71, endPoint x: 479, endPoint y: 70, distance: 35.4
click at [499, 88] on input "307.00" at bounding box center [541, 96] width 85 height 17
type input "0"
type input "189"
click at [467, 169] on div "Exemption $307.00" at bounding box center [428, 181] width 305 height 24
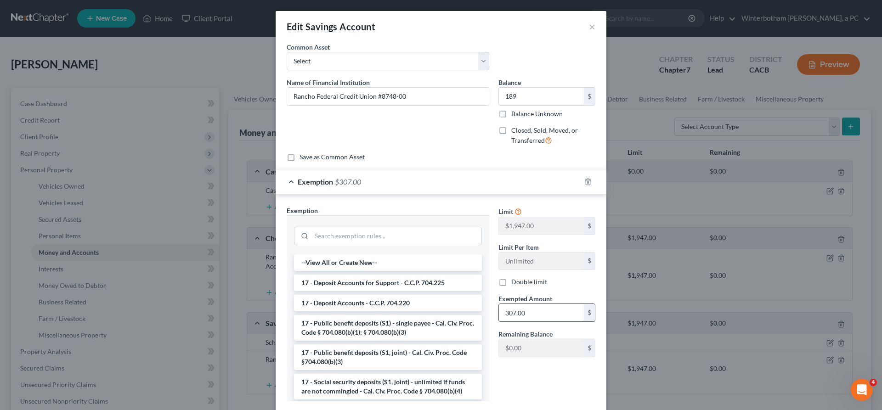
click at [519, 304] on input "307.00" at bounding box center [541, 312] width 85 height 17
type input "189"
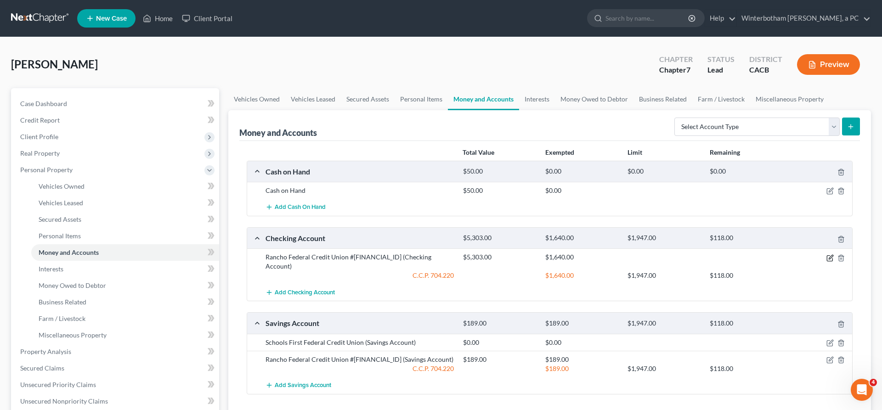
click at [833, 254] on icon "button" at bounding box center [829, 257] width 7 height 7
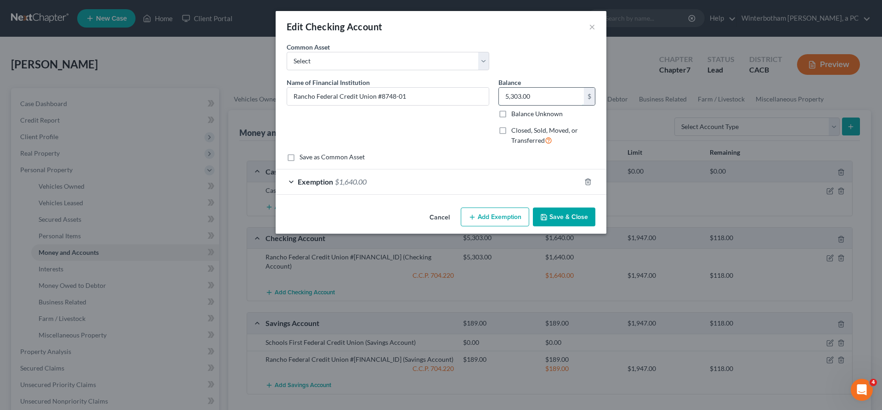
click at [512, 88] on input "5,303.00" at bounding box center [541, 96] width 85 height 17
type input "4,212"
click at [366, 177] on span "$1,640.00" at bounding box center [351, 181] width 32 height 9
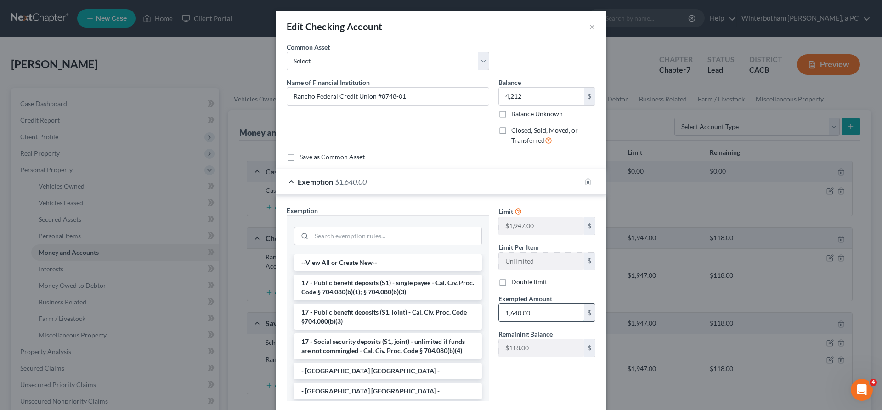
click at [516, 304] on input "1,640.00" at bounding box center [541, 312] width 85 height 17
type input "1,758"
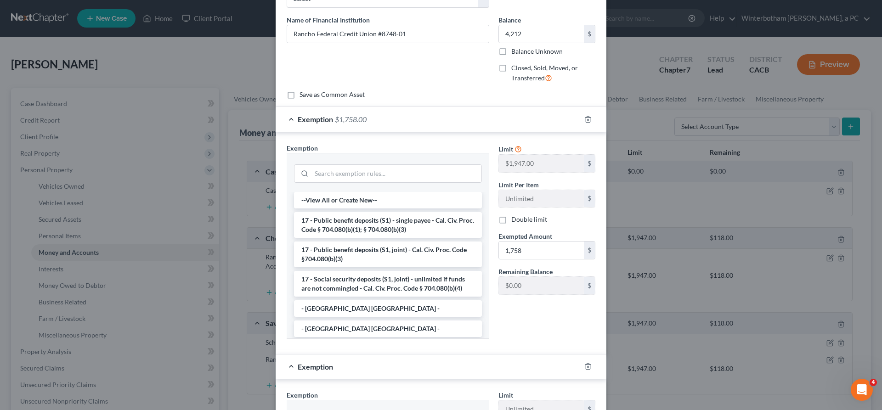
scroll to position [66, 0]
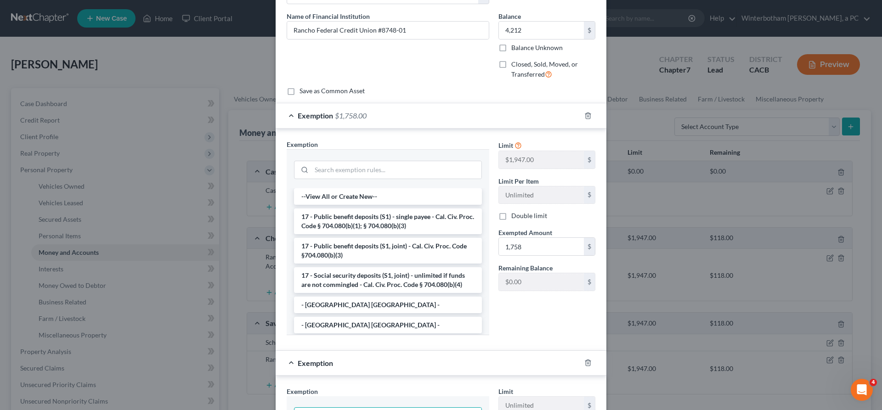
type input "225"
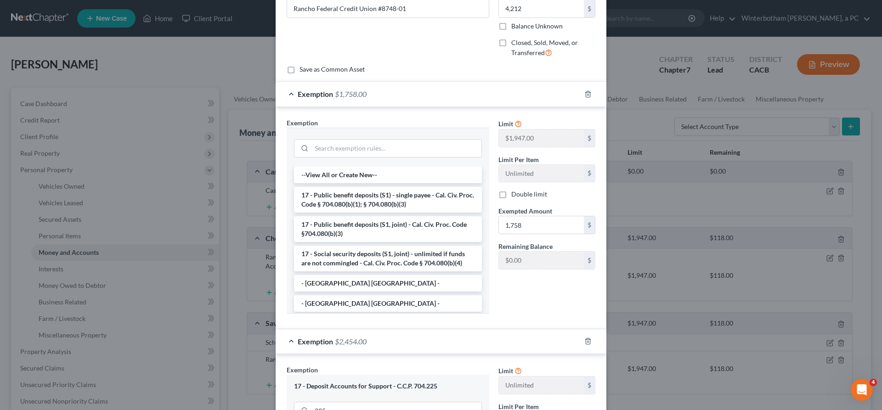
scroll to position [96, 0]
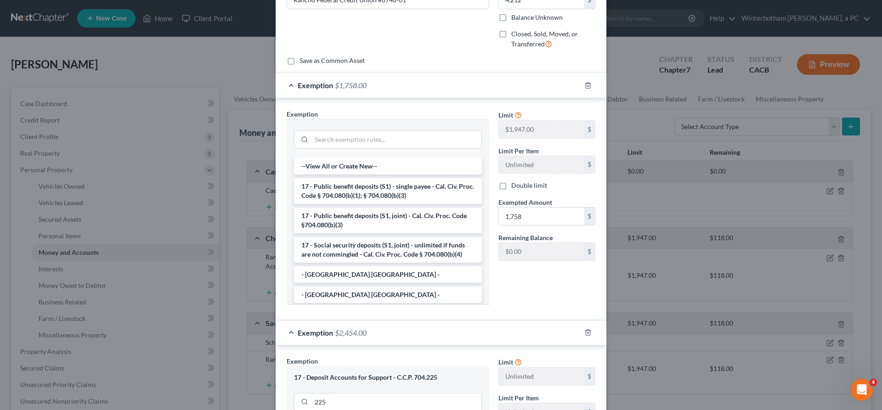
type input "2,454"
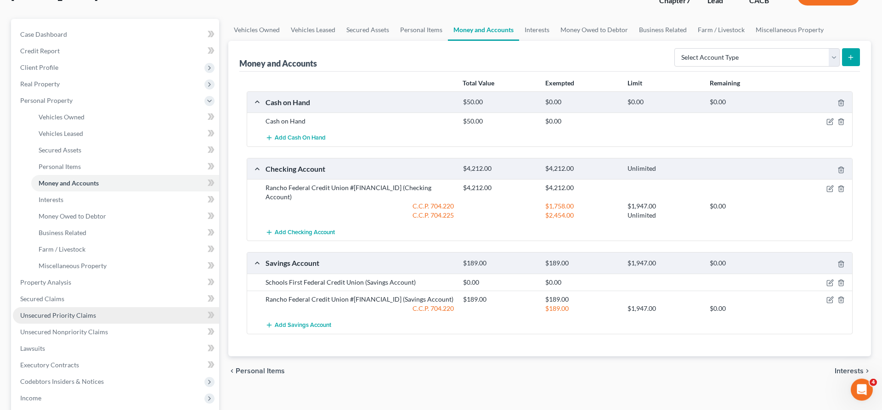
scroll to position [86, 0]
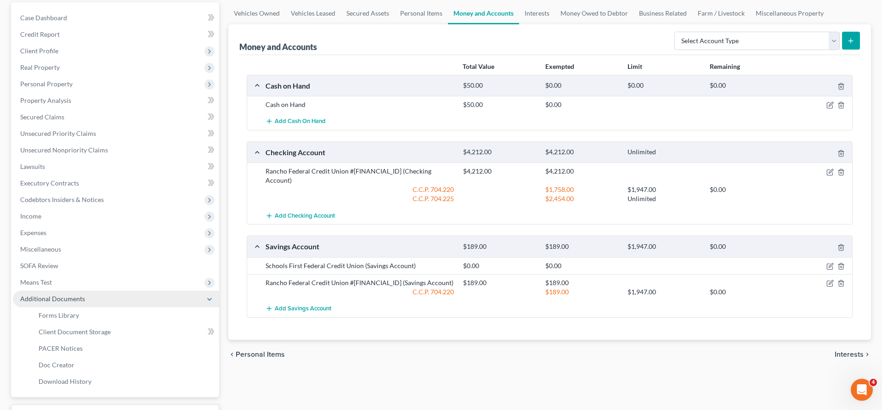
scroll to position [24, 0]
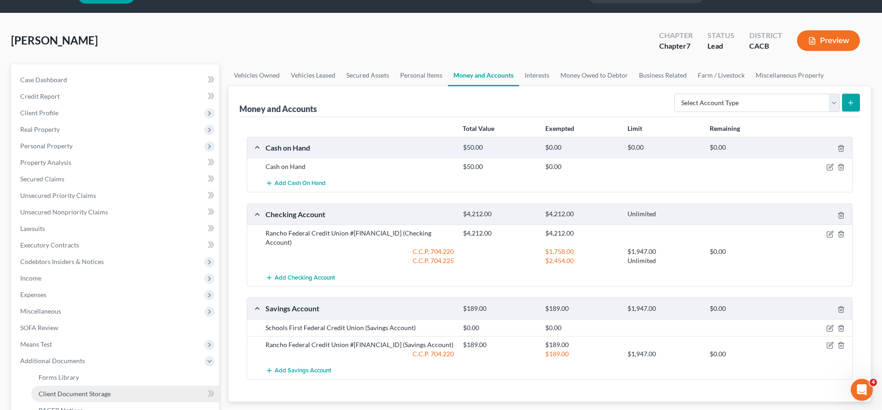
click at [93, 386] on link "Client Document Storage" at bounding box center [125, 394] width 188 height 17
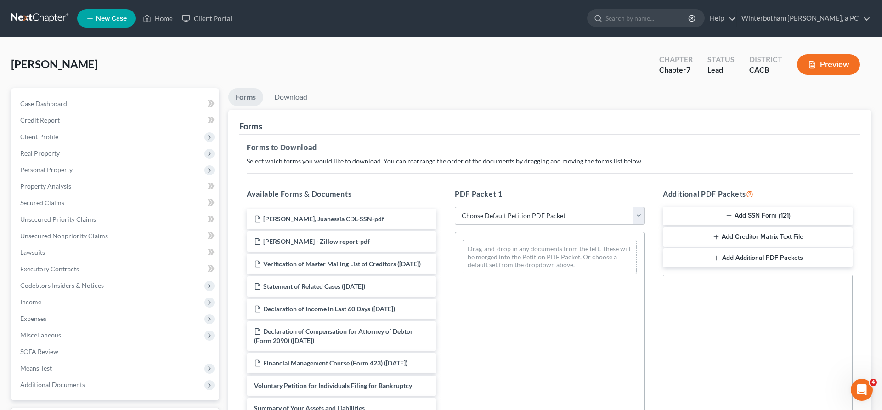
click at [455, 207] on select "Choose Default Petition PDF Packet Complete Bankruptcy Petition (all forms and …" at bounding box center [550, 216] width 190 height 18
select select "0"
click option "Complete Bankruptcy Petition (all forms and schedules)" at bounding box center [0, 0] width 0 height 0
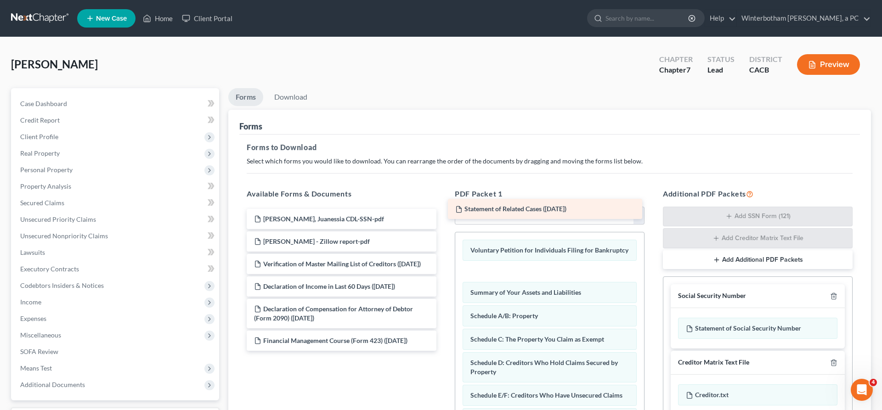
drag, startPoint x: 325, startPoint y: 225, endPoint x: 532, endPoint y: 206, distance: 207.9
click at [444, 209] on div "Statement of Related Cases ([DATE]) [PERSON_NAME], Juanessia CDL-SSN-pdf [PERSO…" at bounding box center [341, 280] width 204 height 142
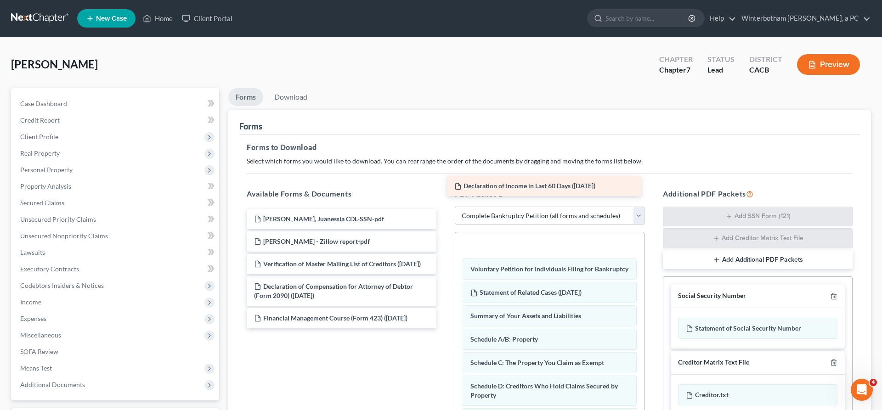
drag, startPoint x: 336, startPoint y: 229, endPoint x: 542, endPoint y: 187, distance: 210.4
click at [444, 209] on div "Declaration of Income in Last 60 Days ([DATE]) [PERSON_NAME] CDL-SSN-pdf [PERSO…" at bounding box center [341, 268] width 204 height 119
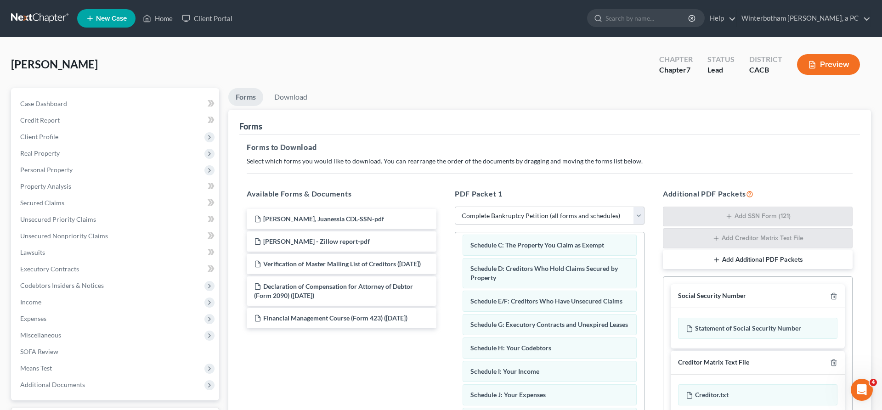
scroll to position [158, 0]
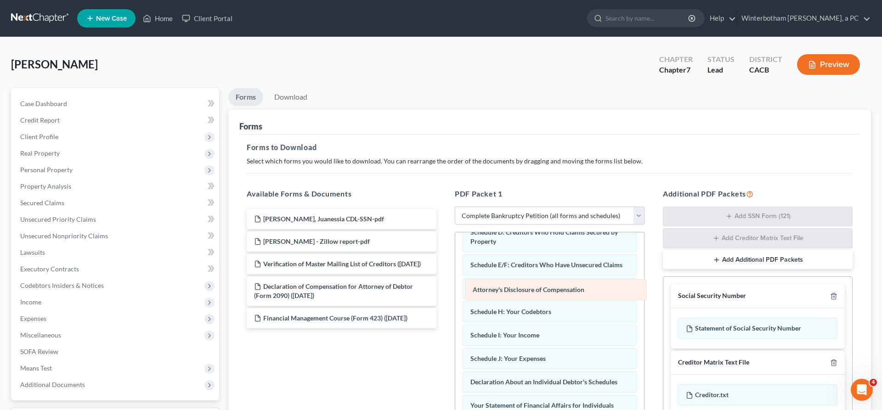
drag, startPoint x: 491, startPoint y: 390, endPoint x: 497, endPoint y: 284, distance: 105.8
click at [497, 284] on div "Attorney's Disclosure of Compensation Declaration of Income in Last 60 Days ([D…" at bounding box center [549, 353] width 189 height 558
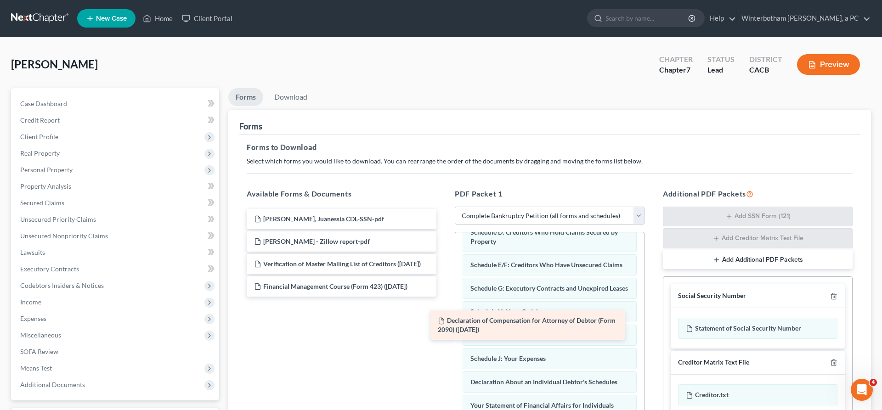
drag, startPoint x: 356, startPoint y: 221, endPoint x: 547, endPoint y: 313, distance: 212.4
click at [444, 297] on div "Declaration of Compensation for Attorney of Debtor (Form 2090) ([DATE]) [PERSON…" at bounding box center [341, 253] width 204 height 88
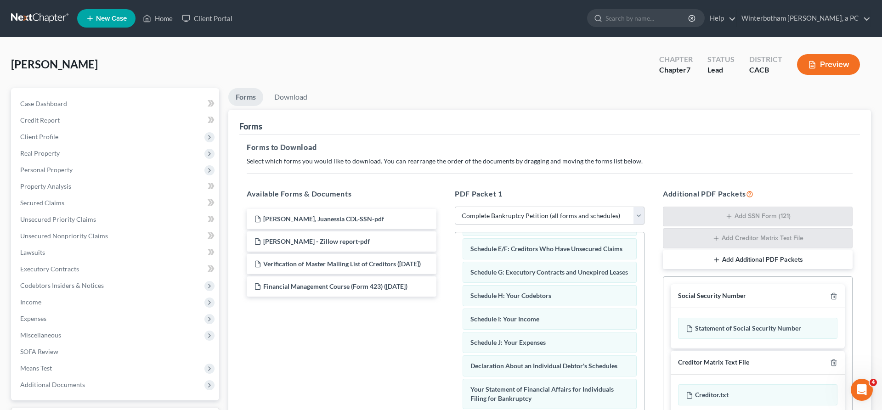
scroll to position [185, 0]
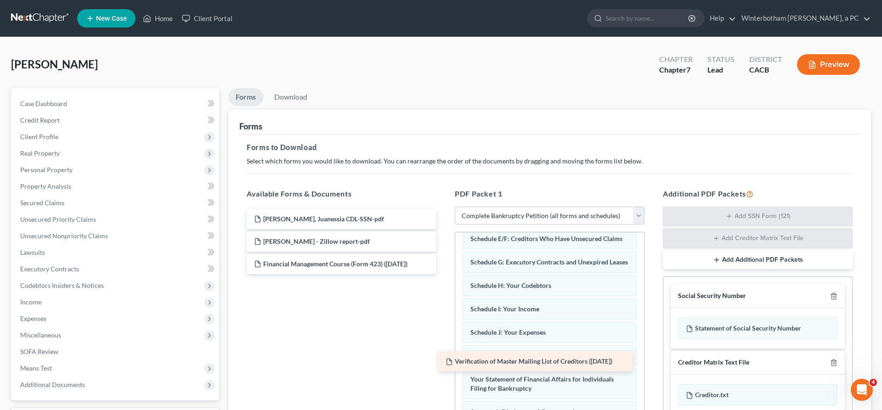
drag, startPoint x: 393, startPoint y: 206, endPoint x: 591, endPoint y: 356, distance: 248.4
click at [444, 274] on div "Verification of Master Mailing List of Creditors ([DATE]) [PERSON_NAME] CDL-SSN…" at bounding box center [341, 241] width 204 height 65
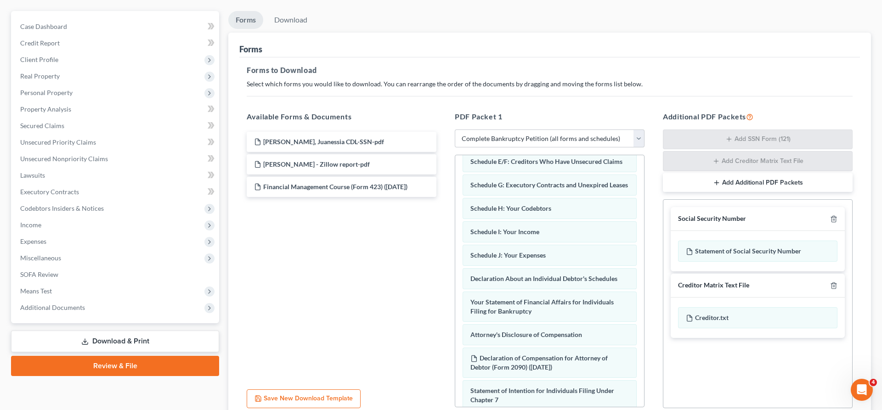
scroll to position [204, 0]
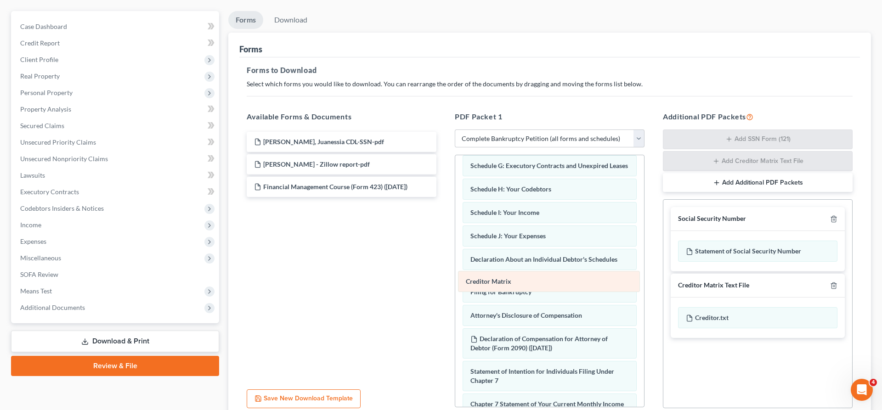
click at [488, 277] on div "Creditor Matrix Declaration of Income in Last 60 Days ([DATE]) Voluntary Petiti…" at bounding box center [549, 263] width 189 height 624
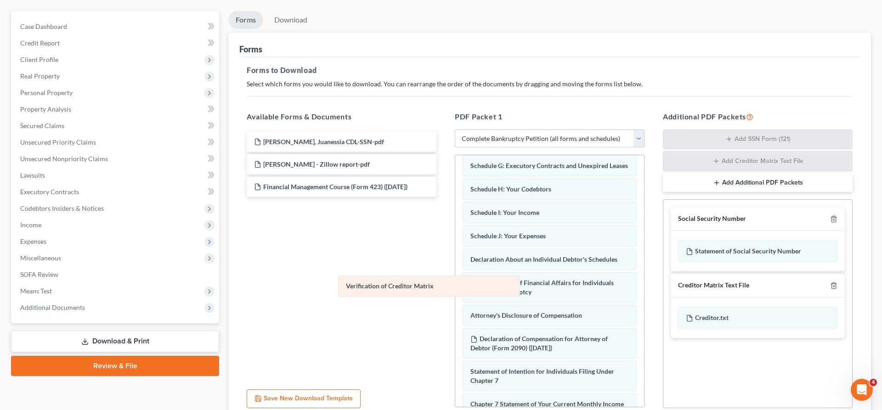
scroll to position [186, 0]
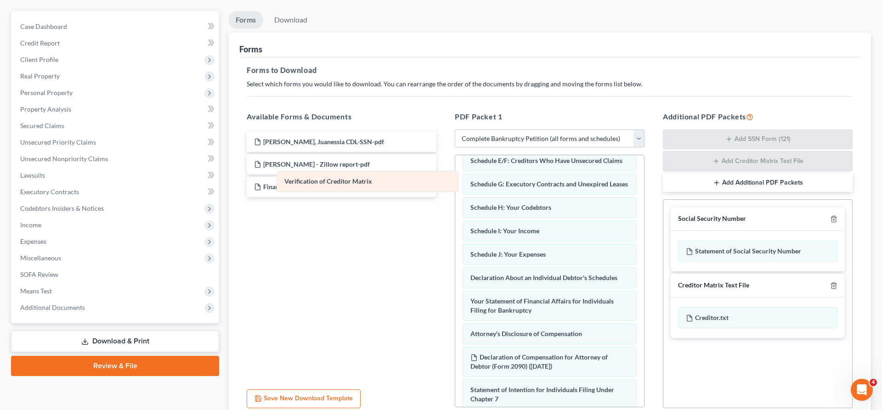
drag, startPoint x: 502, startPoint y: 299, endPoint x: 312, endPoint y: 166, distance: 232.2
click at [455, 167] on div "Verification of Creditor Matrix Declaration of Income in Last 60 Days ([DATE]) …" at bounding box center [549, 272] width 189 height 605
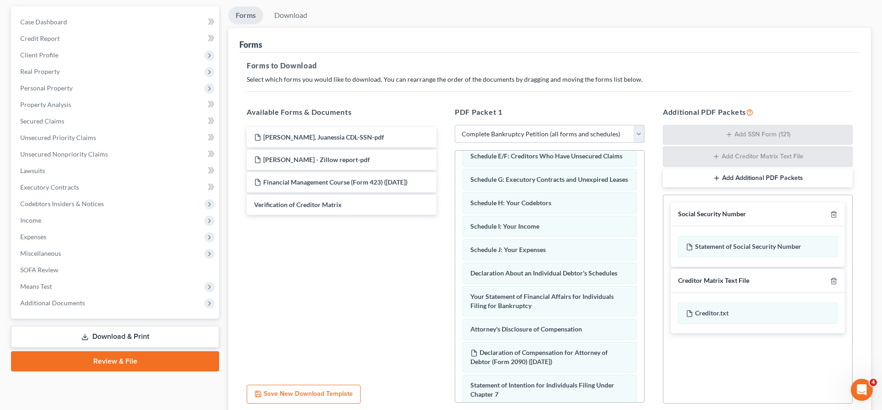
scroll to position [84, 0]
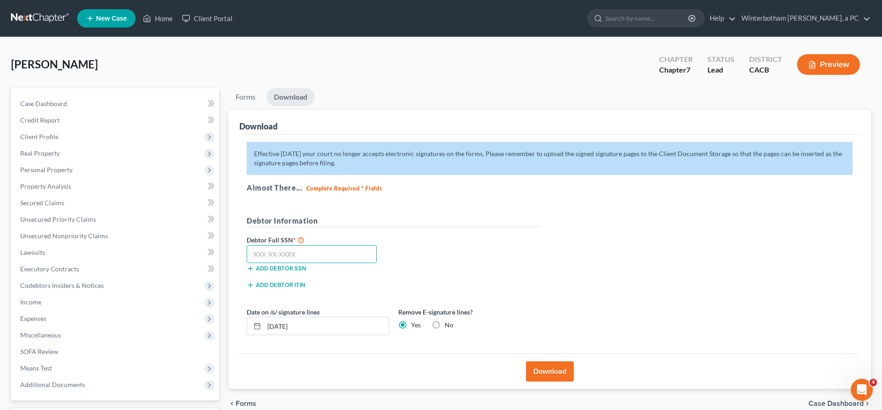
click at [285, 245] on input "text" at bounding box center [312, 254] width 130 height 18
type input "554-88-6439"
drag, startPoint x: 310, startPoint y: 243, endPoint x: 150, endPoint y: 255, distance: 160.7
click at [264, 317] on input "[DATE]" at bounding box center [326, 325] width 124 height 17
click at [543, 361] on button "Download" at bounding box center [550, 371] width 48 height 20
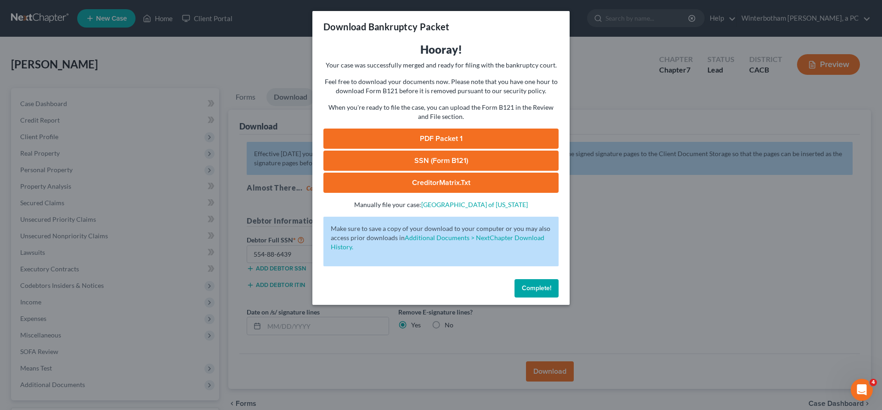
click at [422, 151] on link "SSN (Form B121)" at bounding box center [440, 161] width 235 height 20
click at [400, 129] on link "PDF Packet 1" at bounding box center [440, 139] width 235 height 20
click at [514, 279] on button "Complete!" at bounding box center [536, 288] width 44 height 18
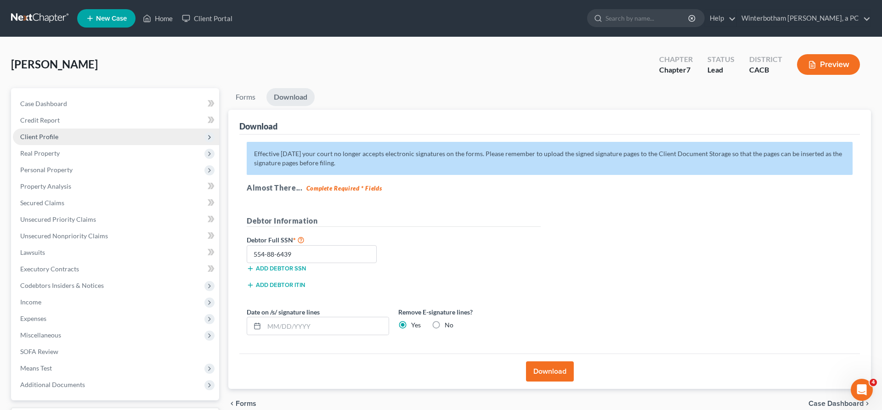
click at [41, 133] on span "Client Profile" at bounding box center [39, 137] width 38 height 8
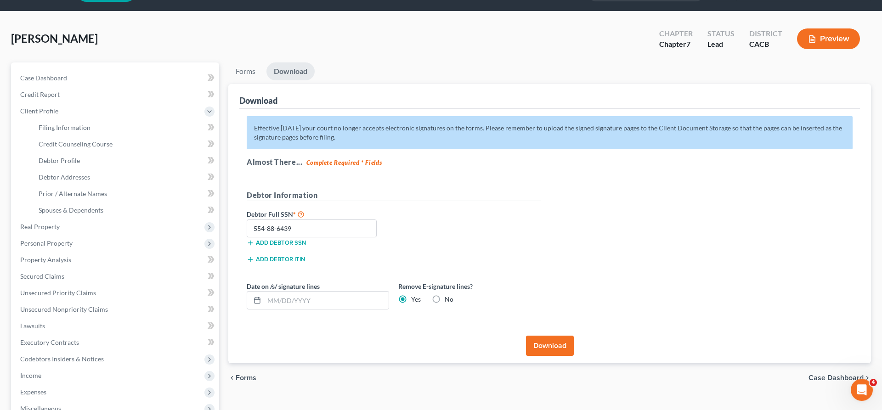
scroll to position [36, 0]
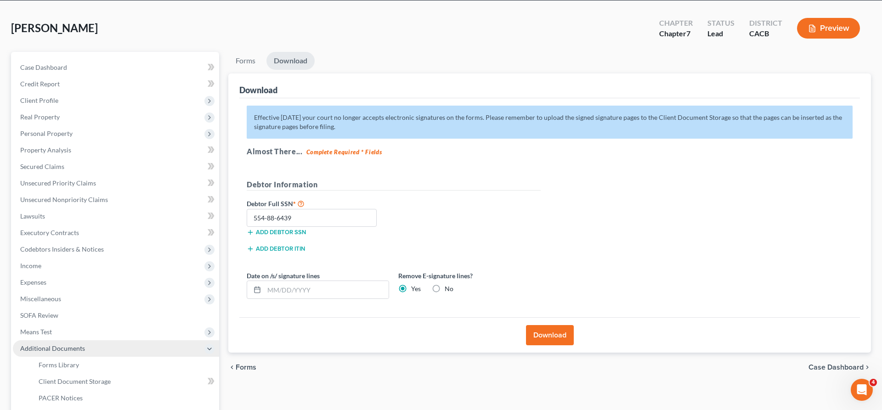
scroll to position [24, 0]
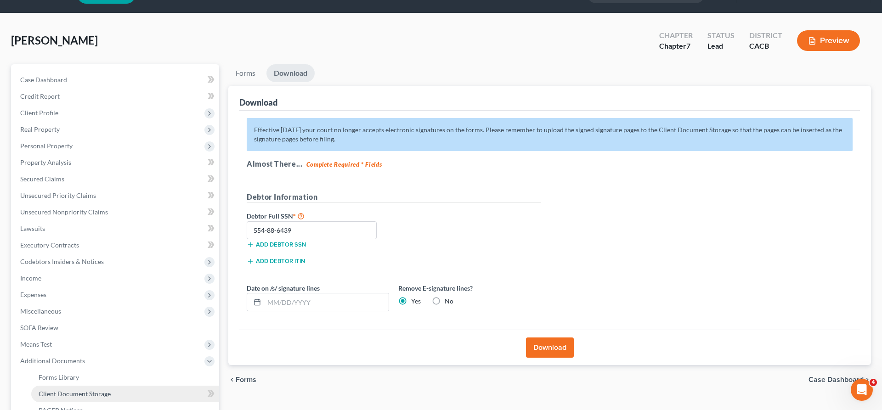
click at [68, 390] on span "Client Document Storage" at bounding box center [75, 394] width 72 height 8
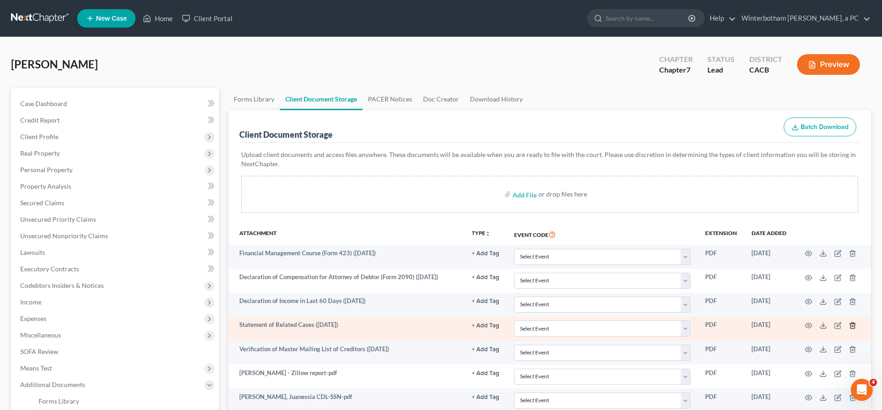
click at [853, 325] on line "button" at bounding box center [853, 326] width 0 height 2
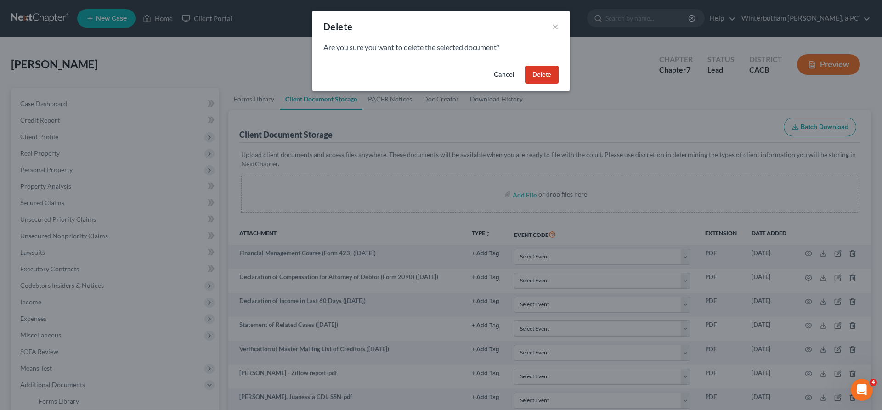
click at [525, 66] on button "Delete" at bounding box center [542, 75] width 34 height 18
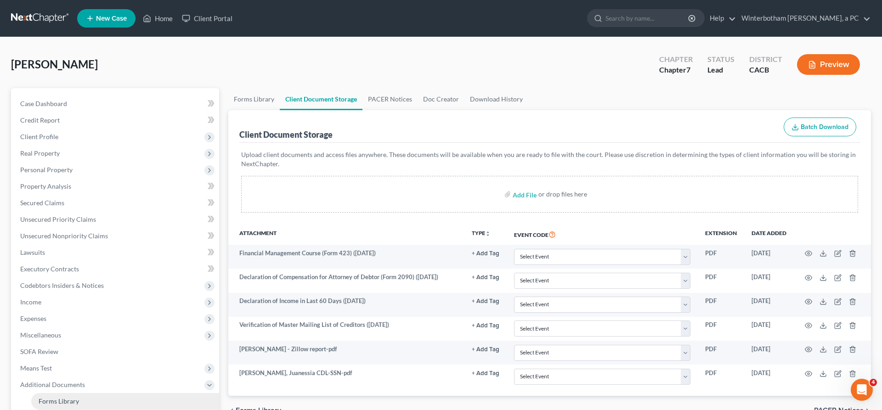
click at [71, 393] on link "Forms Library" at bounding box center [125, 401] width 188 height 17
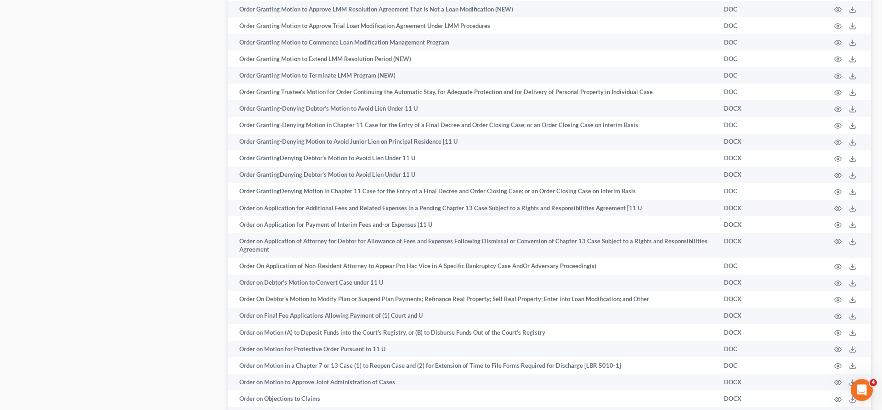
scroll to position [3664, 0]
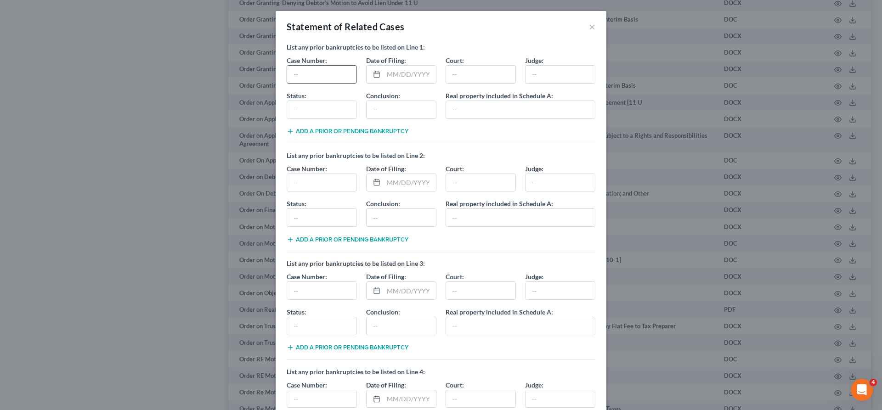
click at [349, 66] on input "text" at bounding box center [321, 74] width 69 height 17
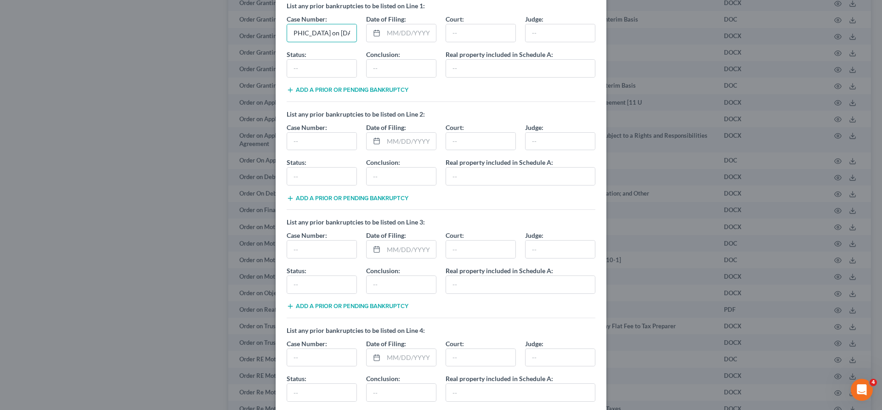
scroll to position [45, 0]
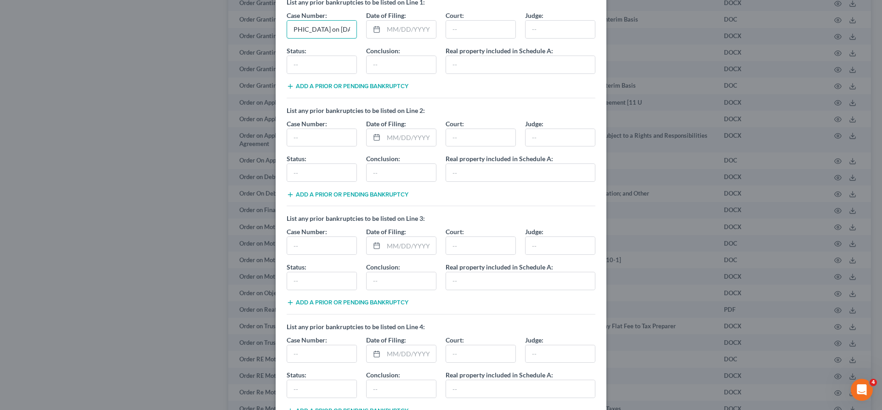
type input "1:91-bk-91063 KT. Chapter 7 filed in the [GEOGRAPHIC_DATA] on [DATE]. Case disc…"
drag, startPoint x: 382, startPoint y: 358, endPoint x: 292, endPoint y: 354, distance: 89.2
drag, startPoint x: 351, startPoint y: 332, endPoint x: 282, endPoint y: 318, distance: 70.2
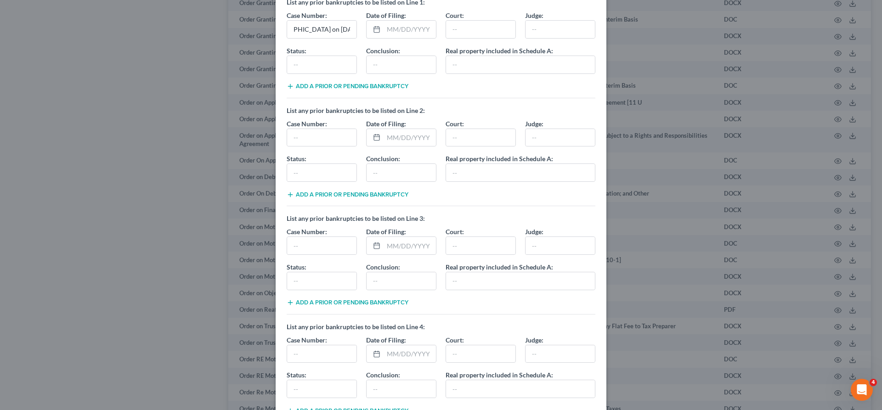
type input "n"
type input "[GEOGRAPHIC_DATA]"
checkbox input "true"
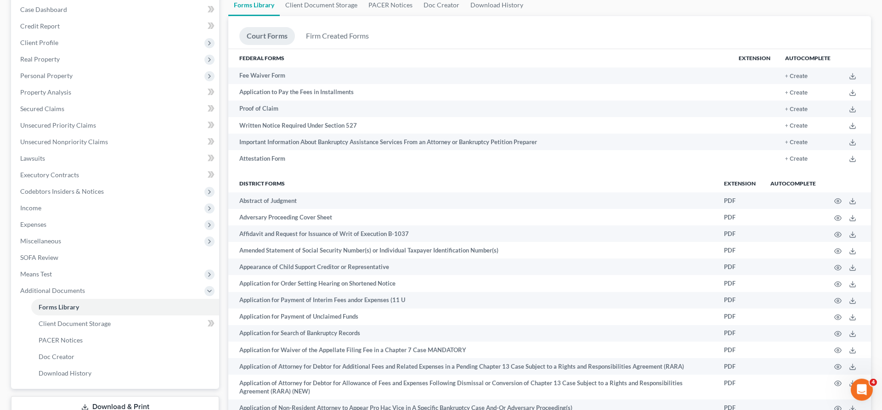
scroll to position [154, 0]
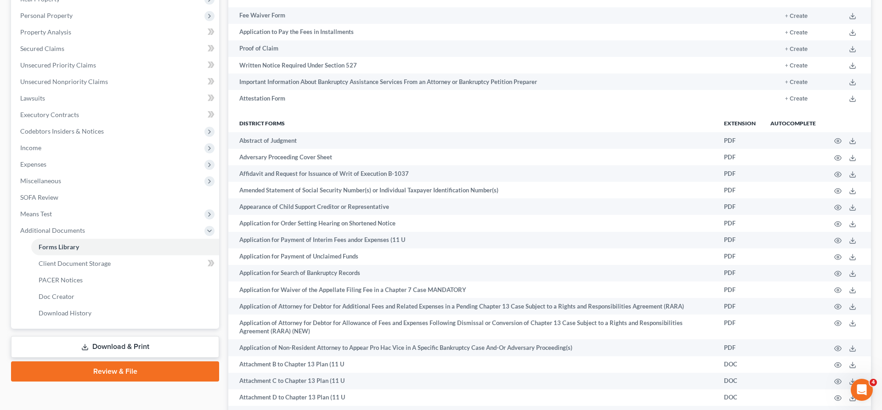
click at [116, 336] on link "Download & Print" at bounding box center [115, 347] width 208 height 22
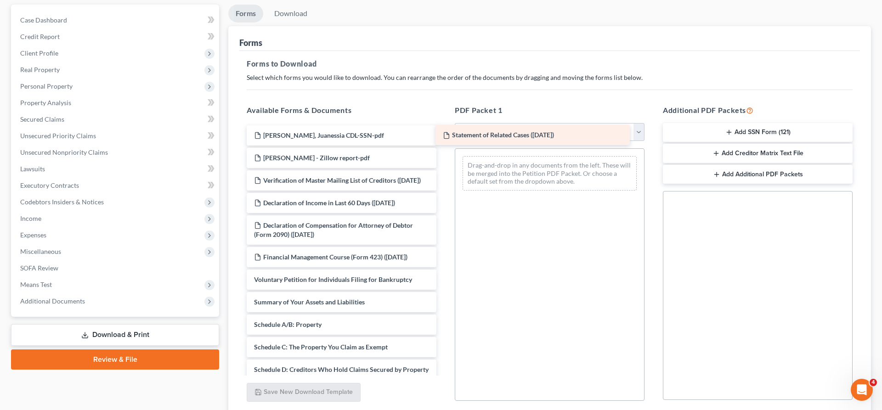
drag, startPoint x: 326, startPoint y: 85, endPoint x: 521, endPoint y: 132, distance: 200.6
click at [444, 132] on div "Statement of Related Cases ([DATE]) Statement of Related Cases ([DATE]) [PERSON…" at bounding box center [341, 412] width 204 height 574
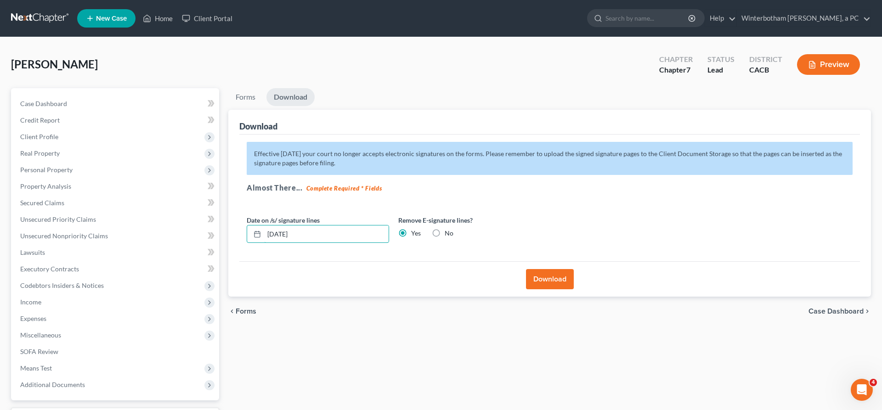
drag, startPoint x: 317, startPoint y: 175, endPoint x: 206, endPoint y: 179, distance: 111.2
click at [264, 225] on input "[DATE]" at bounding box center [326, 233] width 124 height 17
click at [547, 269] on button "Download" at bounding box center [550, 279] width 48 height 20
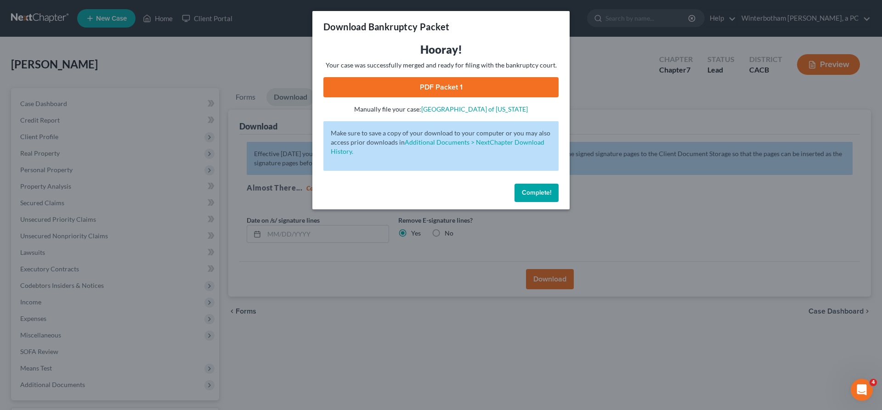
click at [460, 77] on link "PDF Packet 1" at bounding box center [440, 87] width 235 height 20
click at [522, 189] on span "Complete!" at bounding box center [536, 193] width 29 height 8
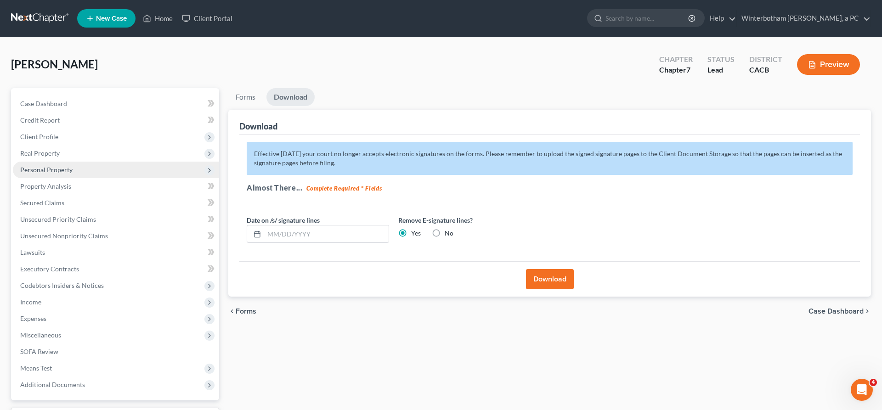
click at [48, 166] on span "Personal Property" at bounding box center [46, 170] width 52 height 8
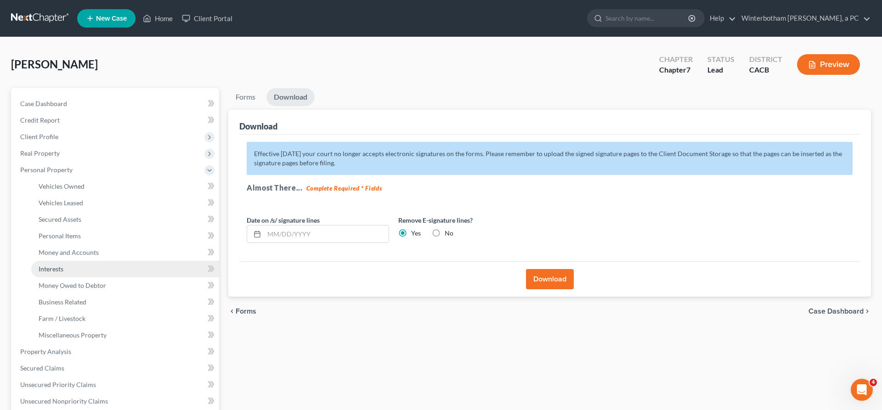
click at [60, 261] on link "Interests" at bounding box center [125, 269] width 188 height 17
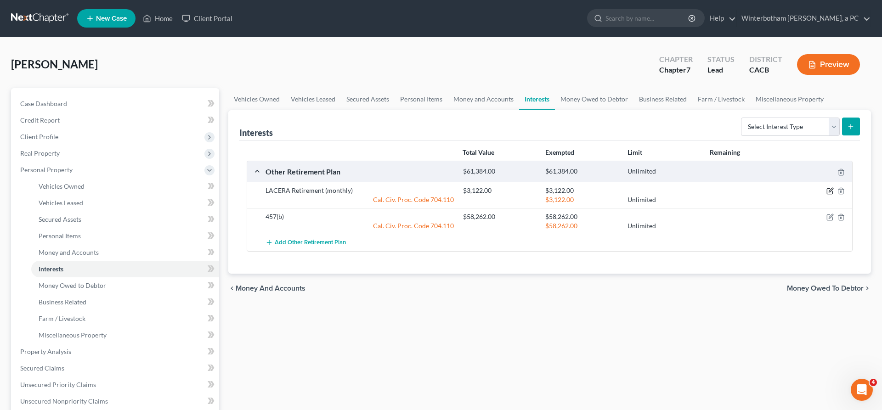
click at [833, 187] on icon "button" at bounding box center [829, 190] width 7 height 7
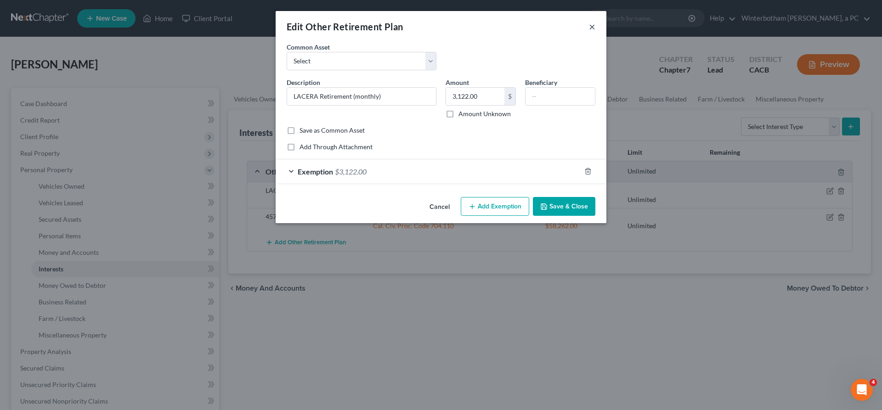
click at [589, 21] on button "×" at bounding box center [592, 26] width 6 height 11
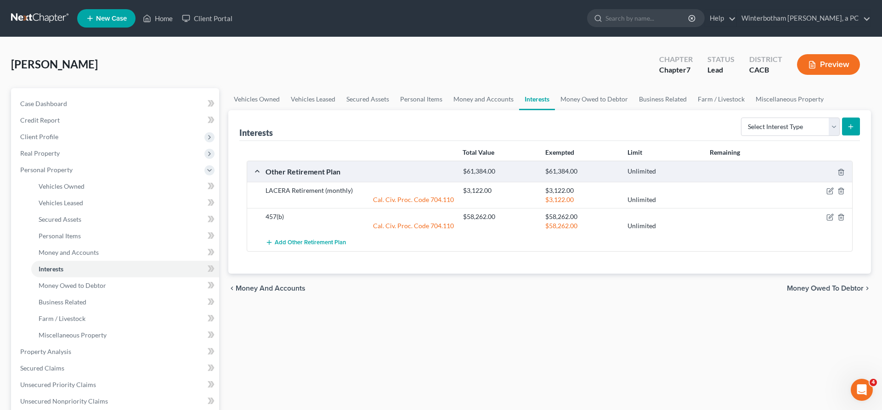
click at [818, 285] on span "Money Owed to Debtor" at bounding box center [825, 288] width 77 height 7
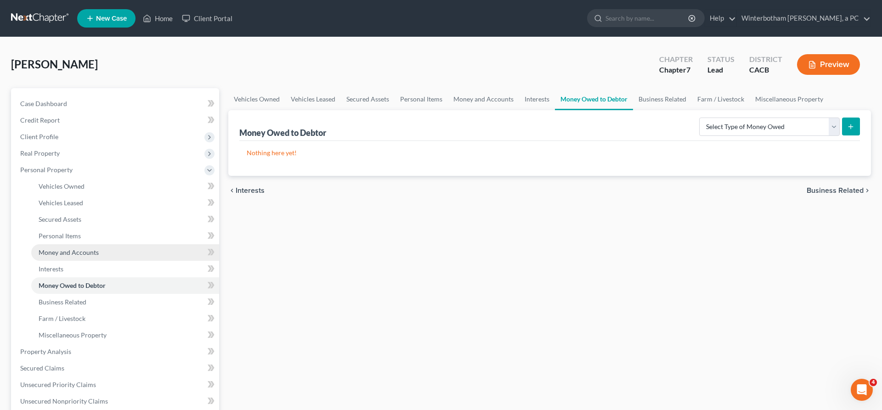
click at [73, 248] on span "Money and Accounts" at bounding box center [69, 252] width 60 height 8
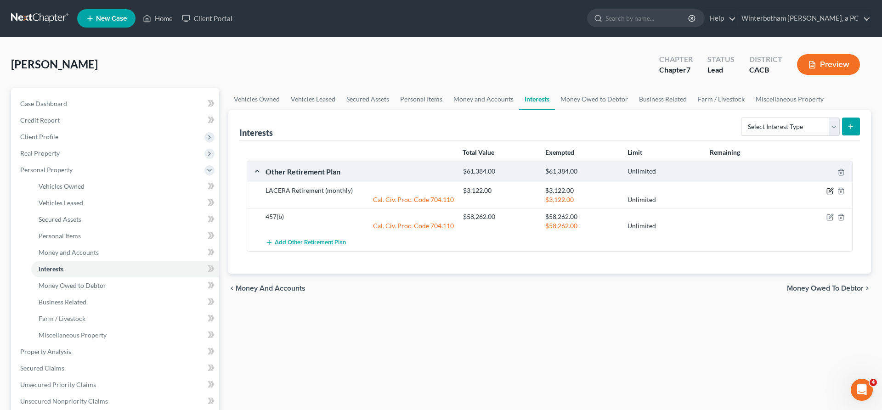
click at [833, 187] on icon "button" at bounding box center [829, 190] width 7 height 7
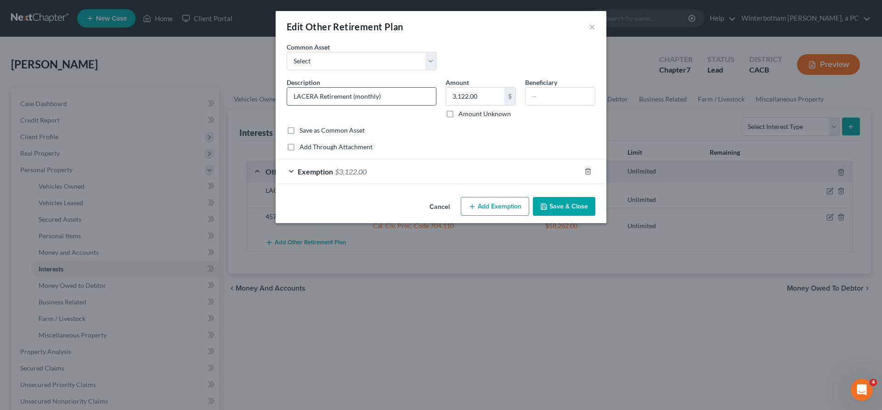
click at [377, 88] on input "LACERA Retirement (monthly)" at bounding box center [361, 96] width 149 height 17
type input "LACERA Retirement ($3,122 monthly)"
click at [533, 197] on button "Save & Close" at bounding box center [564, 206] width 62 height 19
